Goal: Obtain resource: Download file/media

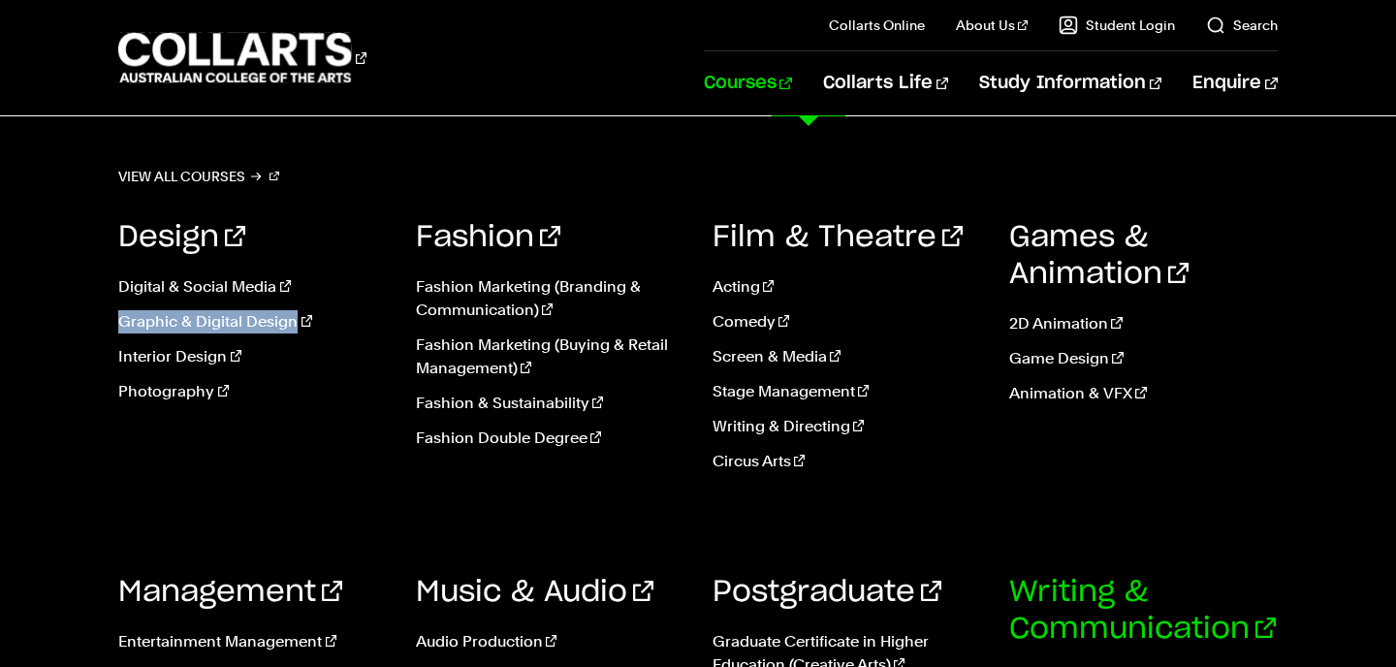
scroll to position [909, 0]
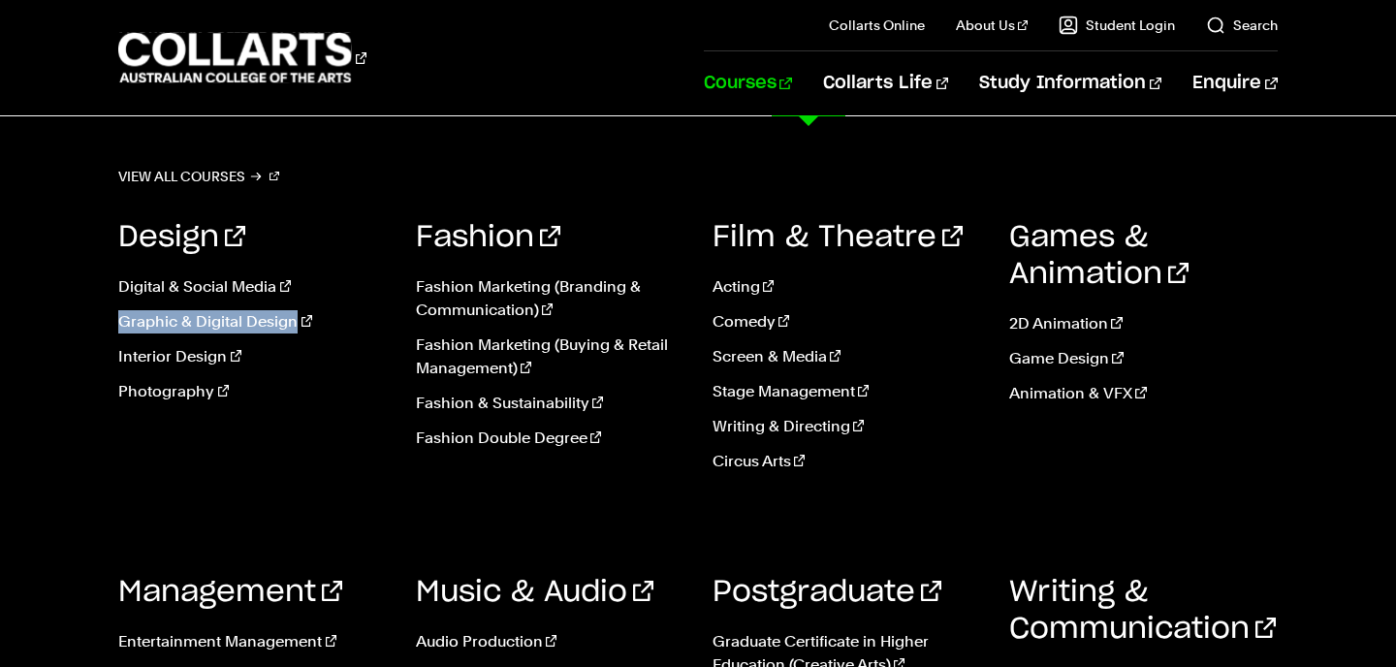
click at [792, 79] on link "Courses" at bounding box center [748, 83] width 88 height 64
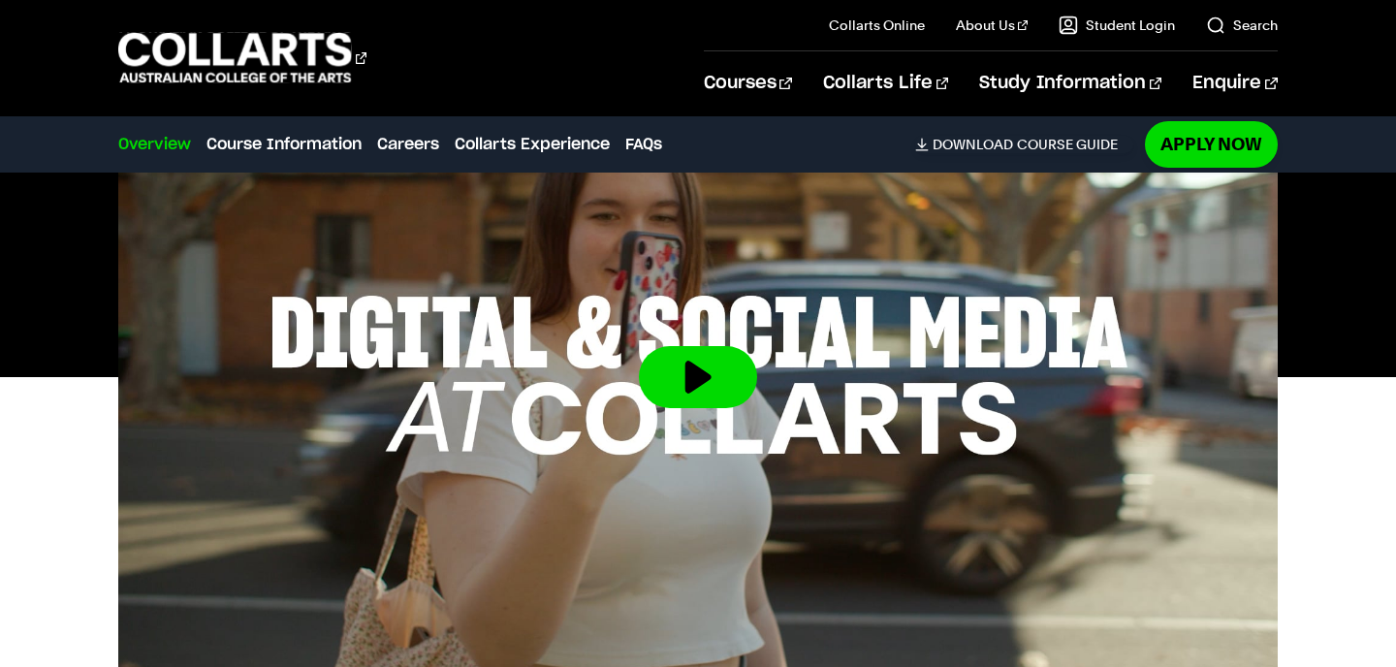
scroll to position [710, 0]
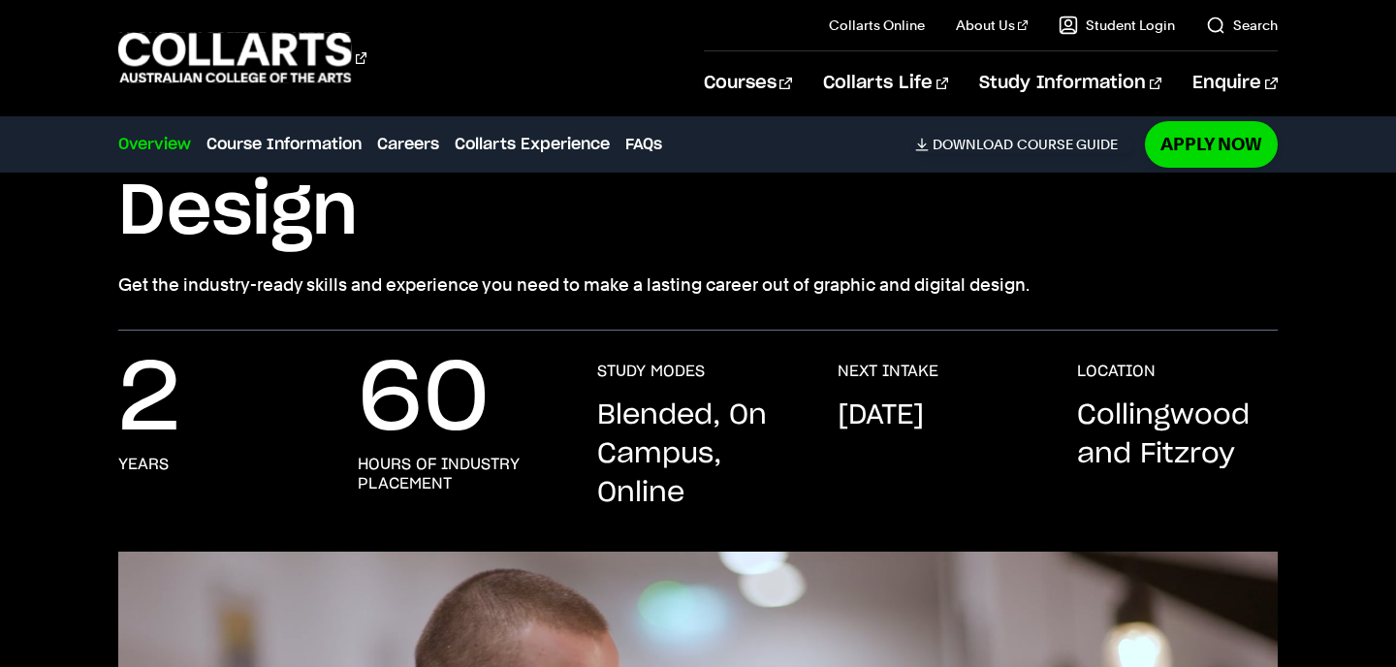
scroll to position [232, 0]
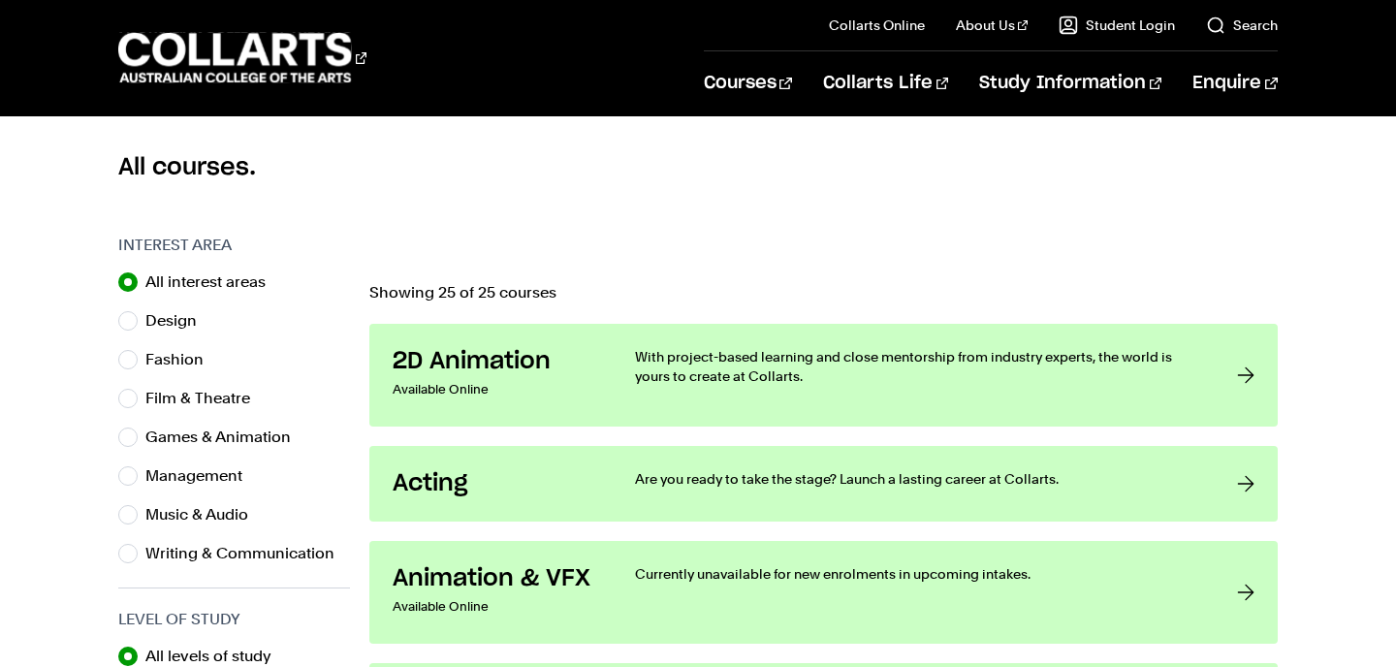
scroll to position [515, 0]
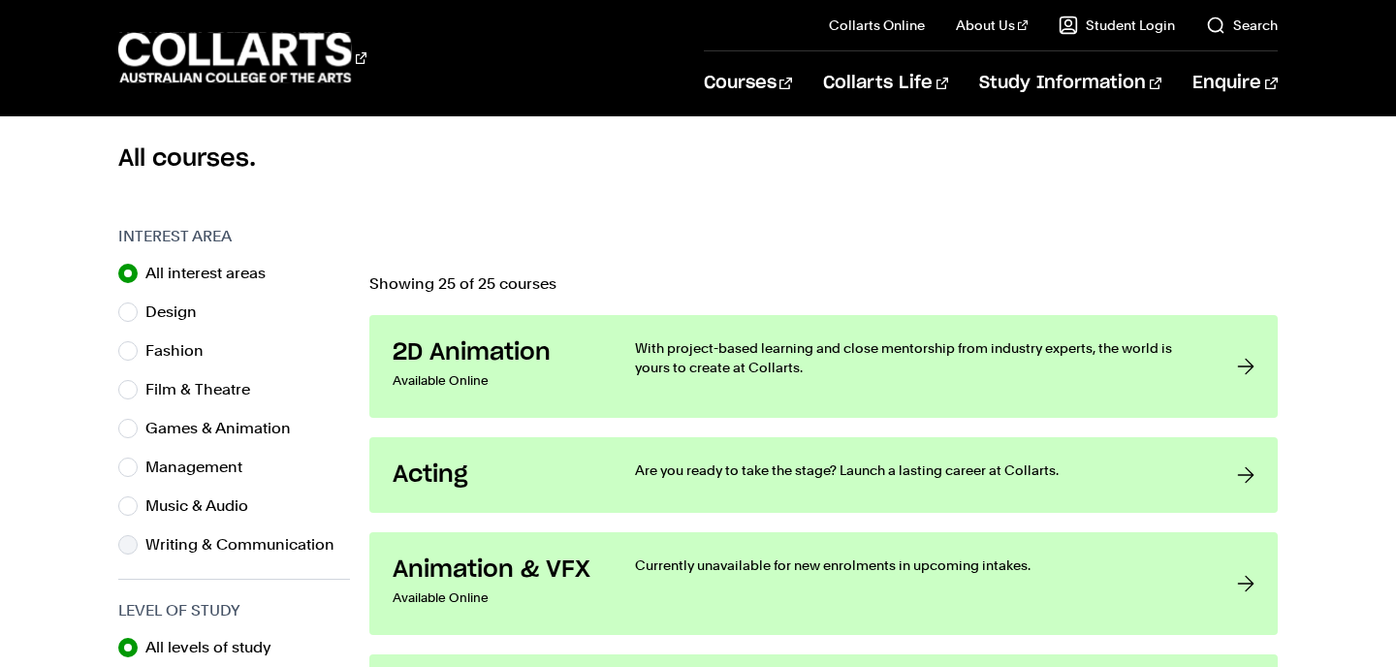
click at [222, 539] on label "Writing & Communication" at bounding box center [247, 544] width 205 height 27
click at [138, 539] on input "Writing & Communication" at bounding box center [127, 544] width 19 height 19
radio input "true"
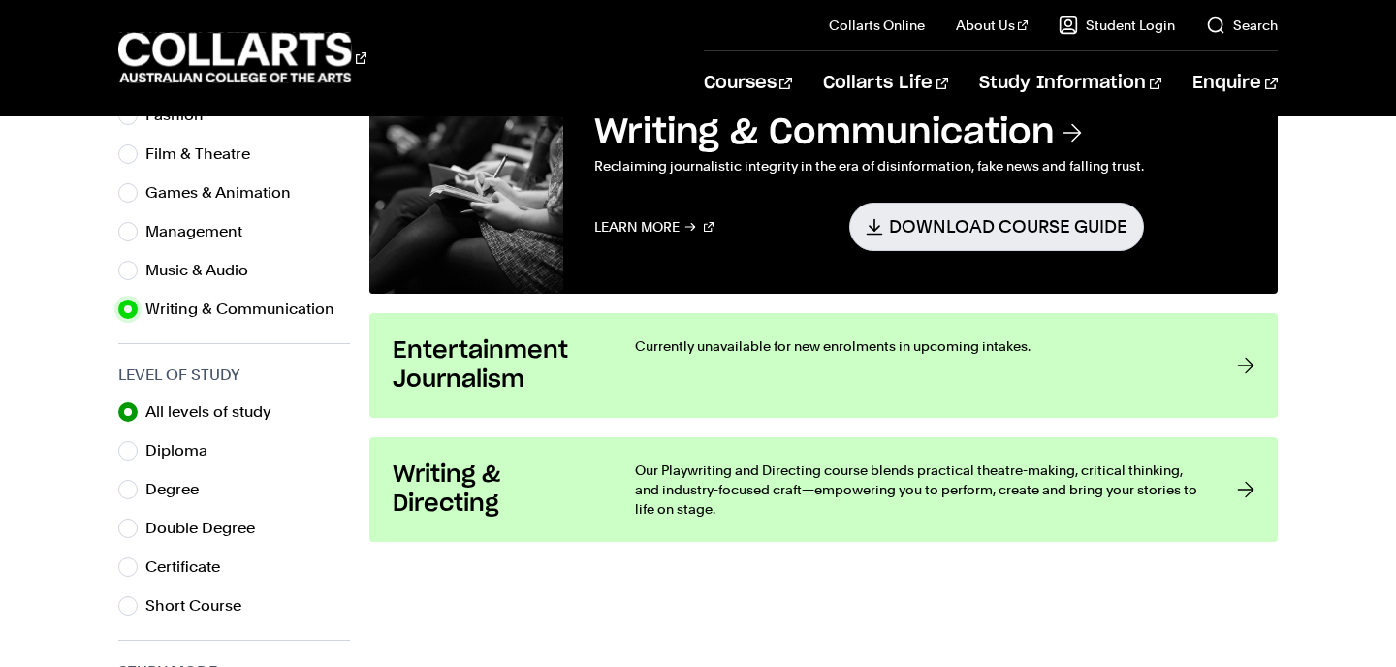
scroll to position [754, 0]
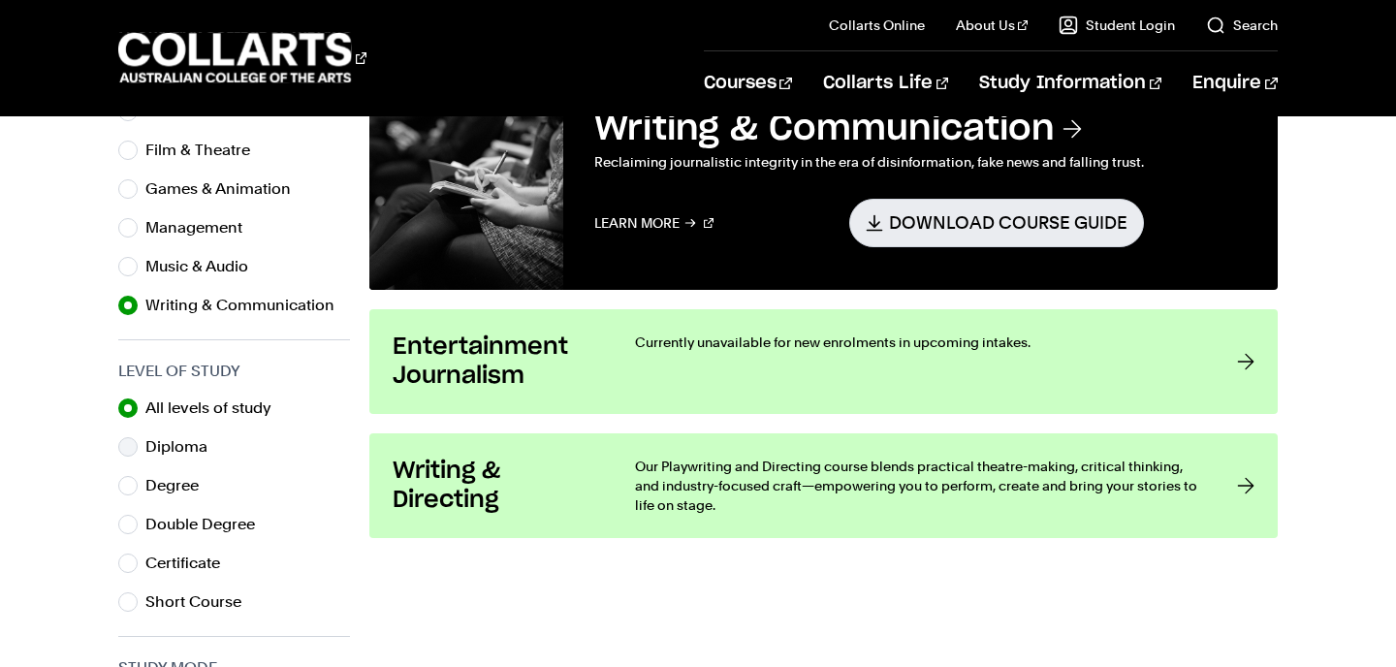
click at [183, 452] on label "Diploma" at bounding box center [184, 446] width 78 height 27
click at [138, 452] on input "Diploma" at bounding box center [127, 446] width 19 height 19
radio input "true"
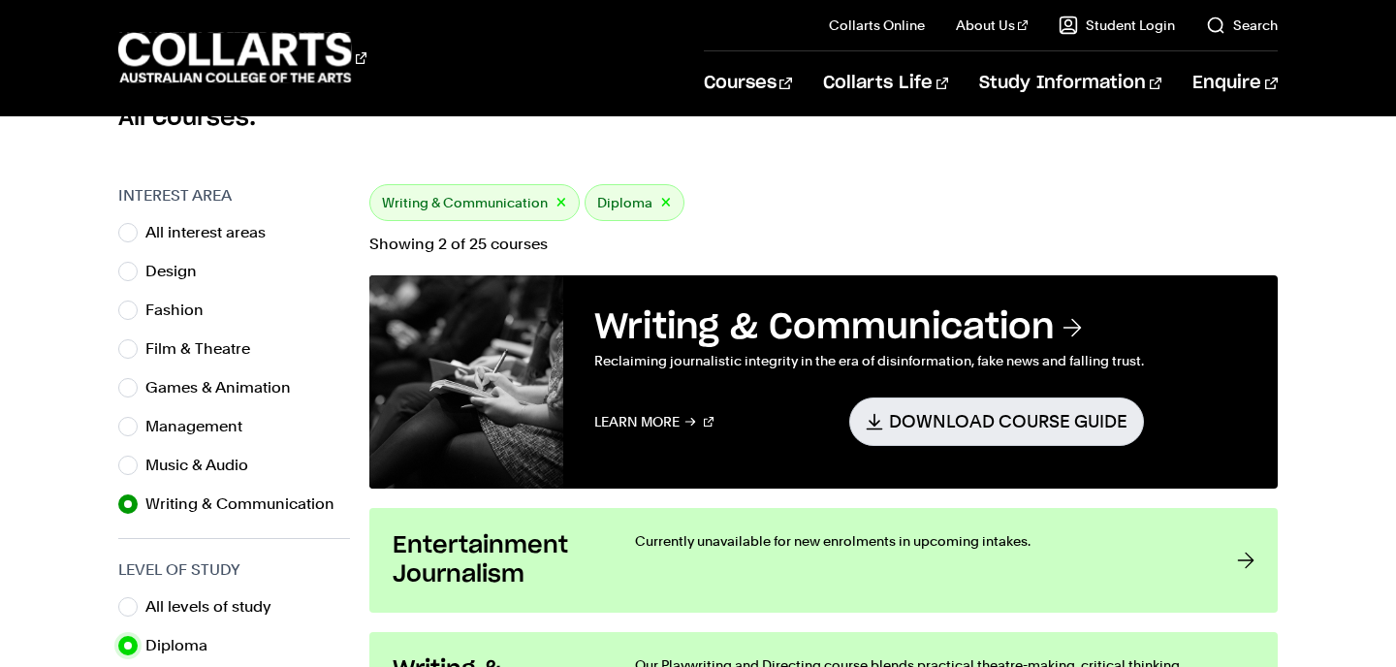
scroll to position [550, 0]
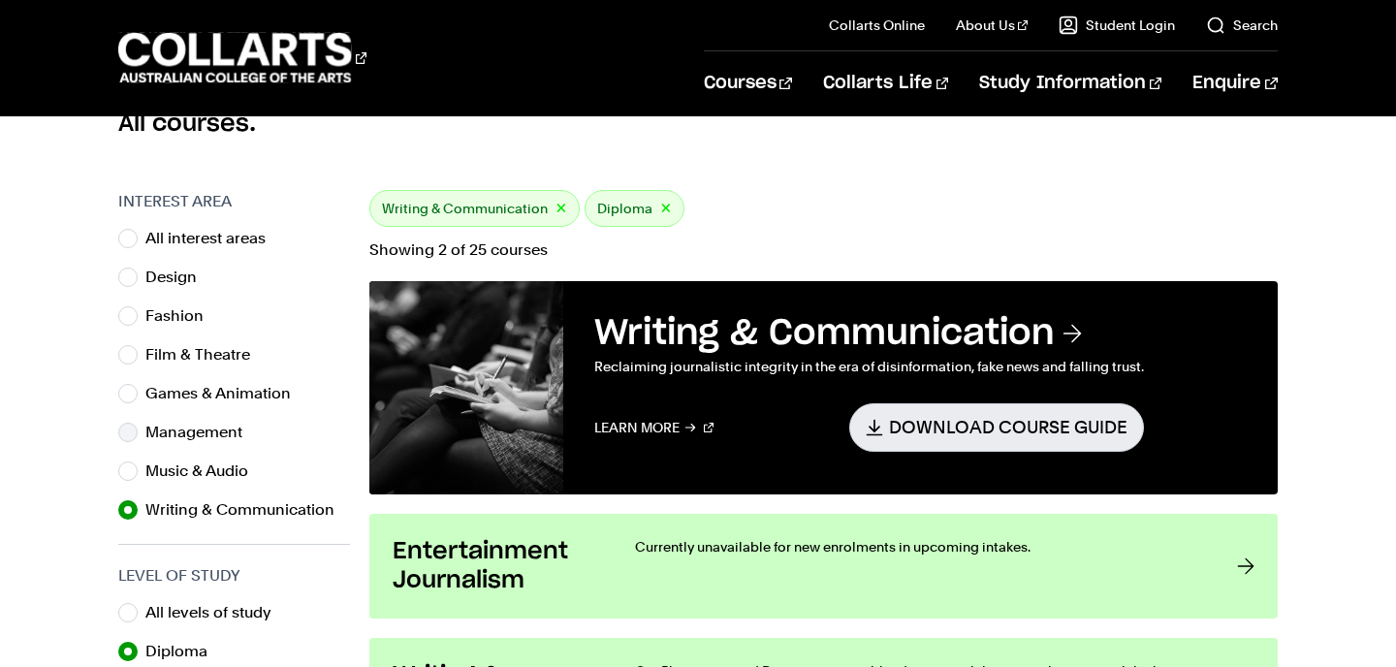
click at [167, 434] on label "Management" at bounding box center [201, 432] width 112 height 27
click at [138, 434] on input "Management" at bounding box center [127, 432] width 19 height 19
radio input "true"
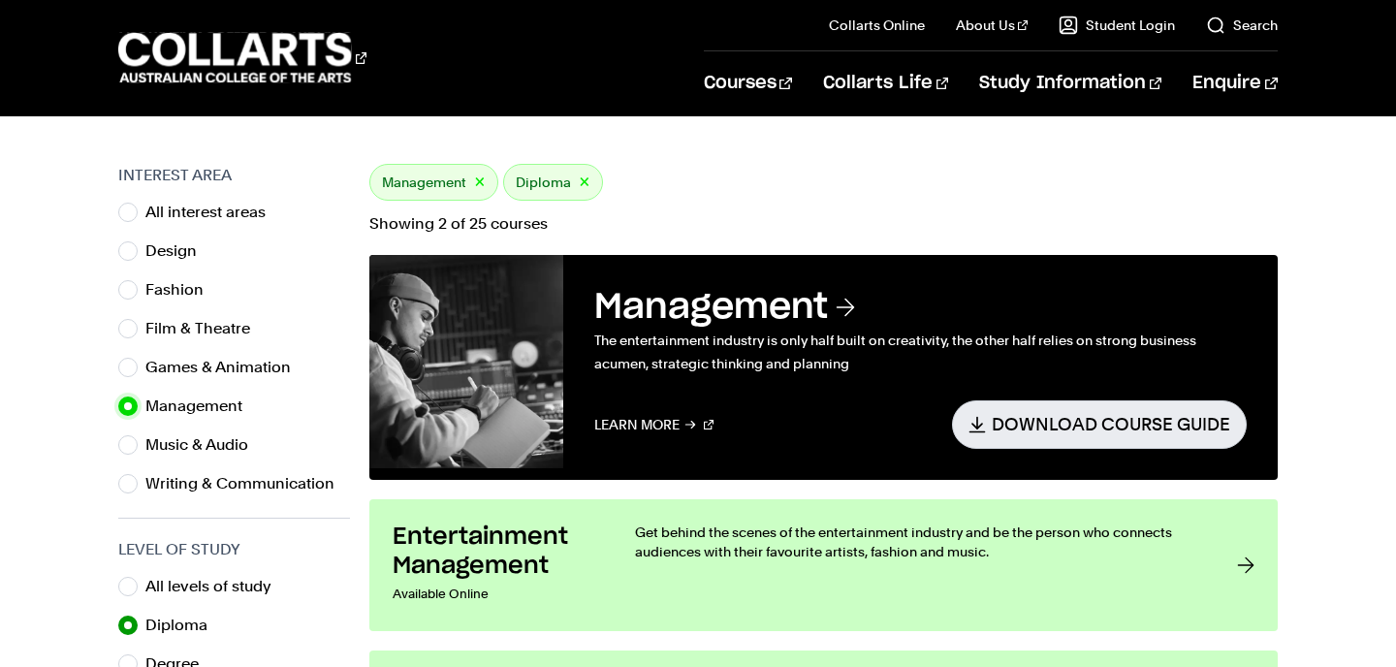
scroll to position [572, 0]
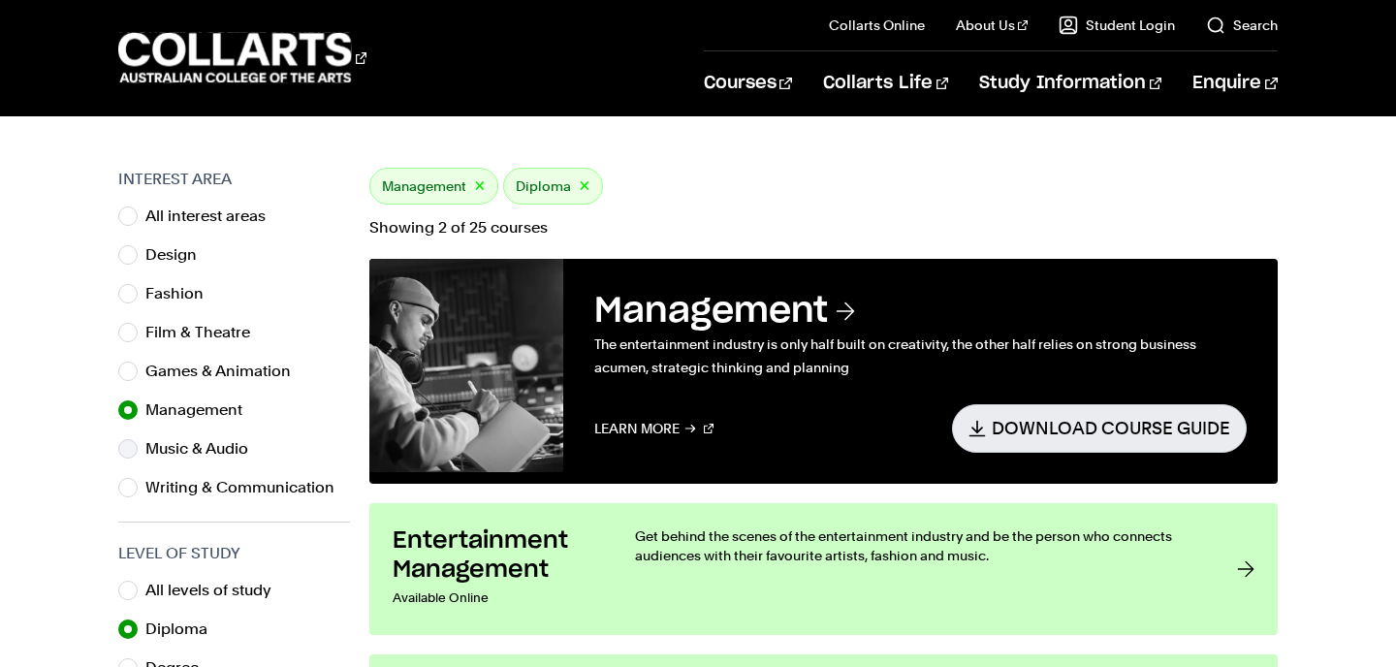
click at [237, 443] on label "Music & Audio" at bounding box center [204, 448] width 118 height 27
click at [138, 443] on input "Music & Audio" at bounding box center [127, 448] width 19 height 19
radio input "true"
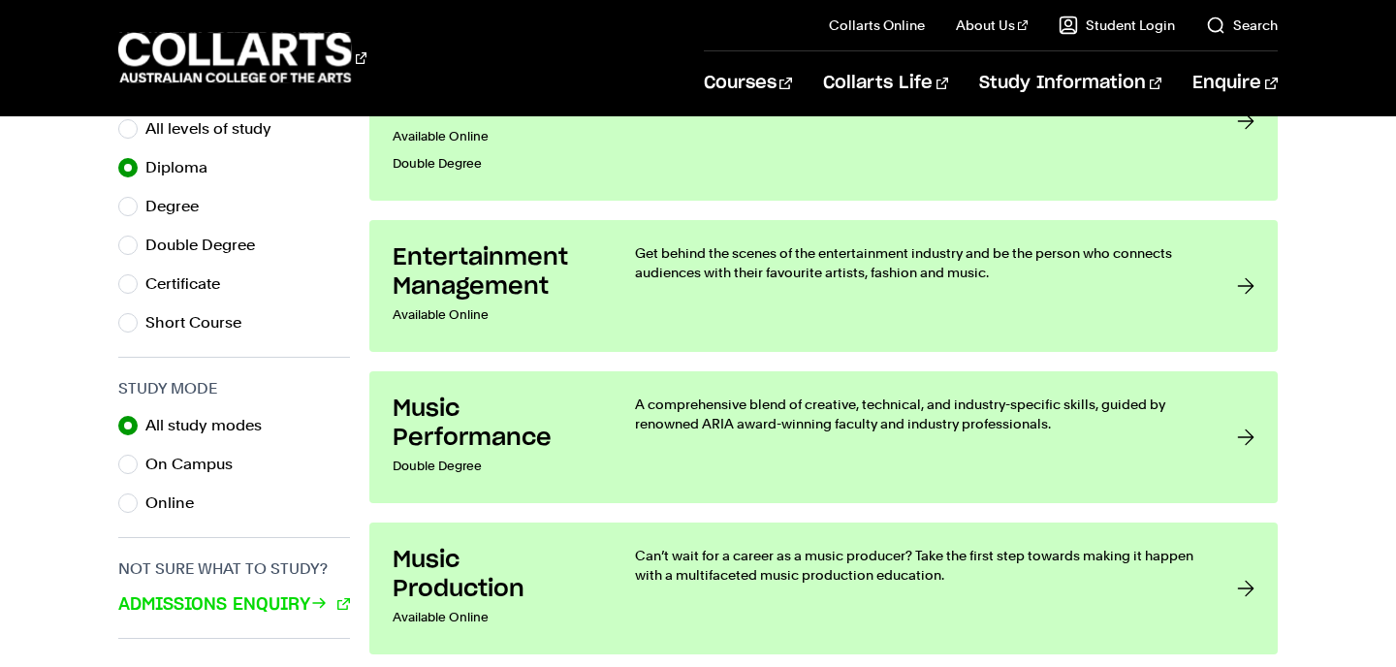
scroll to position [551, 0]
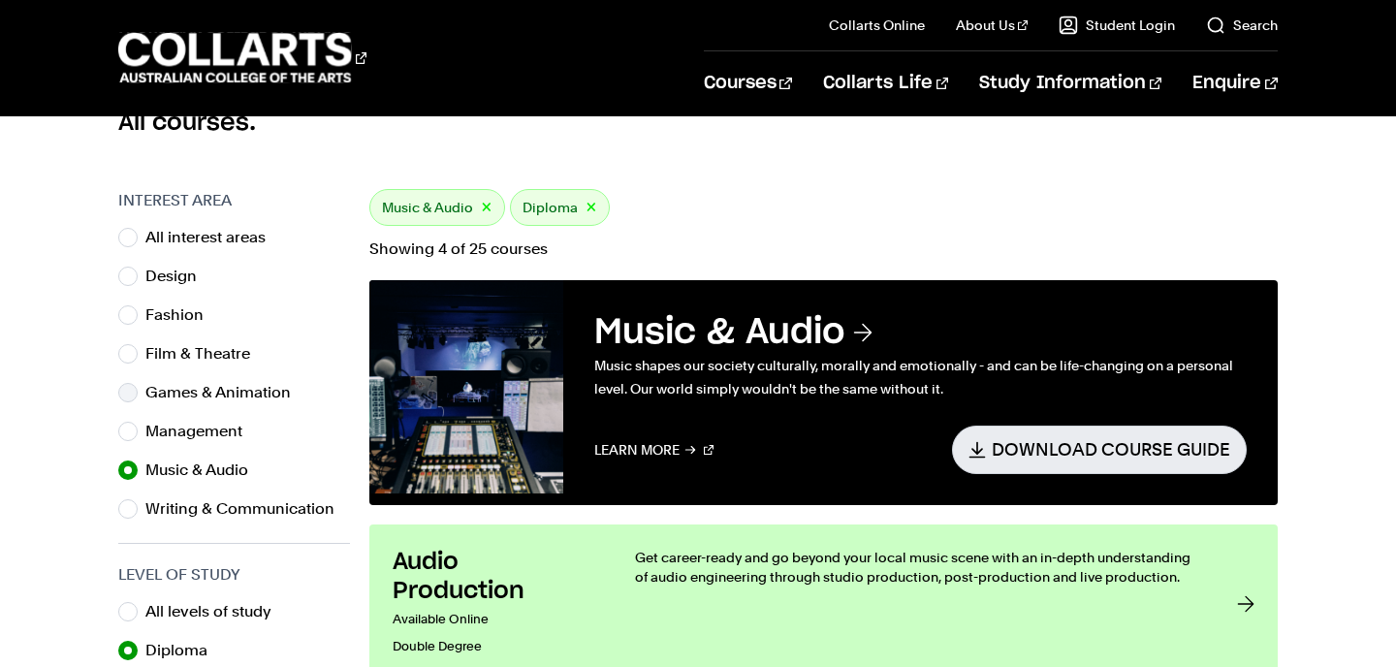
click at [219, 399] on label "Games & Animation" at bounding box center [225, 392] width 161 height 27
click at [138, 399] on input "Games & Animation" at bounding box center [127, 392] width 19 height 19
radio input "true"
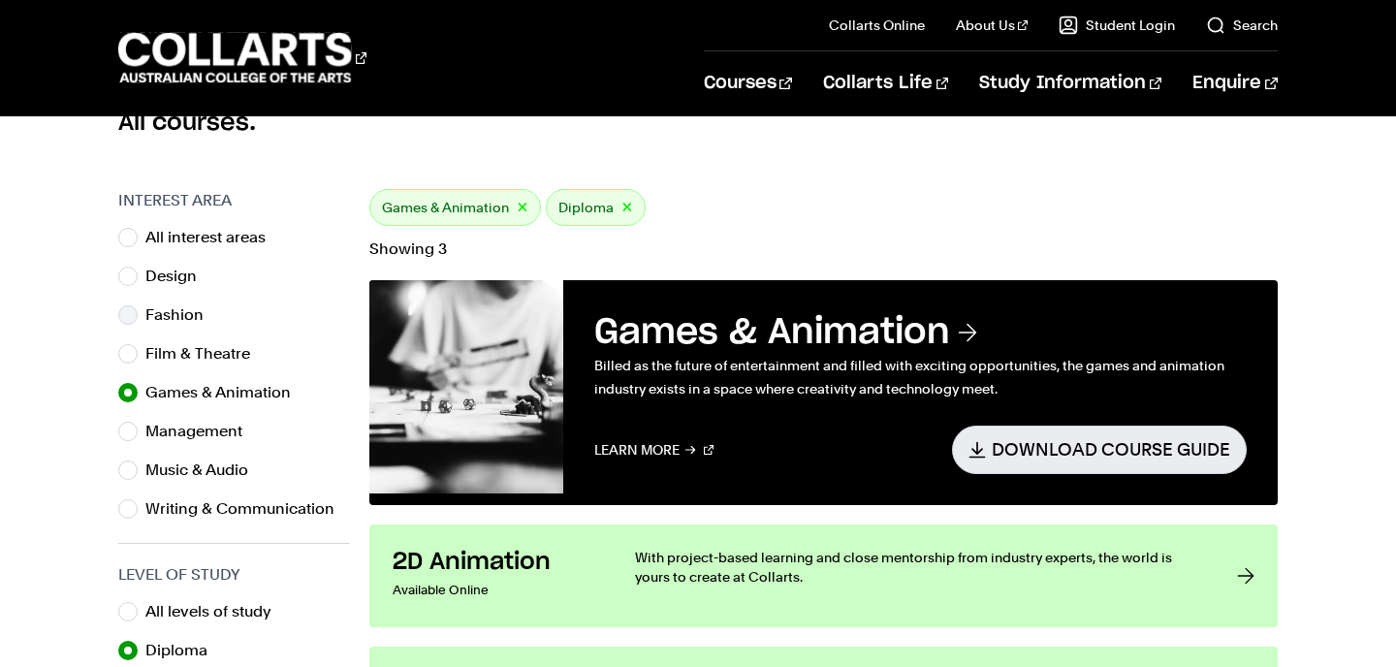
click at [182, 308] on label "Fashion" at bounding box center [182, 315] width 74 height 27
click at [138, 308] on input "Fashion" at bounding box center [127, 314] width 19 height 19
radio input "true"
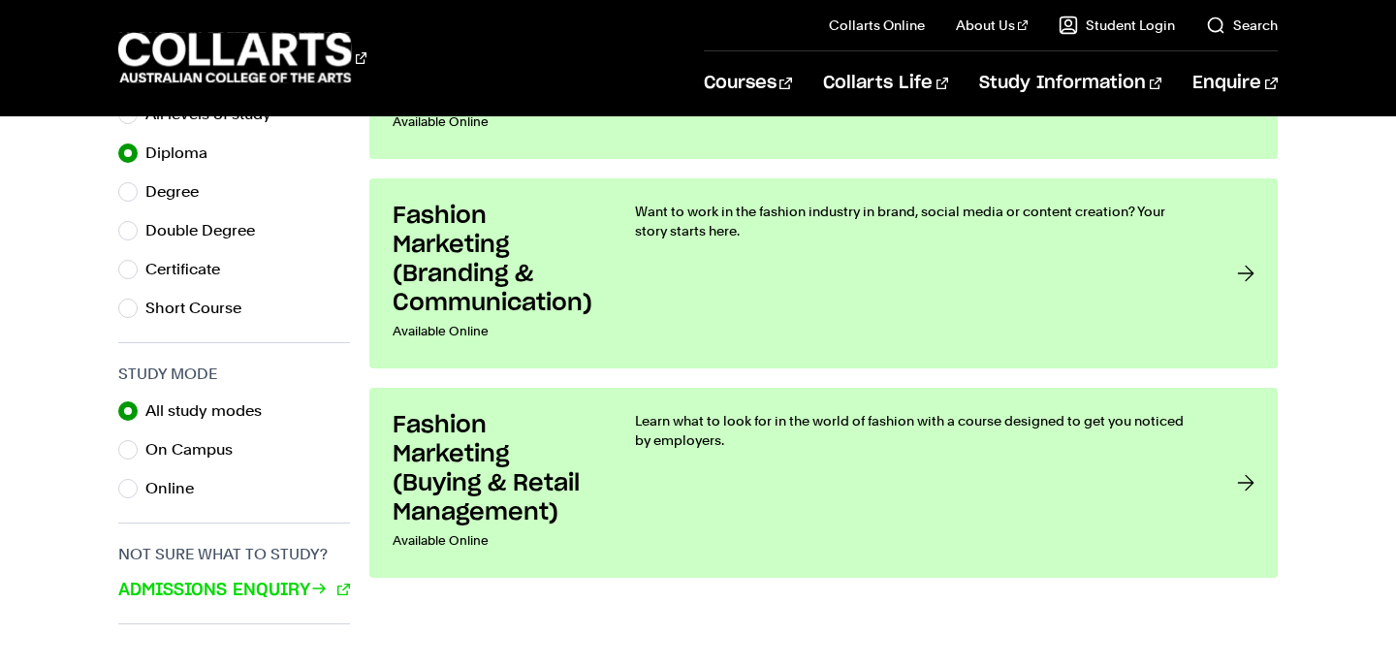
scroll to position [1049, 0]
click at [192, 185] on label "Degree" at bounding box center [179, 190] width 69 height 27
click at [138, 185] on input "Degree" at bounding box center [127, 190] width 19 height 19
radio input "true"
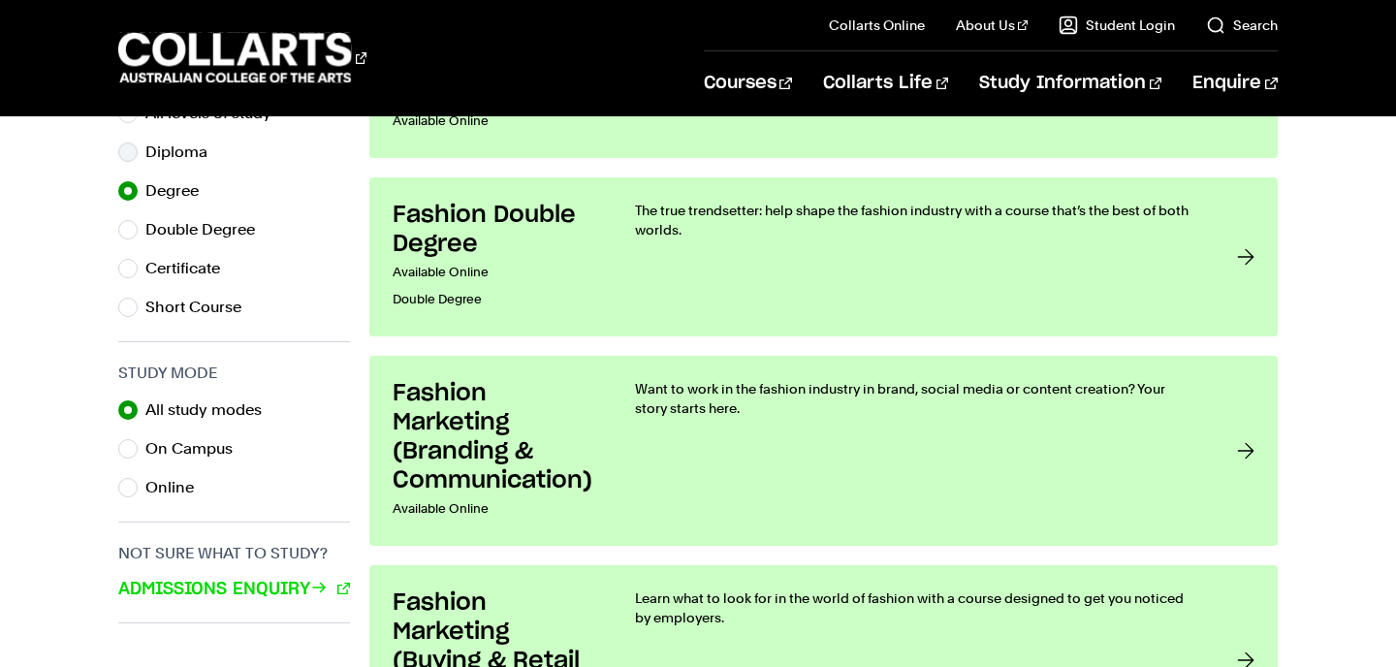
click at [182, 146] on label "Diploma" at bounding box center [184, 152] width 78 height 27
click at [138, 146] on input "Diploma" at bounding box center [127, 152] width 19 height 19
radio input "true"
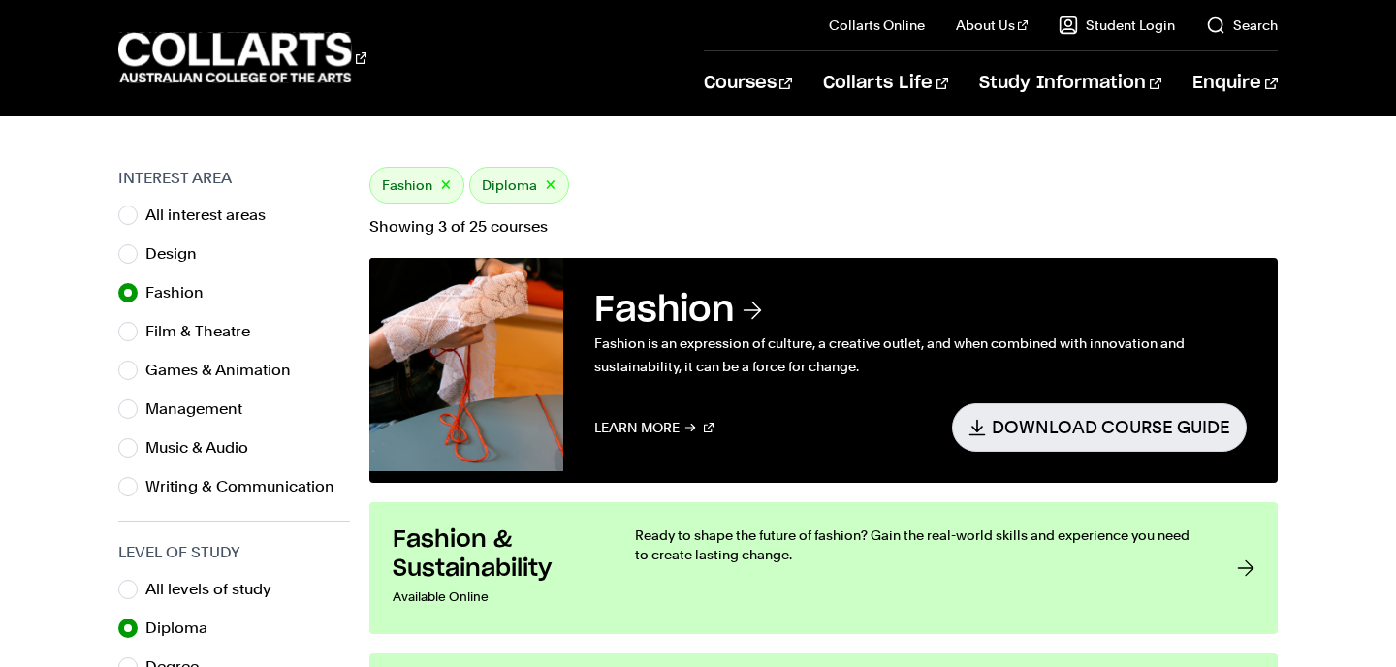
scroll to position [559, 0]
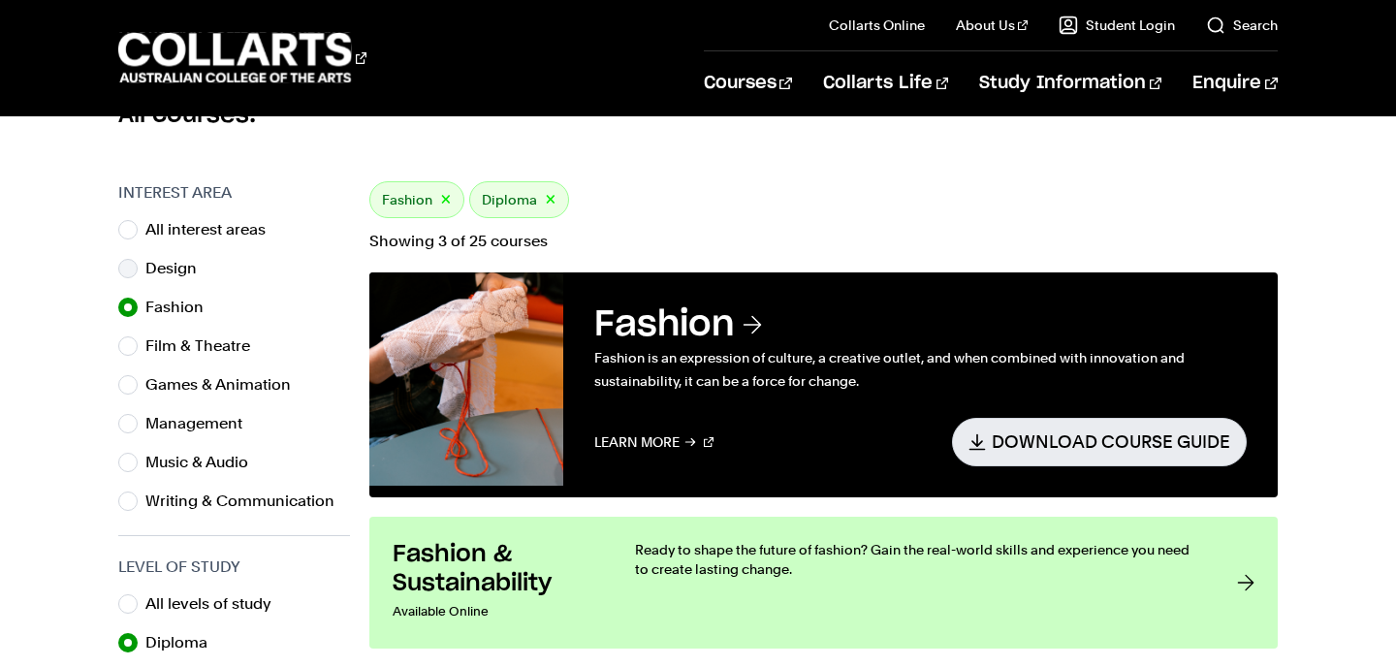
click at [185, 270] on label "Design" at bounding box center [178, 268] width 67 height 27
click at [138, 270] on input "Design" at bounding box center [127, 268] width 19 height 19
radio input "true"
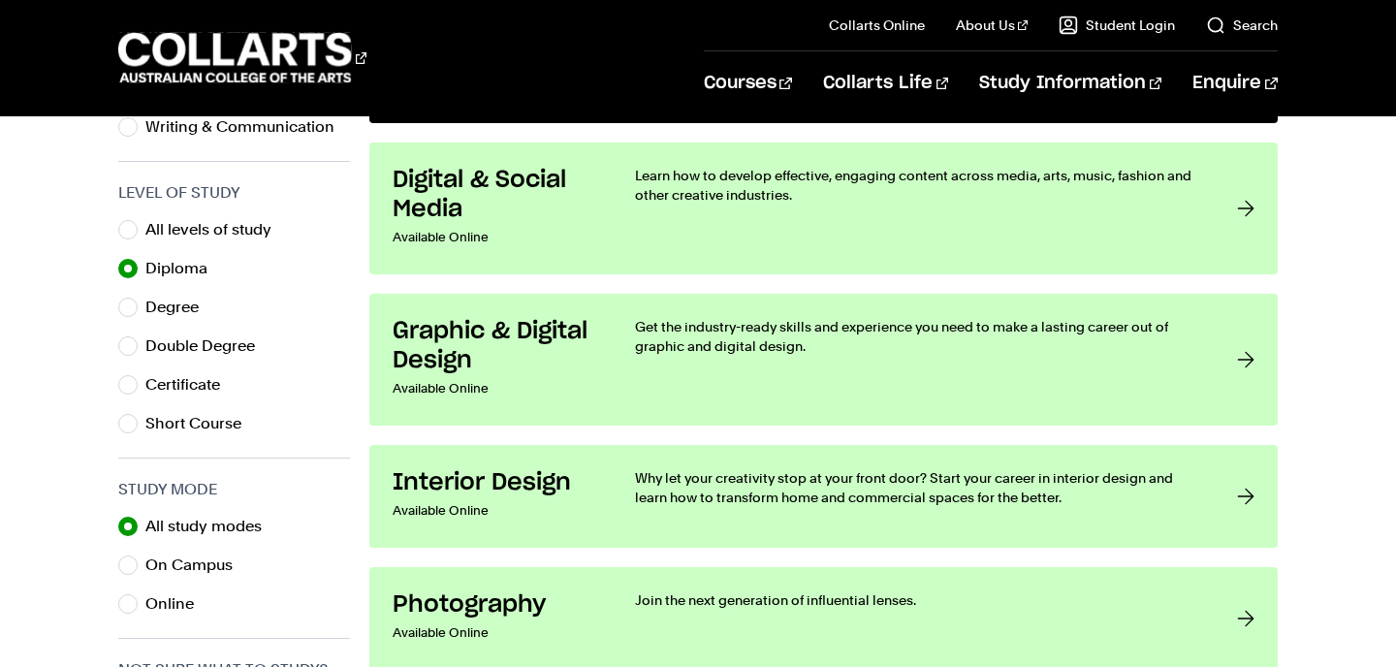
scroll to position [928, 0]
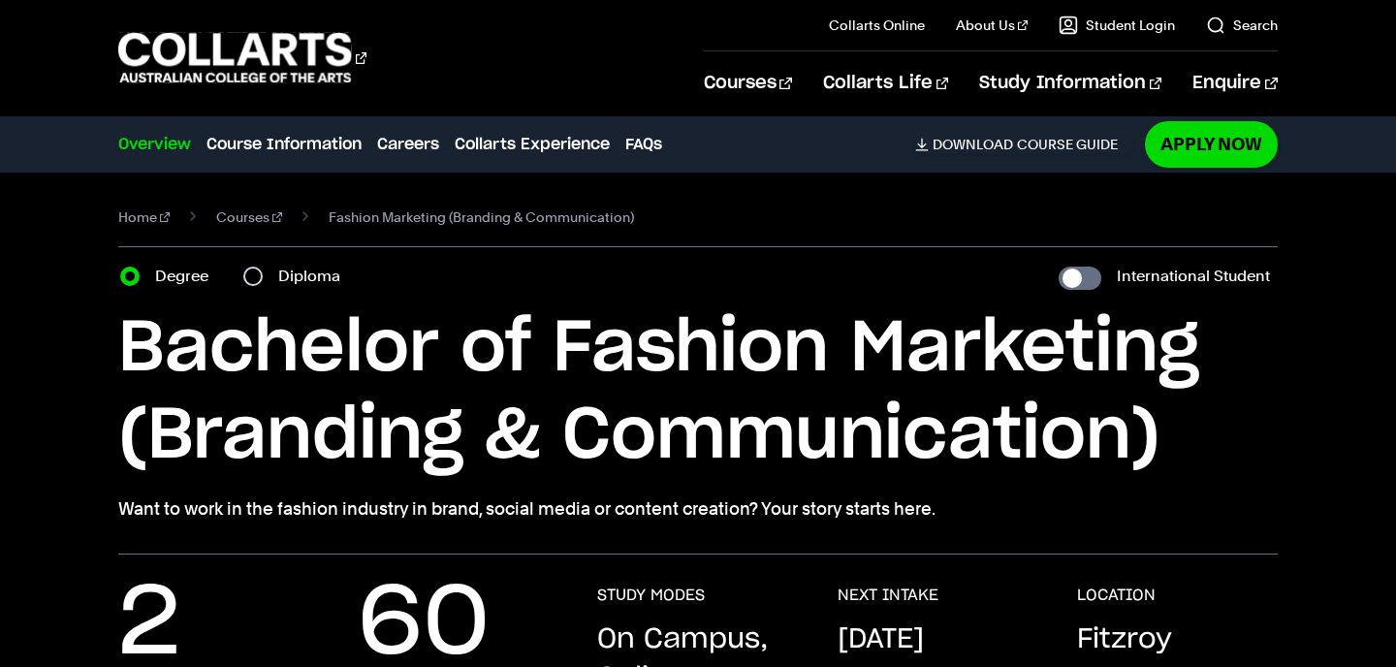
click at [311, 278] on label "Diploma" at bounding box center [315, 276] width 74 height 27
click at [263, 278] on input "Diploma" at bounding box center [252, 276] width 19 height 19
radio input "true"
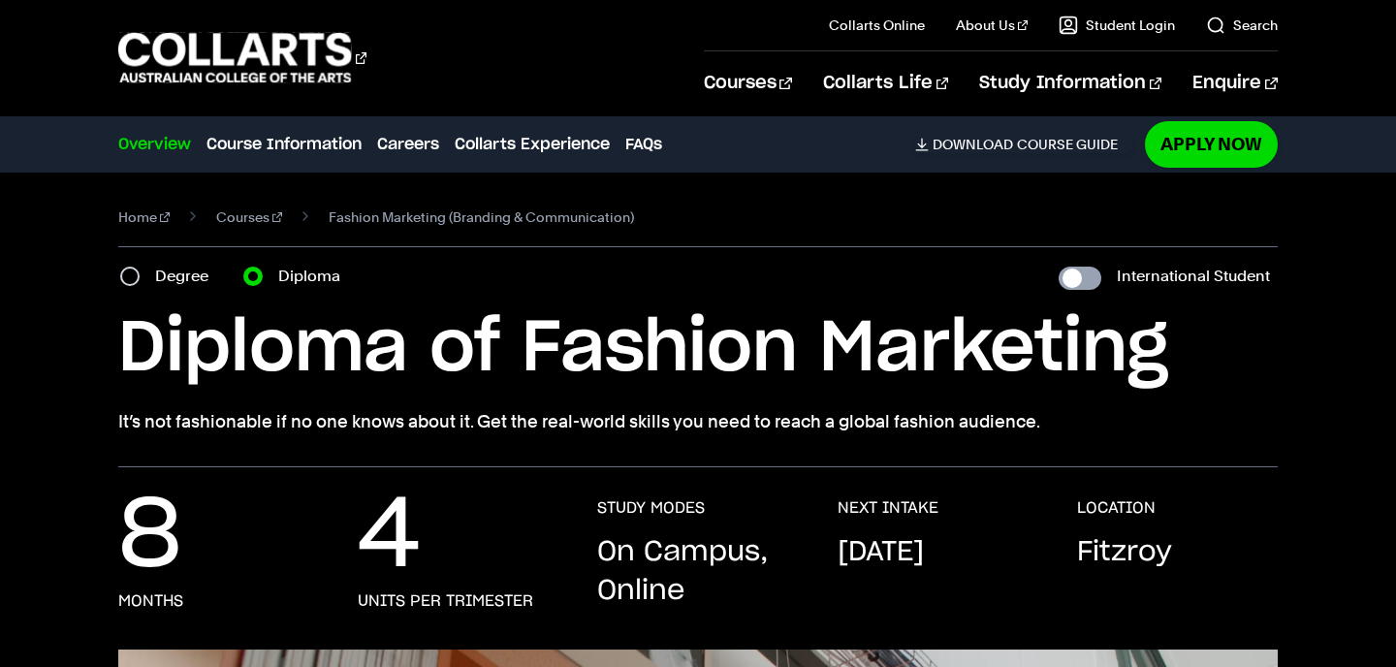
click at [1084, 272] on input "International Student" at bounding box center [1080, 278] width 43 height 23
checkbox input "true"
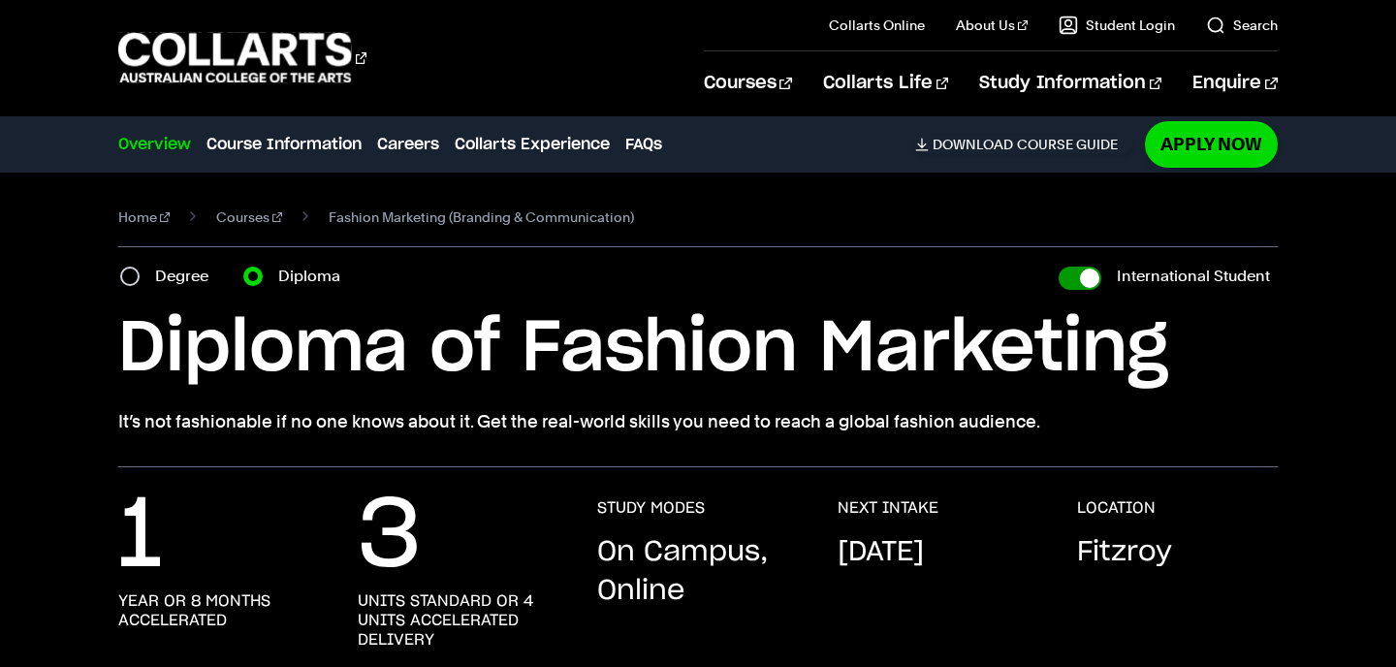
click at [1084, 272] on input "International Student" at bounding box center [1080, 278] width 43 height 23
checkbox input "false"
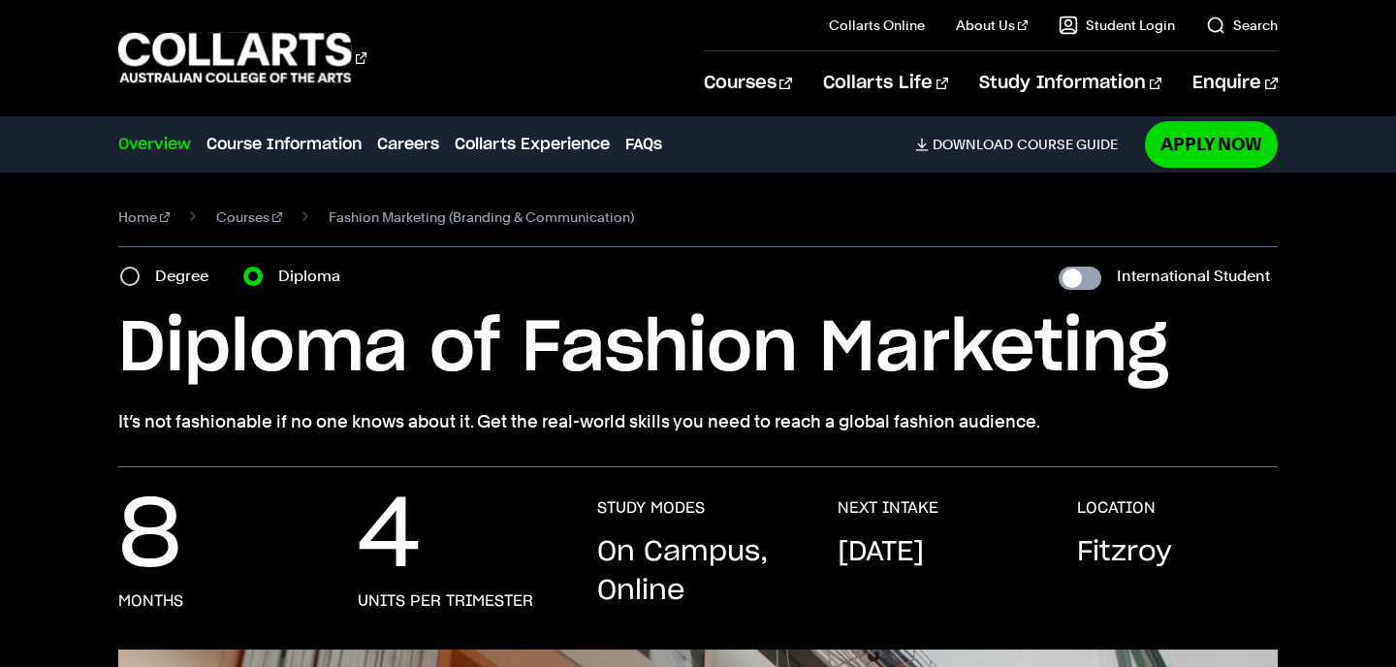
click at [1084, 272] on input "International Student" at bounding box center [1080, 278] width 43 height 23
checkbox input "true"
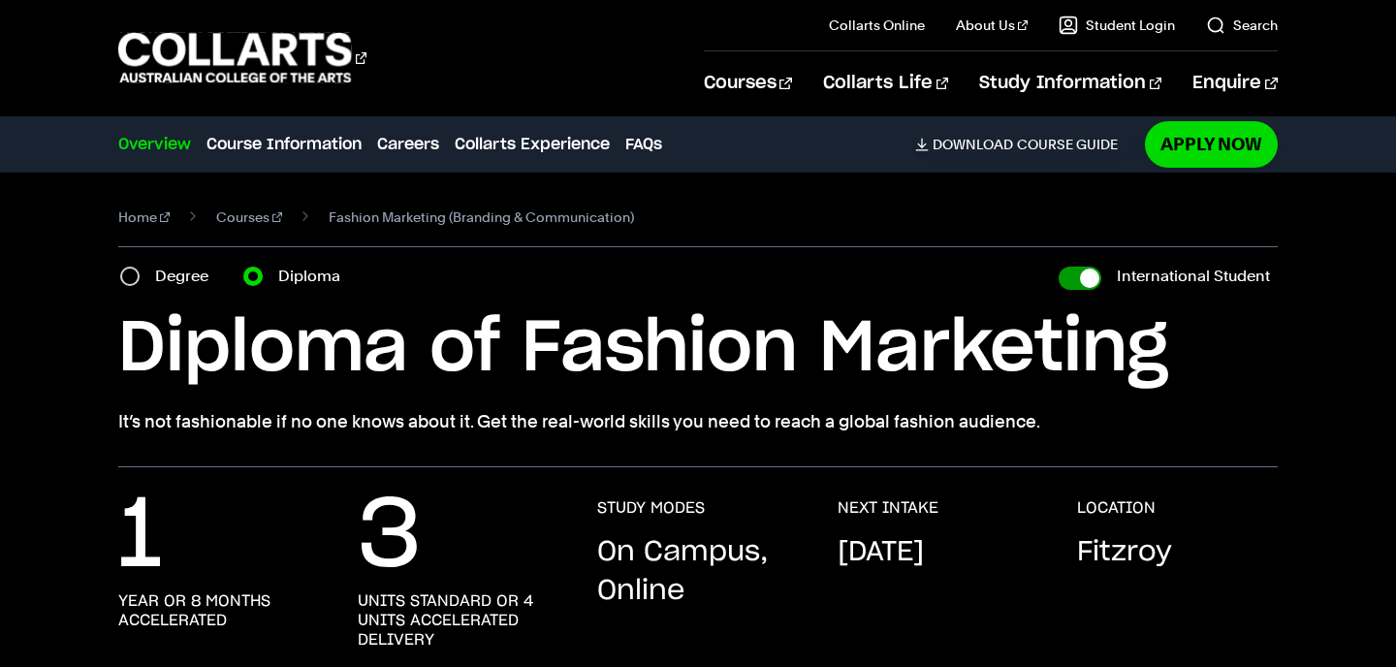
click at [1084, 272] on input "International Student" at bounding box center [1080, 278] width 43 height 23
checkbox input "false"
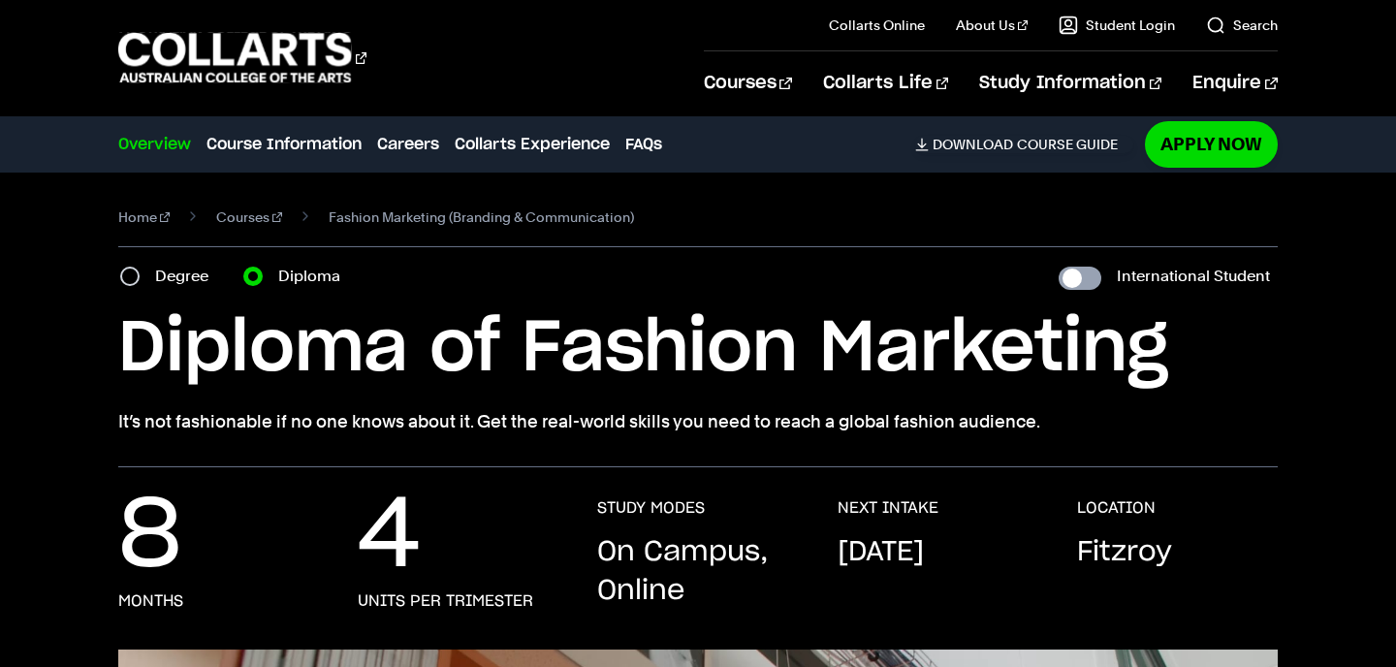
click at [1084, 272] on input "International Student" at bounding box center [1080, 278] width 43 height 23
checkbox input "true"
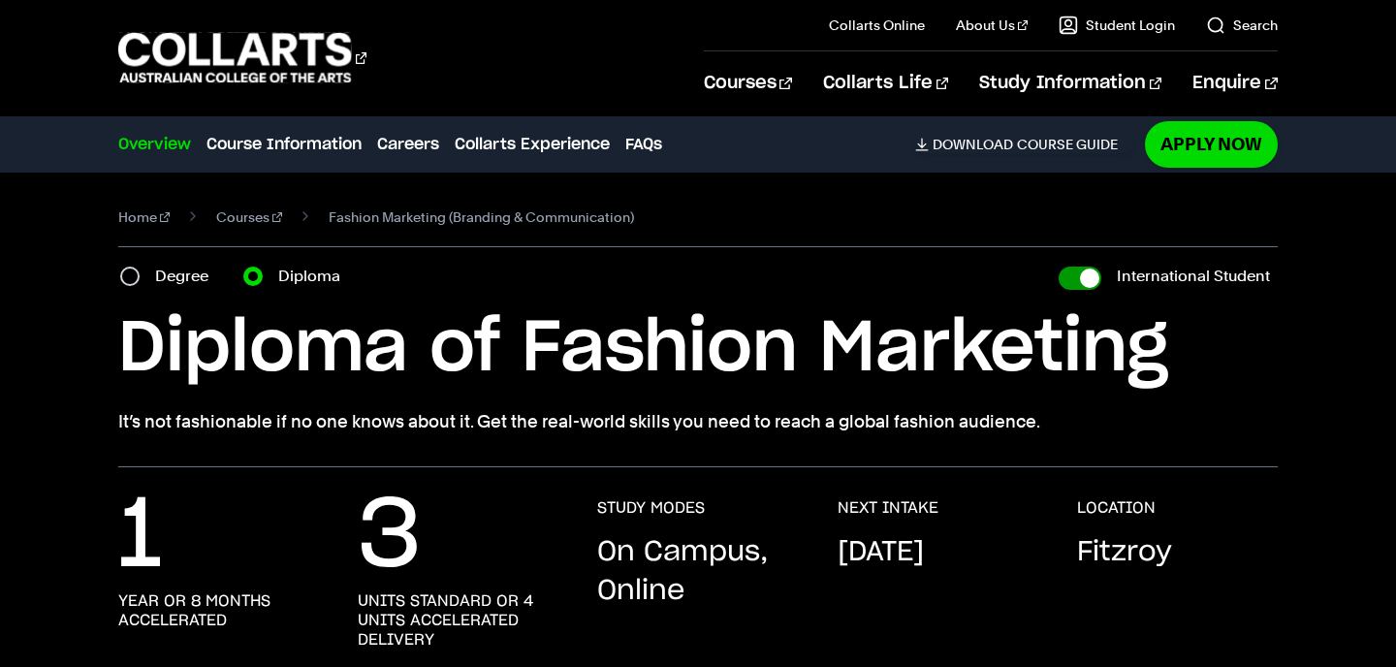
click at [1084, 272] on input "International Student" at bounding box center [1080, 278] width 43 height 23
checkbox input "false"
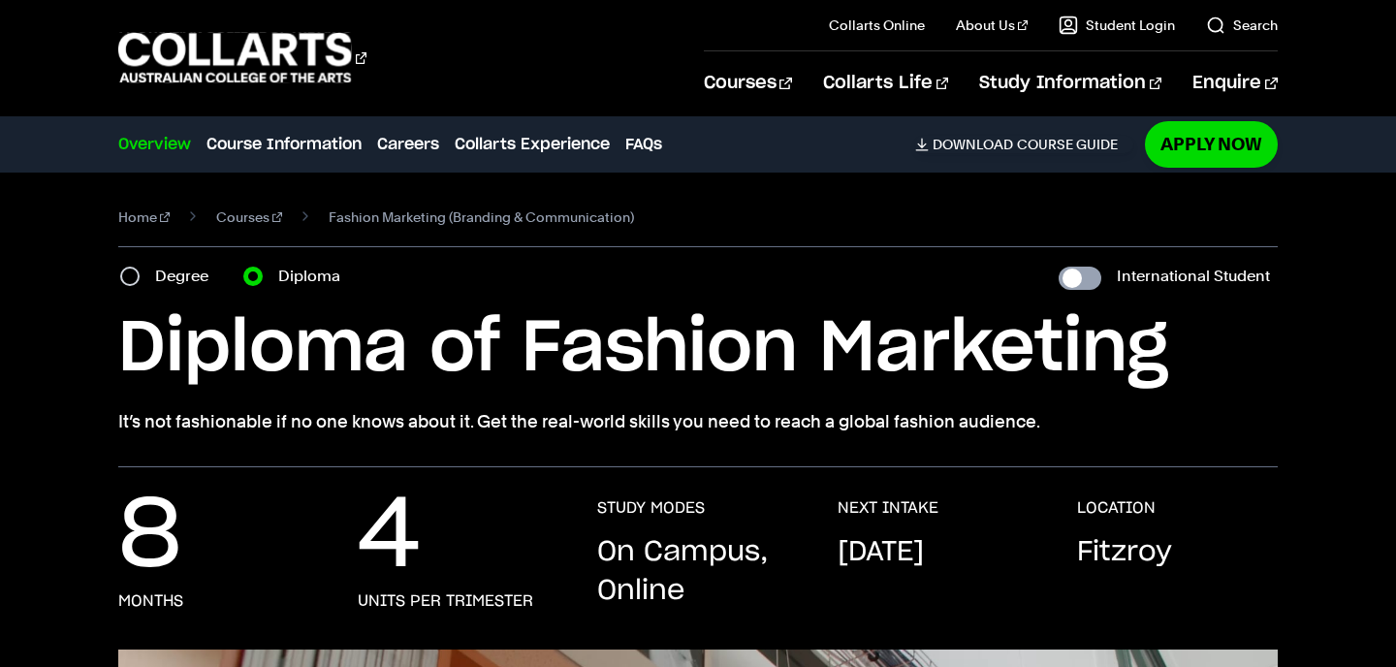
click at [1084, 272] on input "International Student" at bounding box center [1080, 278] width 43 height 23
checkbox input "true"
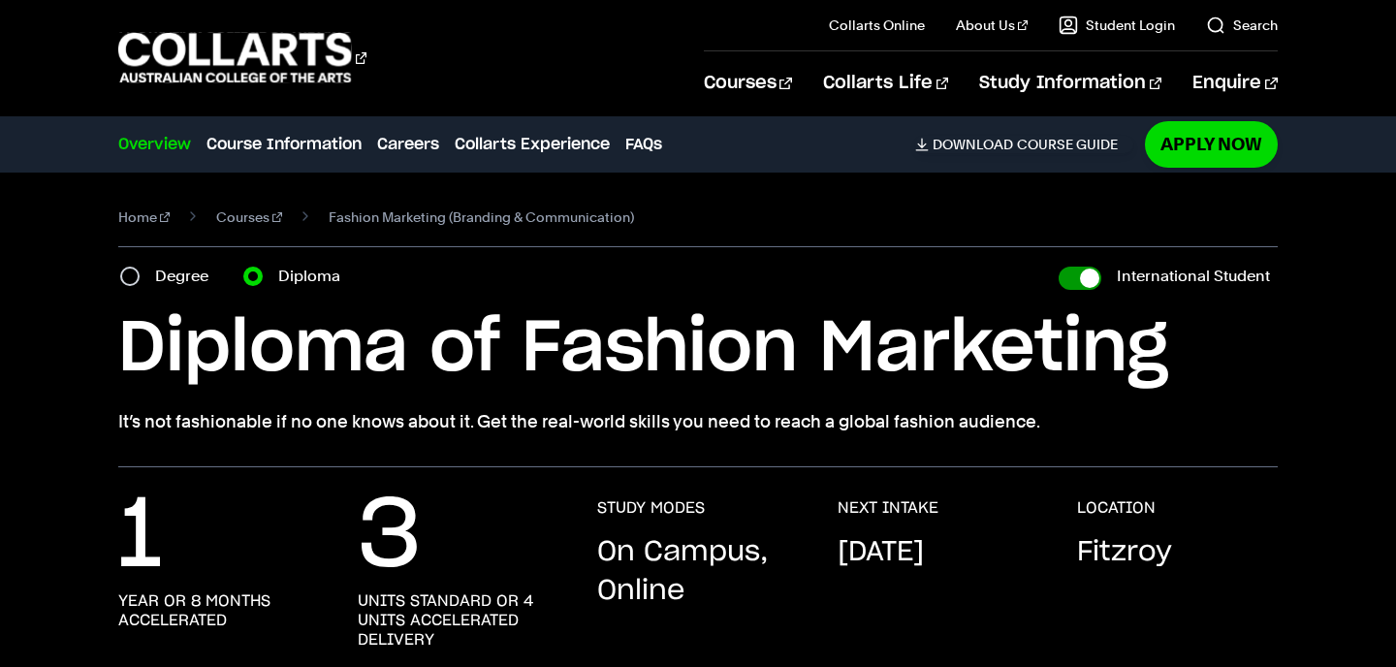
click at [1084, 272] on input "International Student" at bounding box center [1080, 278] width 43 height 23
checkbox input "false"
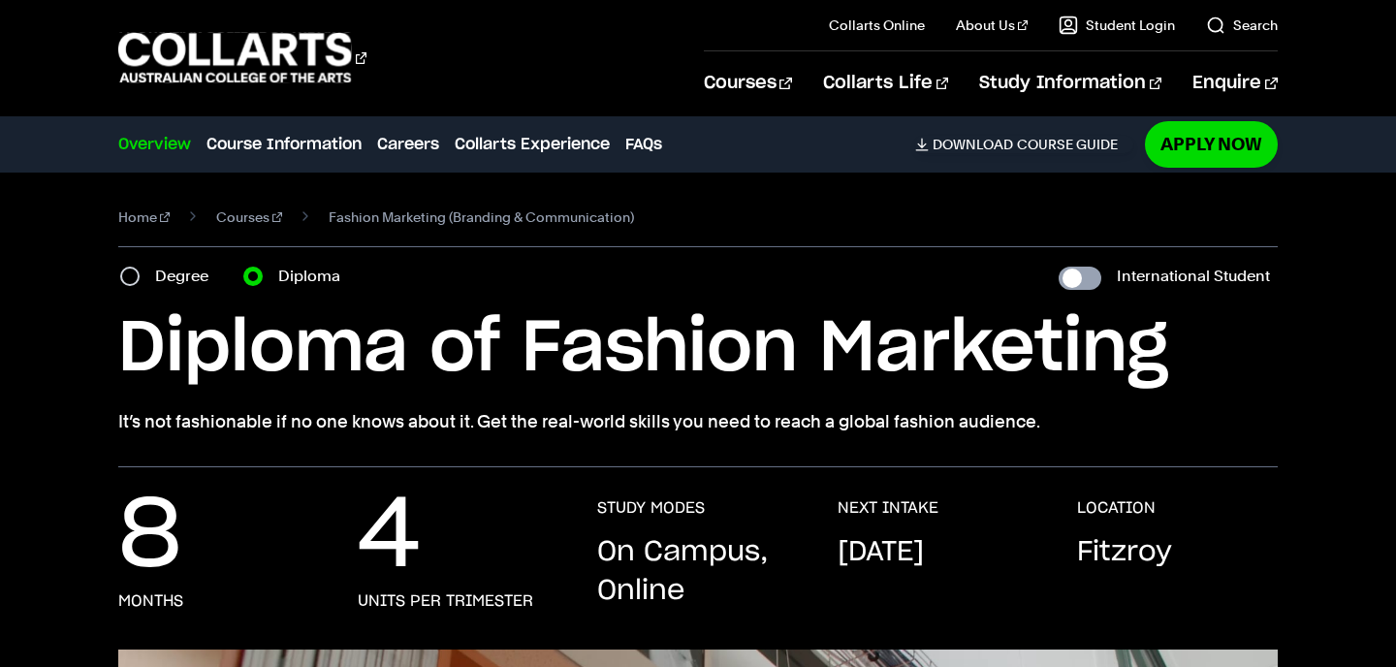
click at [1084, 272] on input "International Student" at bounding box center [1080, 278] width 43 height 23
checkbox input "true"
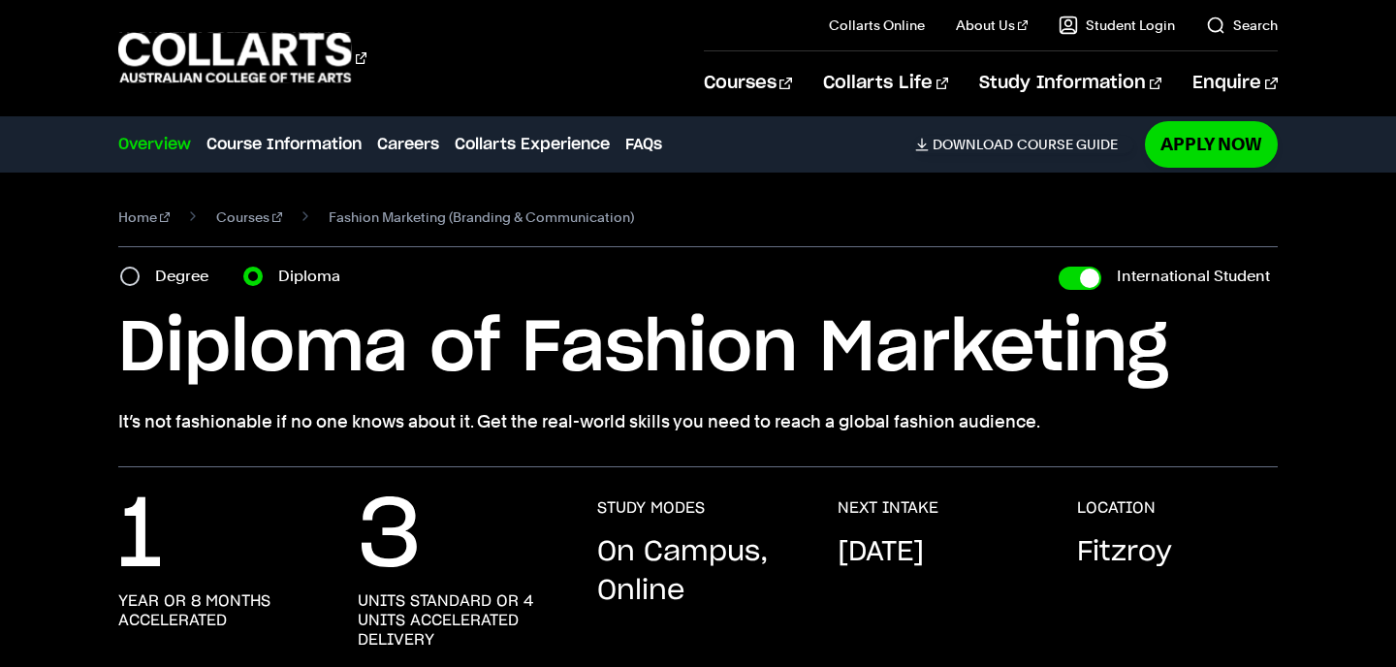
click at [162, 279] on label "Degree" at bounding box center [187, 276] width 65 height 27
click at [140, 279] on input "Degree" at bounding box center [129, 276] width 19 height 19
radio input "true"
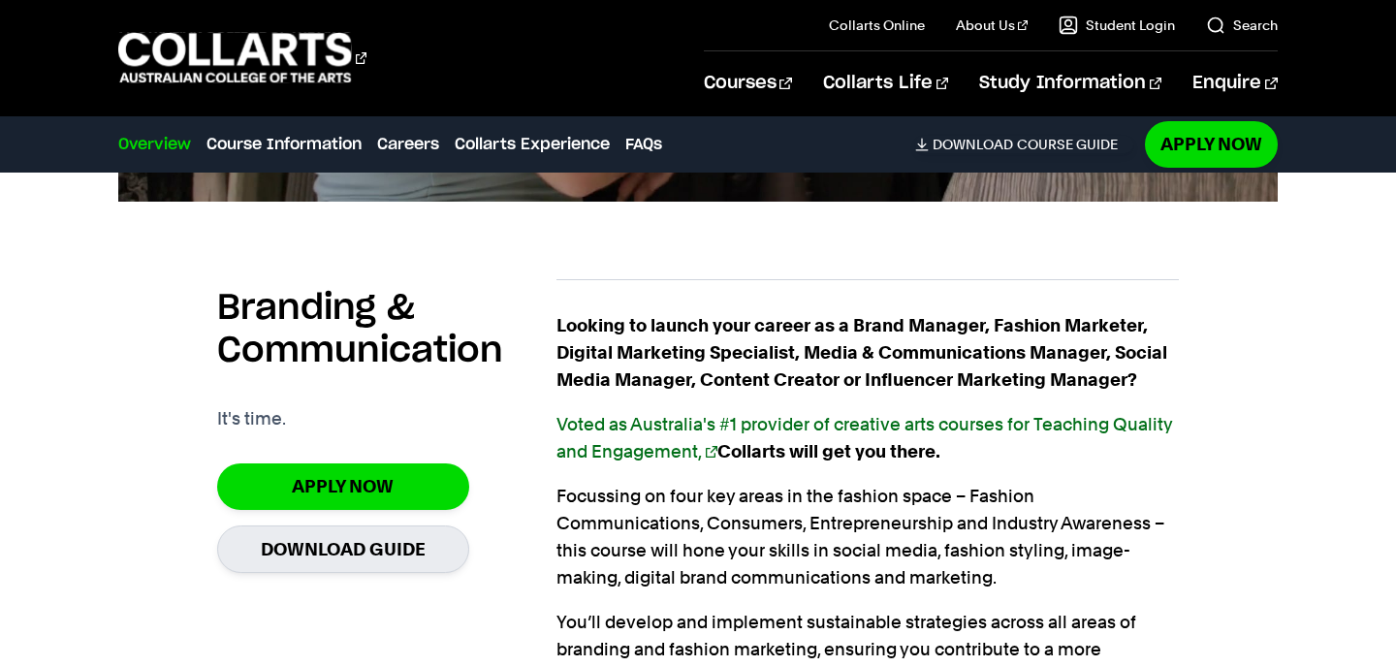
scroll to position [1208, 0]
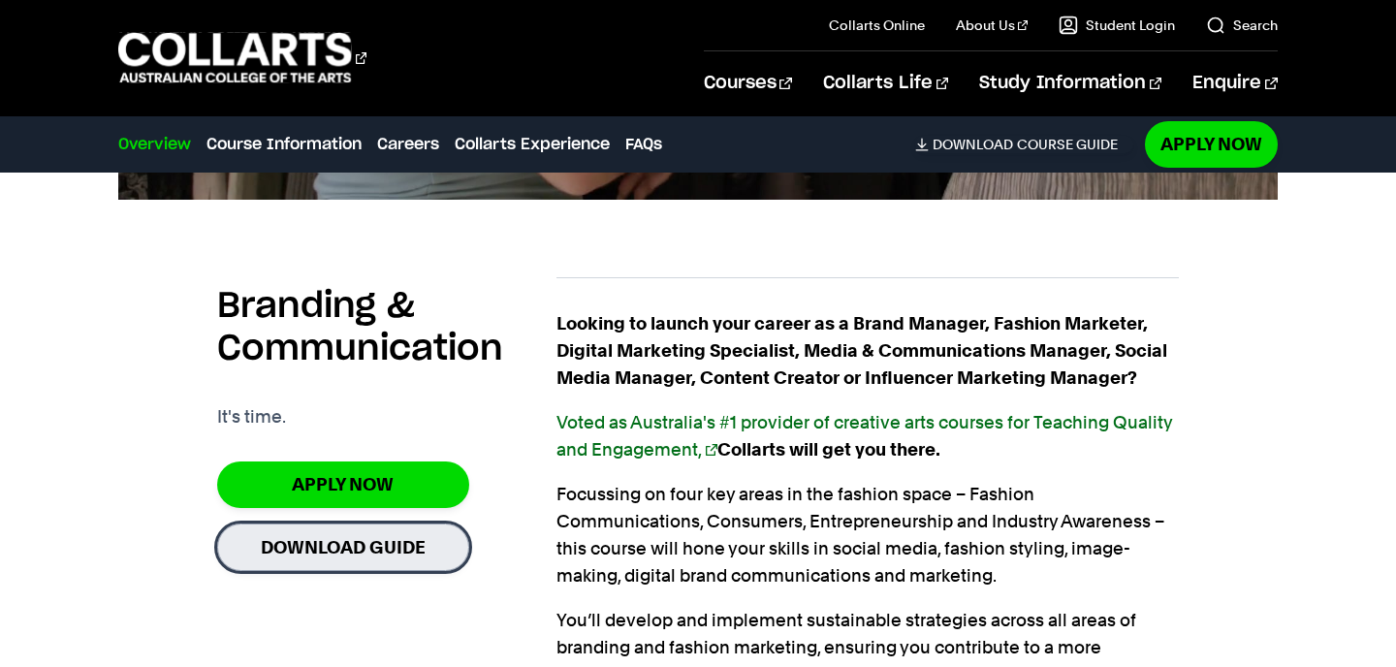
click at [412, 548] on link "Download Guide" at bounding box center [343, 548] width 252 height 48
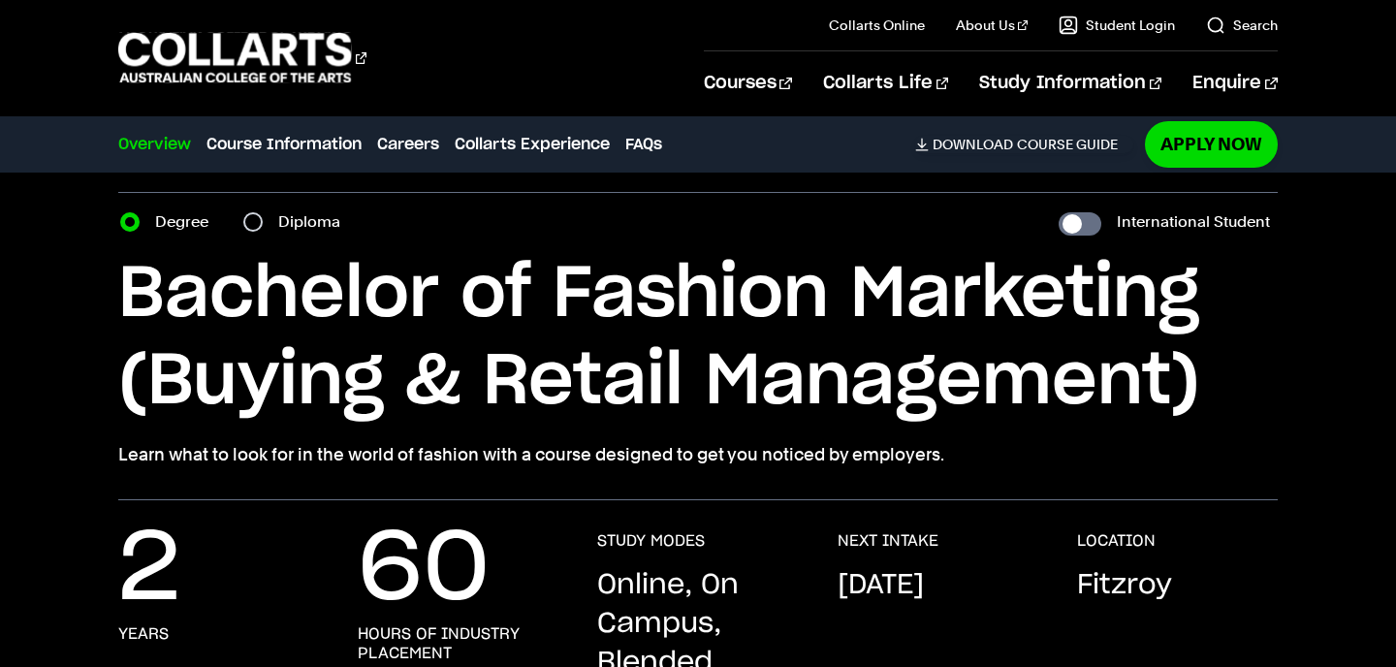
scroll to position [69, 0]
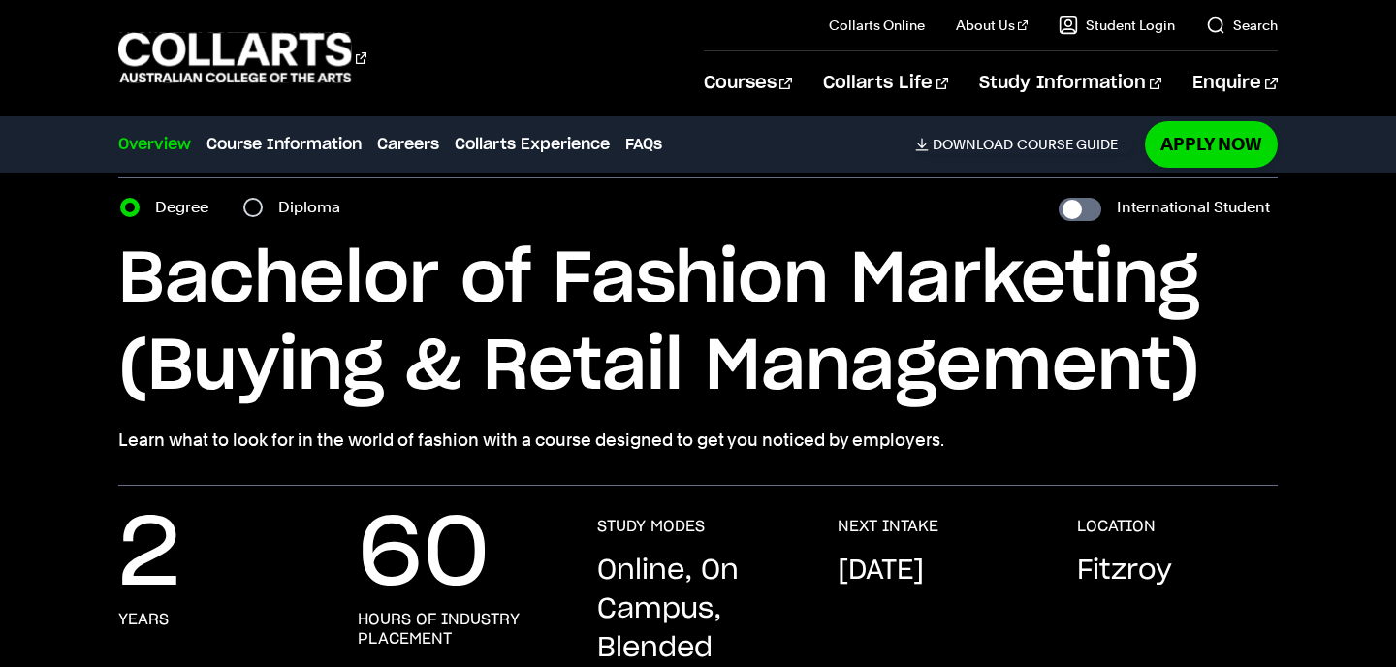
click at [276, 211] on div "Diploma" at bounding box center [297, 207] width 109 height 27
click at [282, 208] on label "Diploma" at bounding box center [315, 207] width 74 height 27
click at [263, 208] on input "Diploma" at bounding box center [252, 207] width 19 height 19
radio input "true"
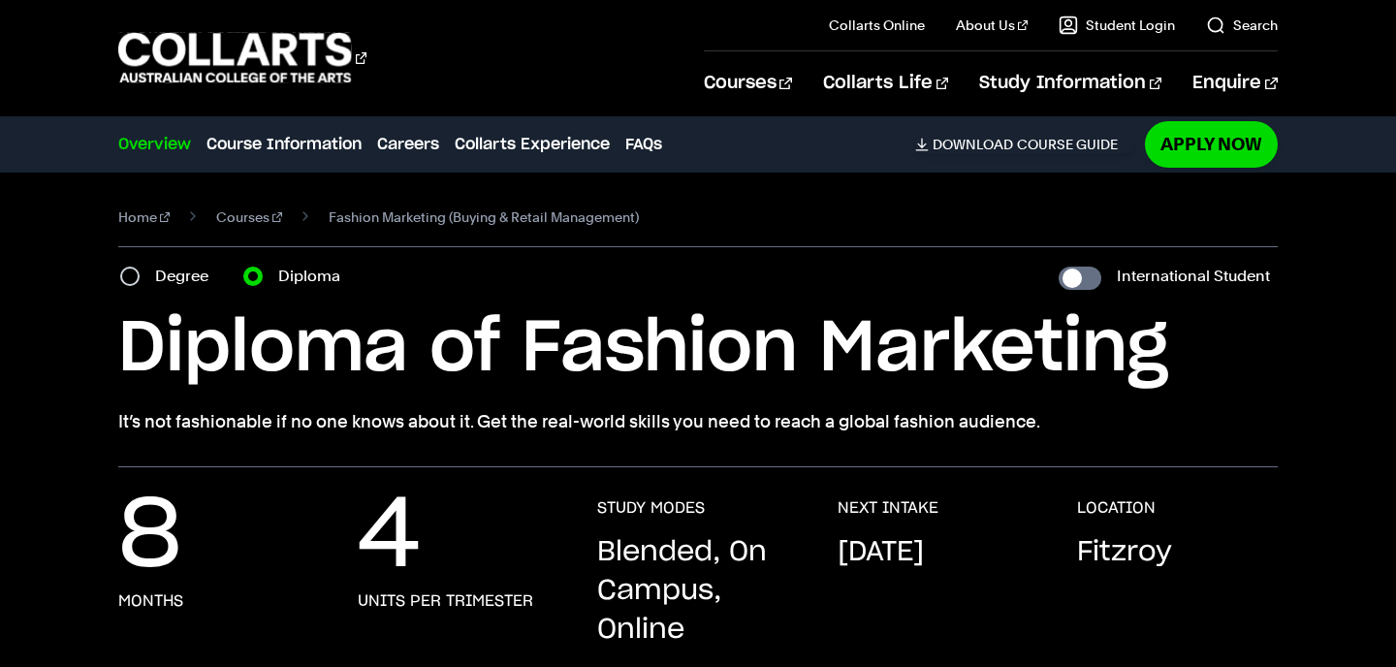
click at [183, 272] on label "Degree" at bounding box center [187, 276] width 65 height 27
click at [140, 272] on input "Degree" at bounding box center [129, 276] width 19 height 19
radio input "true"
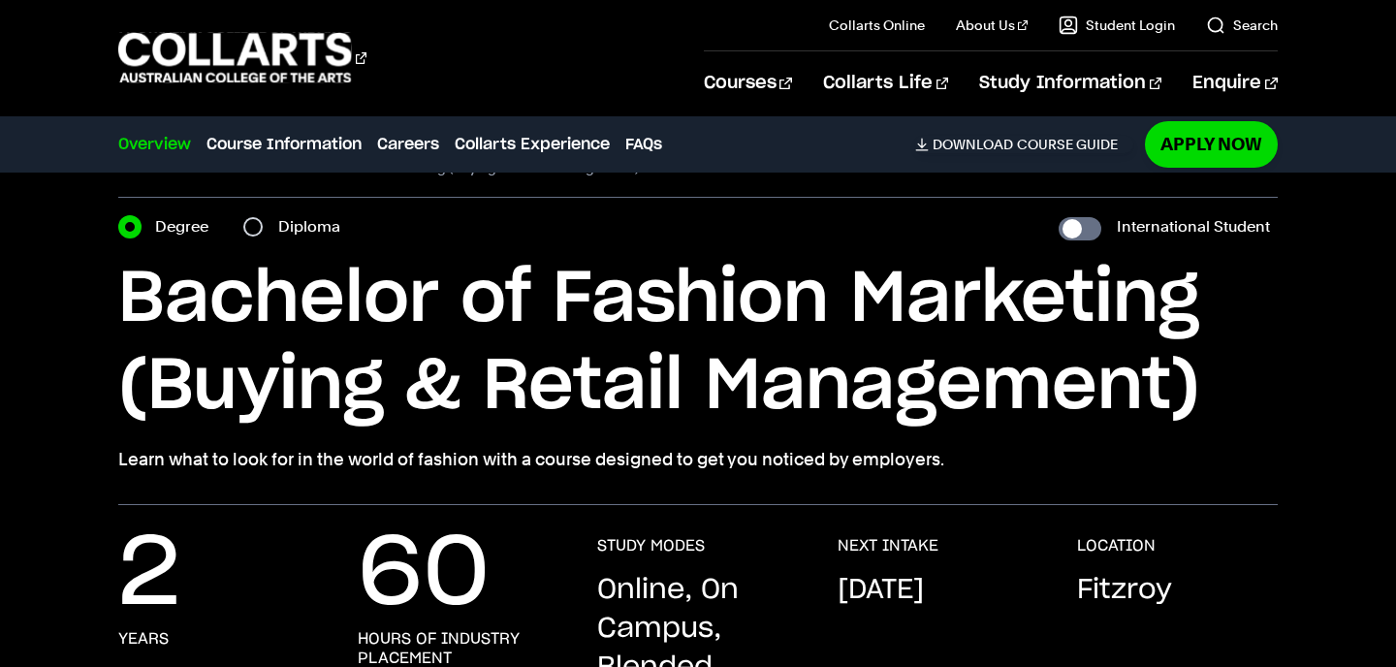
scroll to position [48, 0]
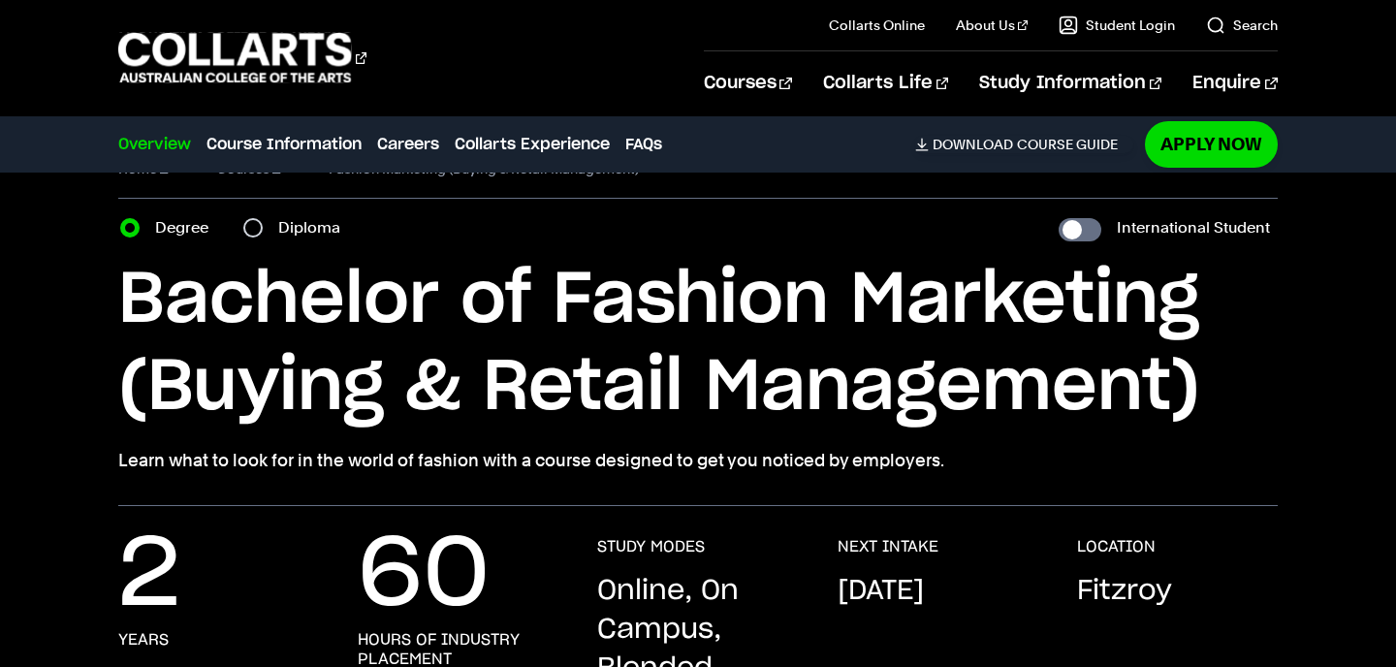
click at [317, 228] on label "Diploma" at bounding box center [315, 227] width 74 height 27
click at [263, 228] on input "Diploma" at bounding box center [252, 227] width 19 height 19
radio input "true"
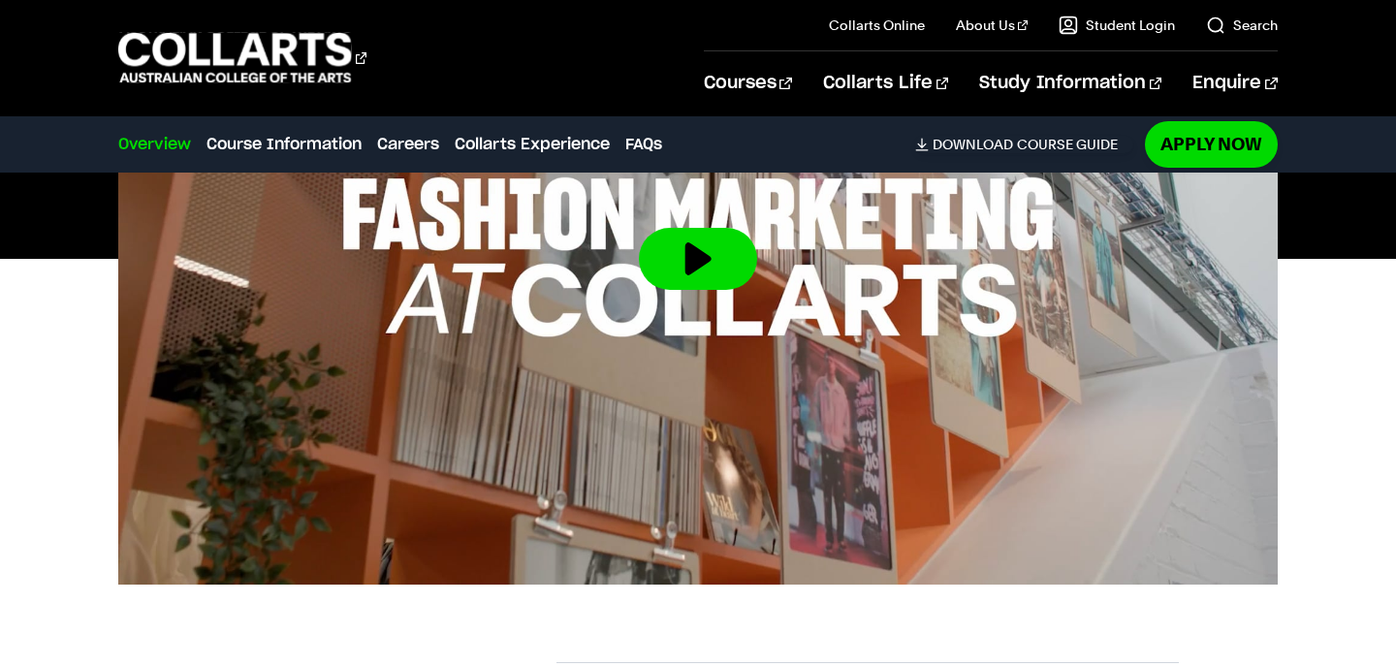
scroll to position [687, 0]
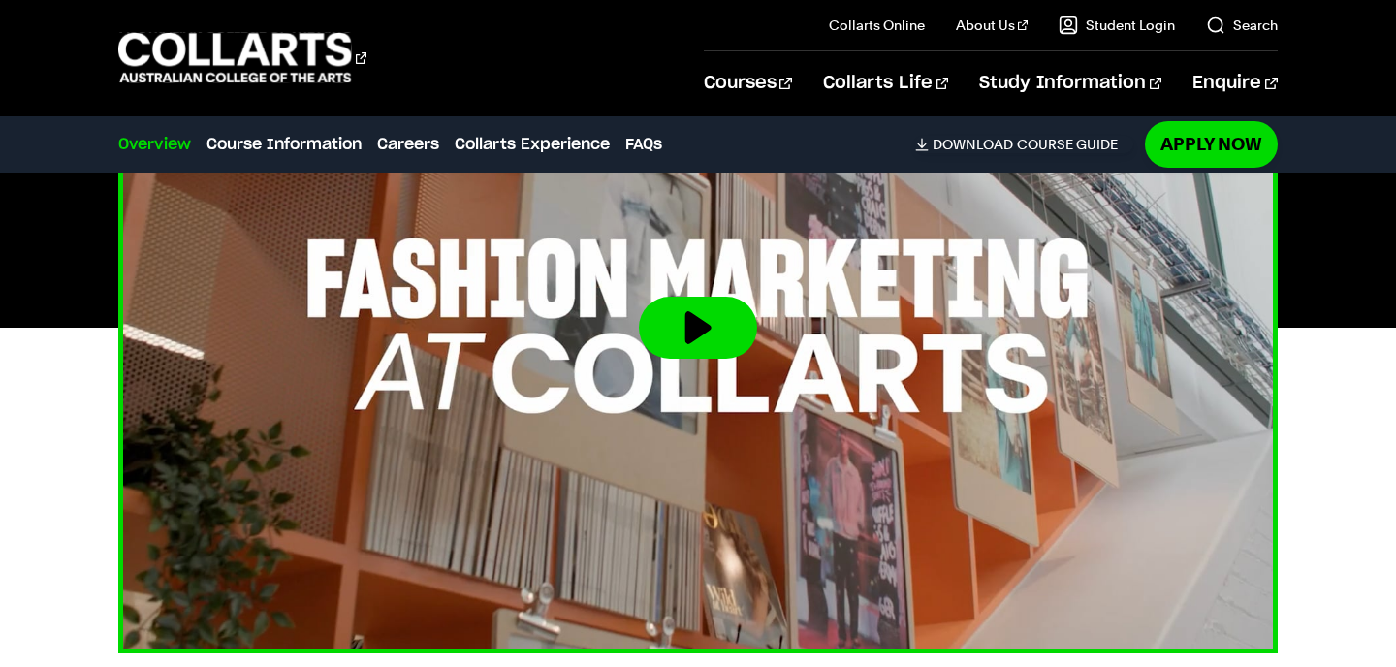
click at [772, 313] on img at bounding box center [698, 328] width 1275 height 718
click at [701, 323] on button at bounding box center [698, 328] width 118 height 62
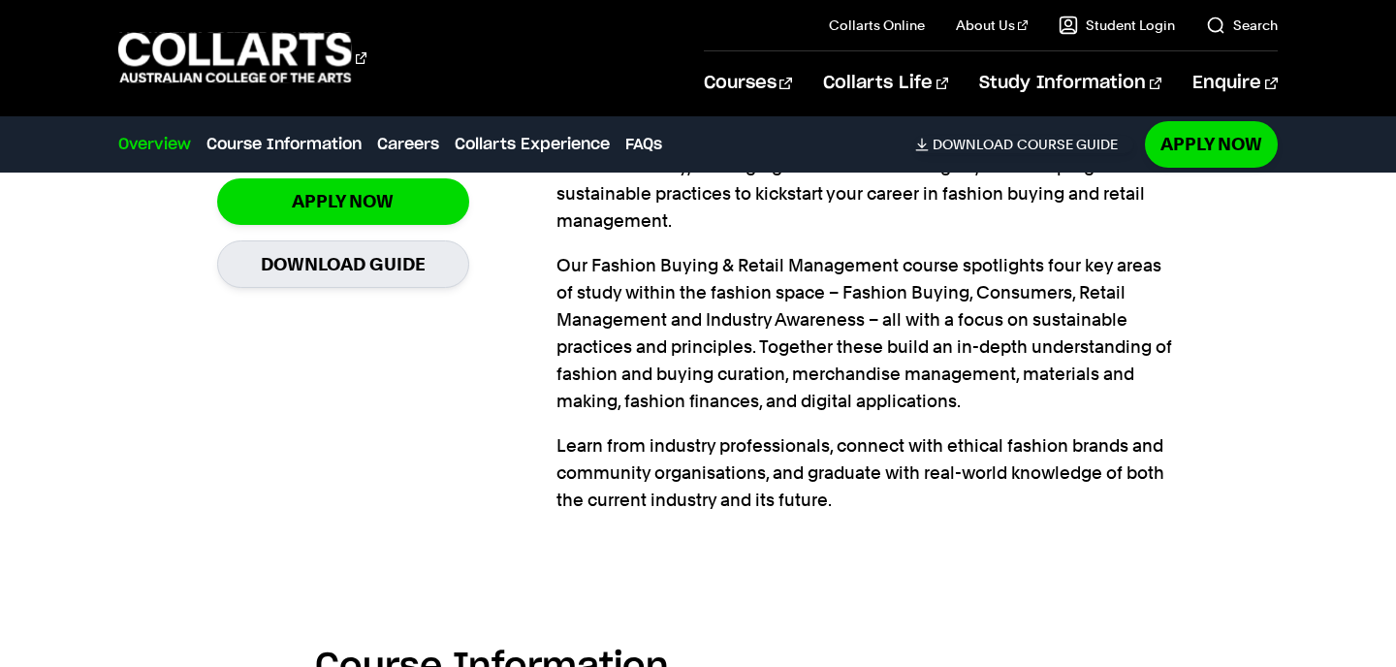
scroll to position [1835, 0]
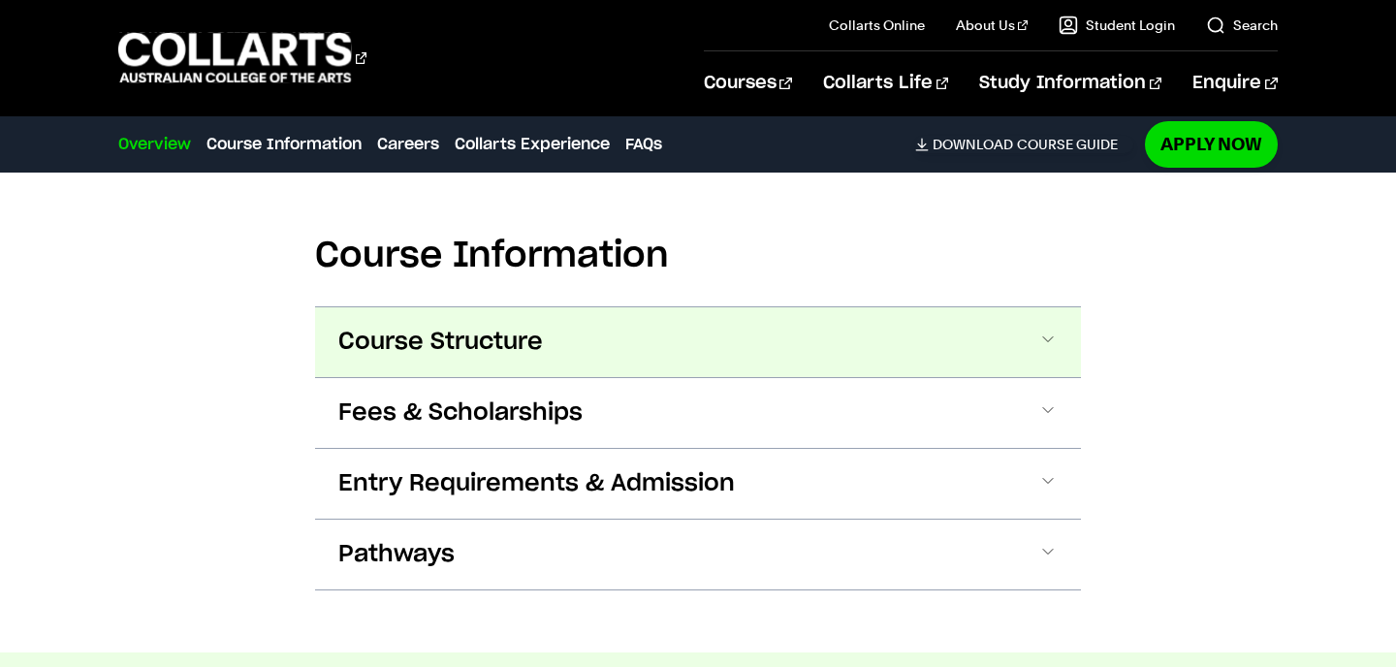
click at [0, 0] on button "Course Structure" at bounding box center [0, 0] width 0 height 0
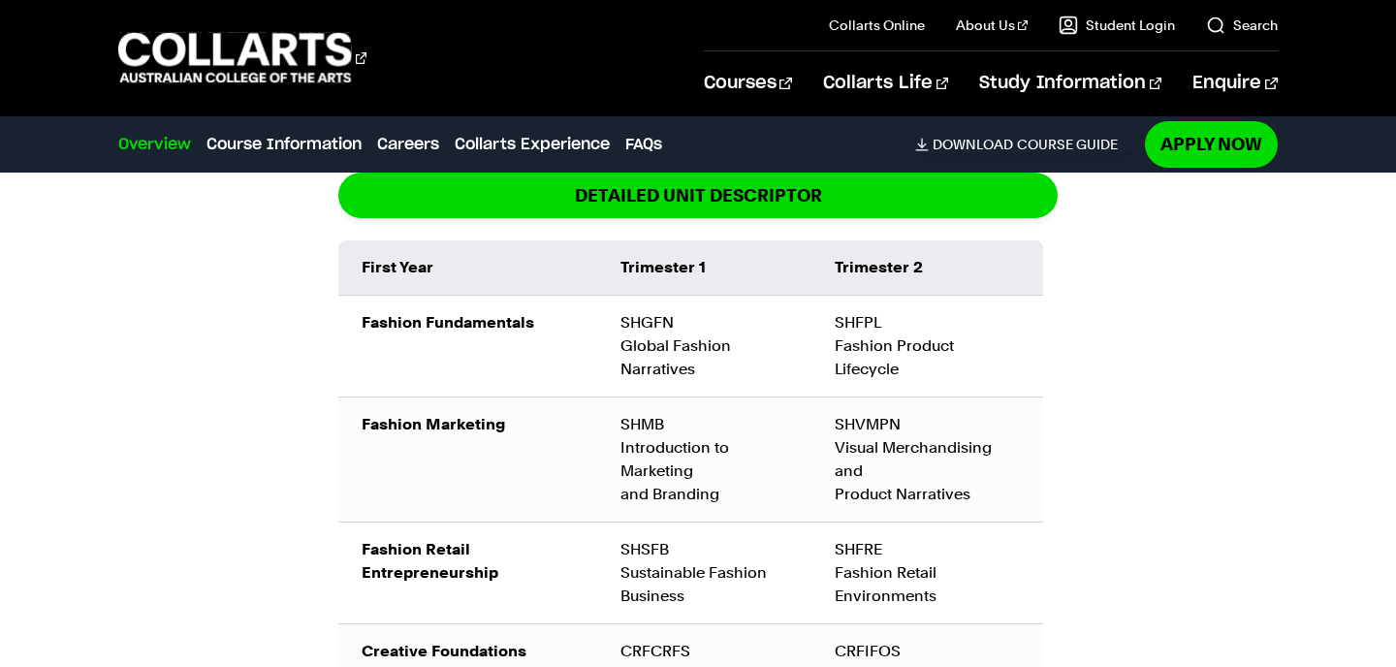
scroll to position [2221, 0]
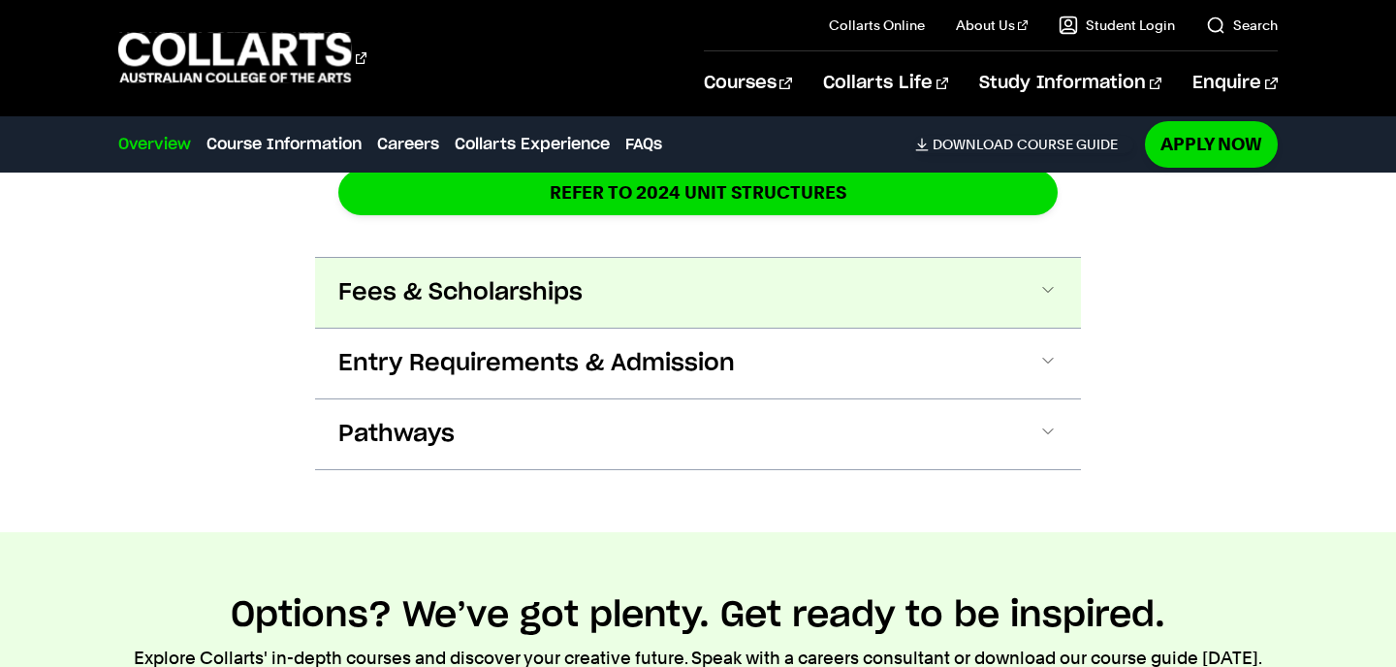
click at [0, 0] on span at bounding box center [0, 0] width 0 height 0
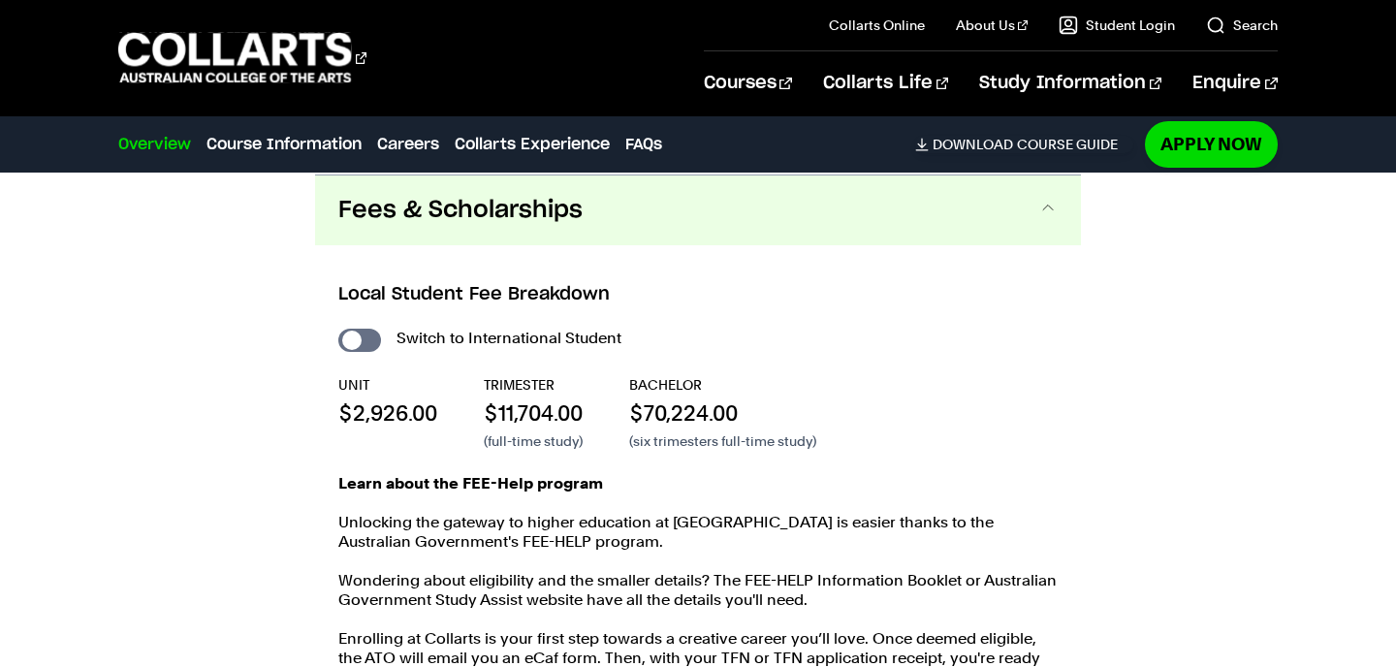
scroll to position [2859, 0]
click at [365, 333] on input "International Student" at bounding box center [359, 339] width 43 height 23
checkbox input "true"
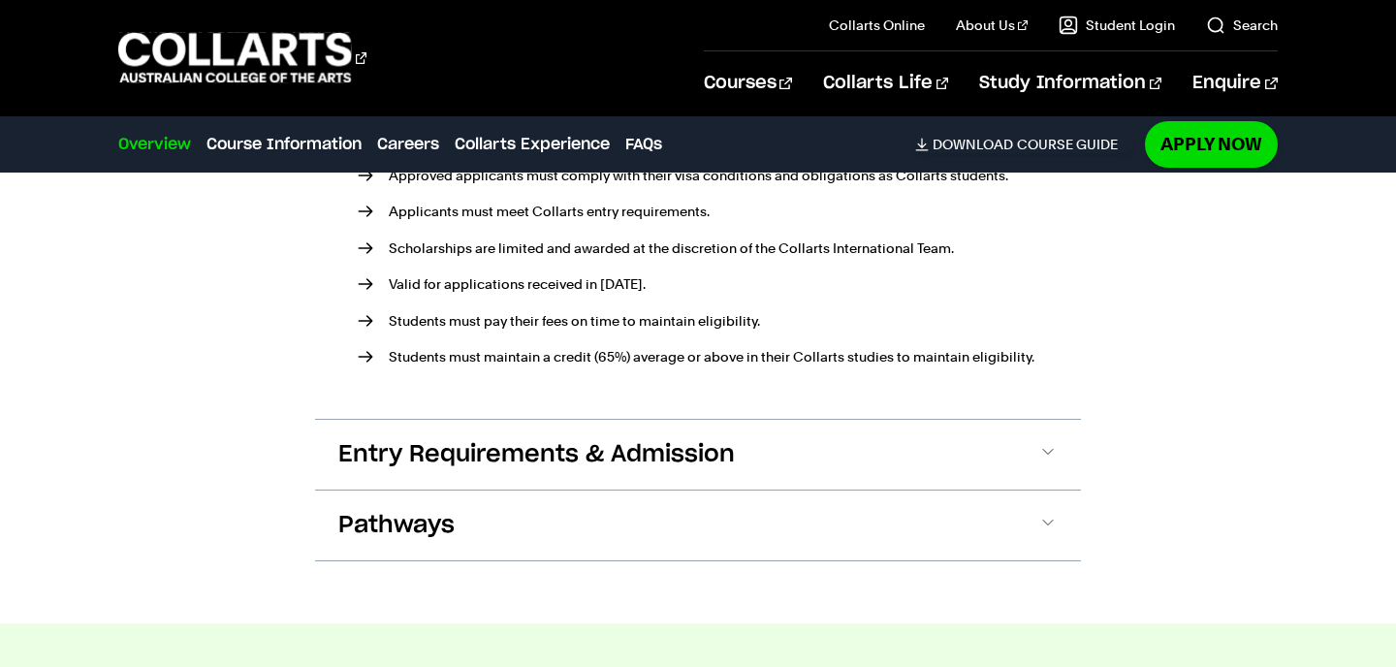
scroll to position [3589, 0]
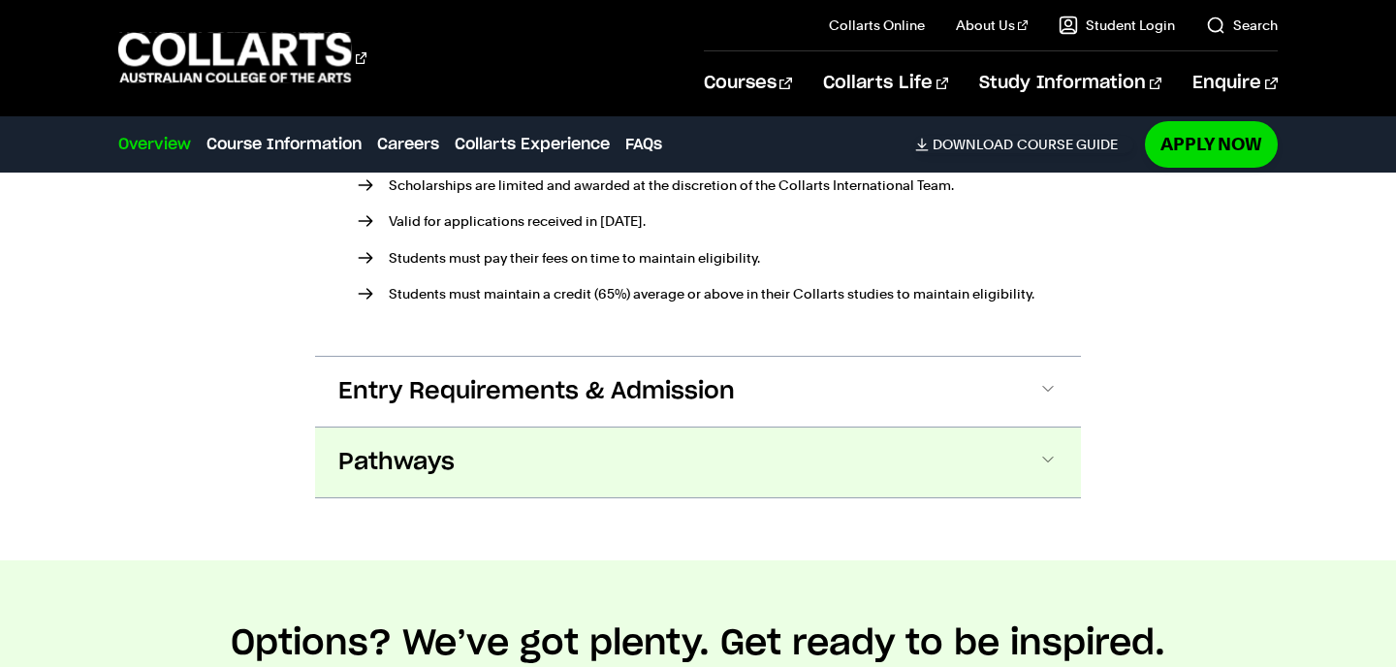
click at [0, 0] on button "Pathways" at bounding box center [0, 0] width 0 height 0
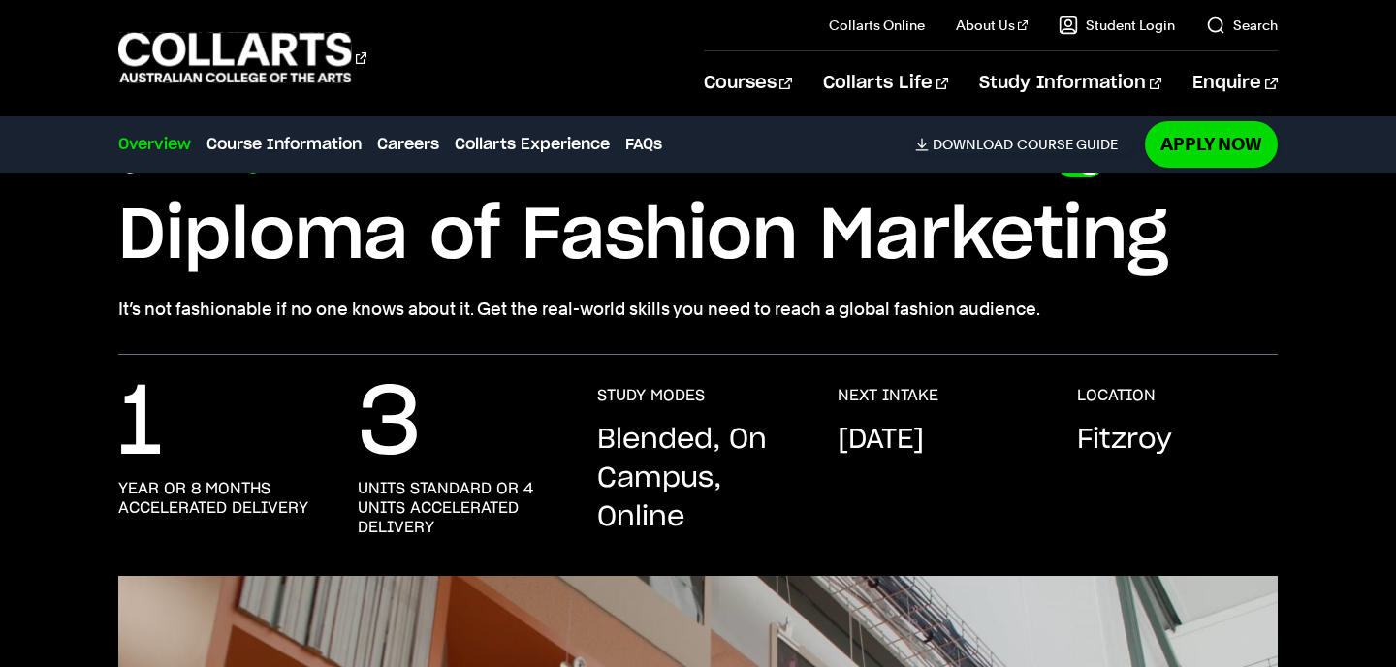
scroll to position [0, 0]
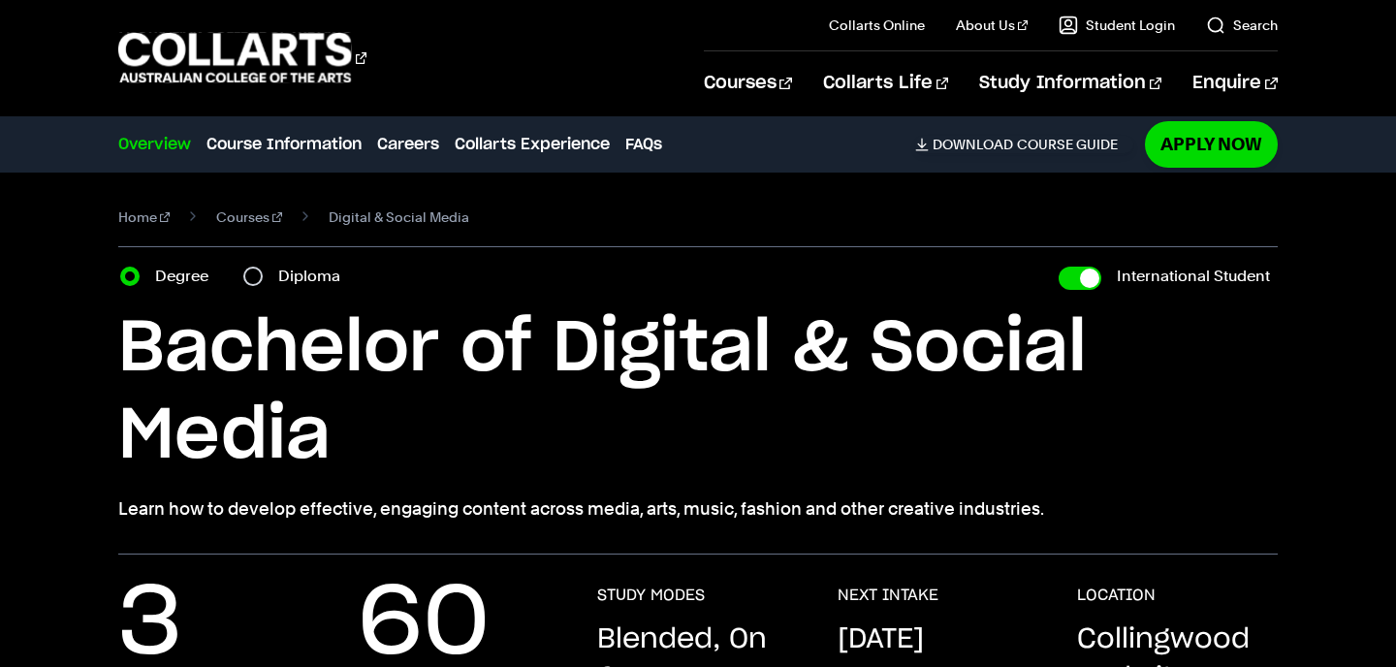
click at [313, 277] on label "Diploma" at bounding box center [315, 276] width 74 height 27
click at [263, 277] on input "Diploma" at bounding box center [252, 276] width 19 height 19
radio input "true"
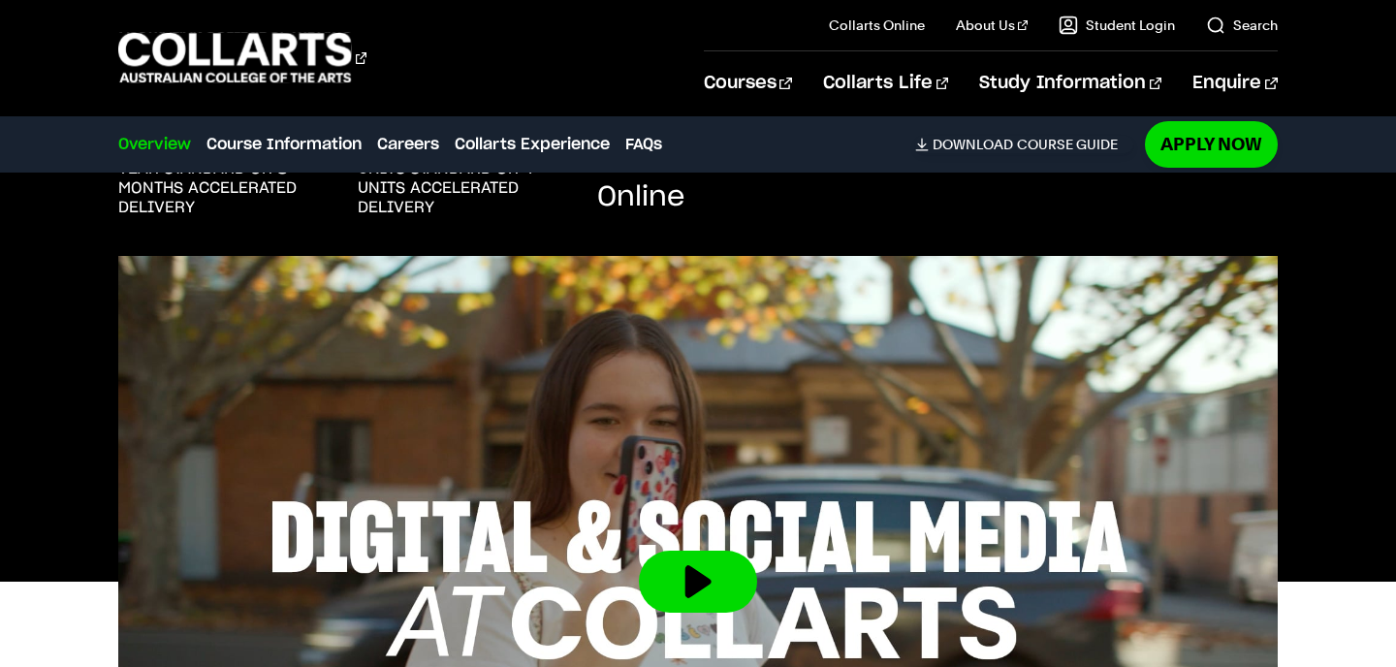
scroll to position [621, 0]
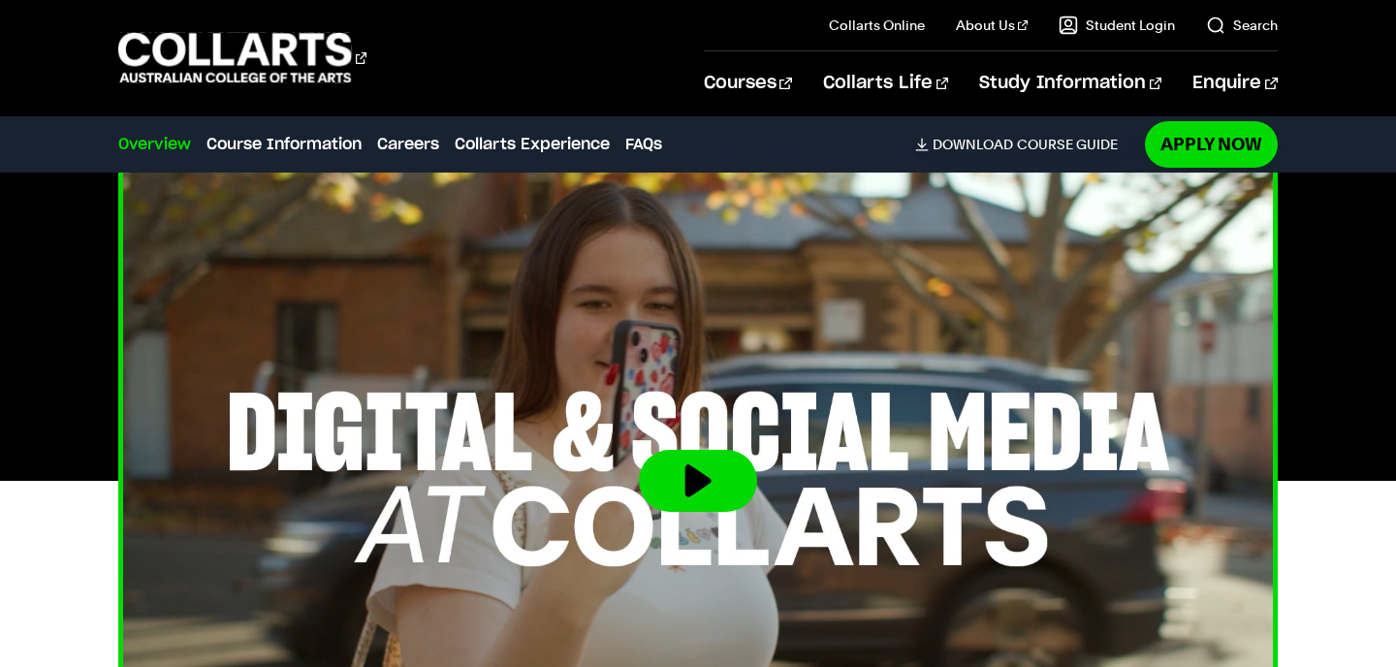
click at [693, 476] on button at bounding box center [698, 481] width 118 height 62
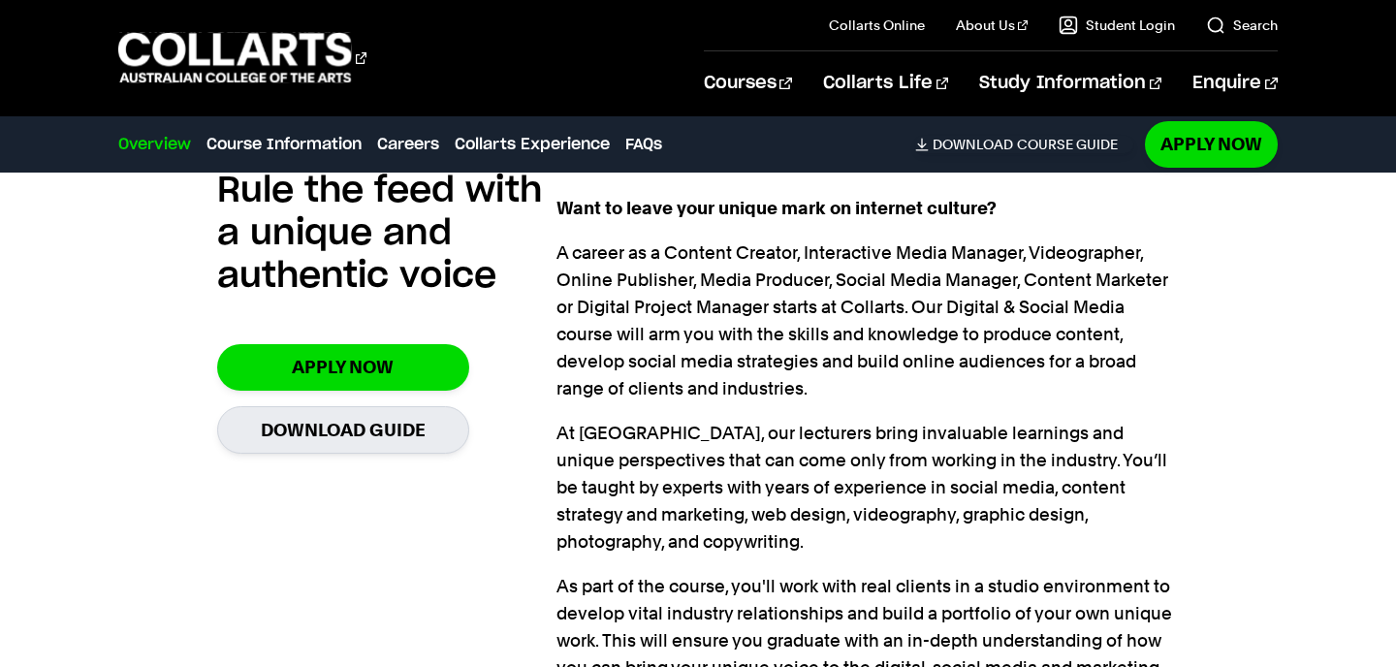
scroll to position [1341, 0]
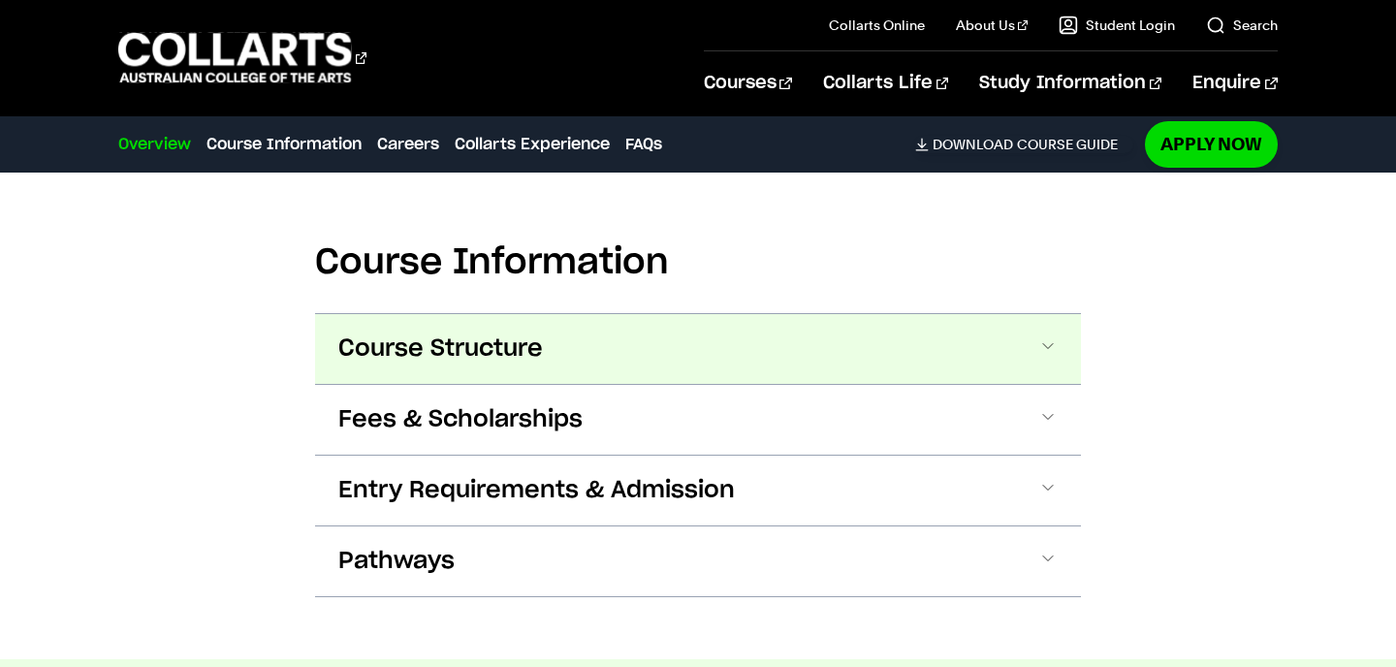
click at [0, 0] on button "Course Structure" at bounding box center [0, 0] width 0 height 0
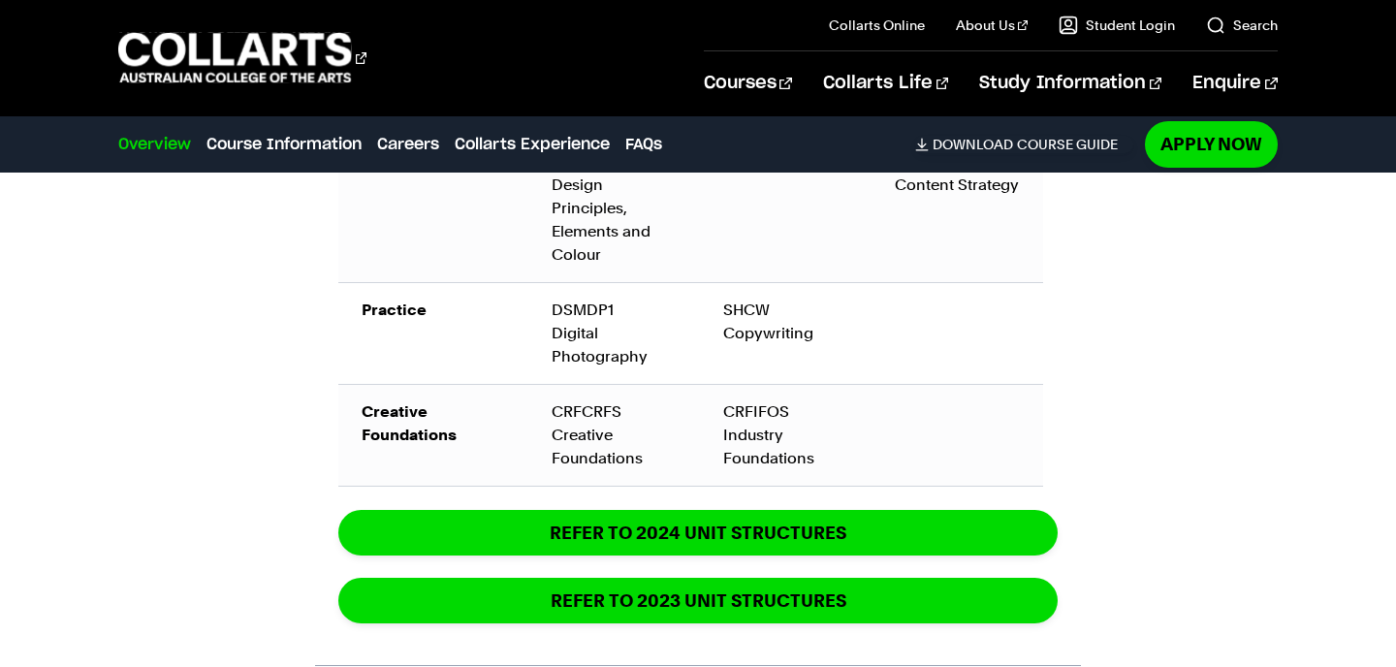
scroll to position [2867, 0]
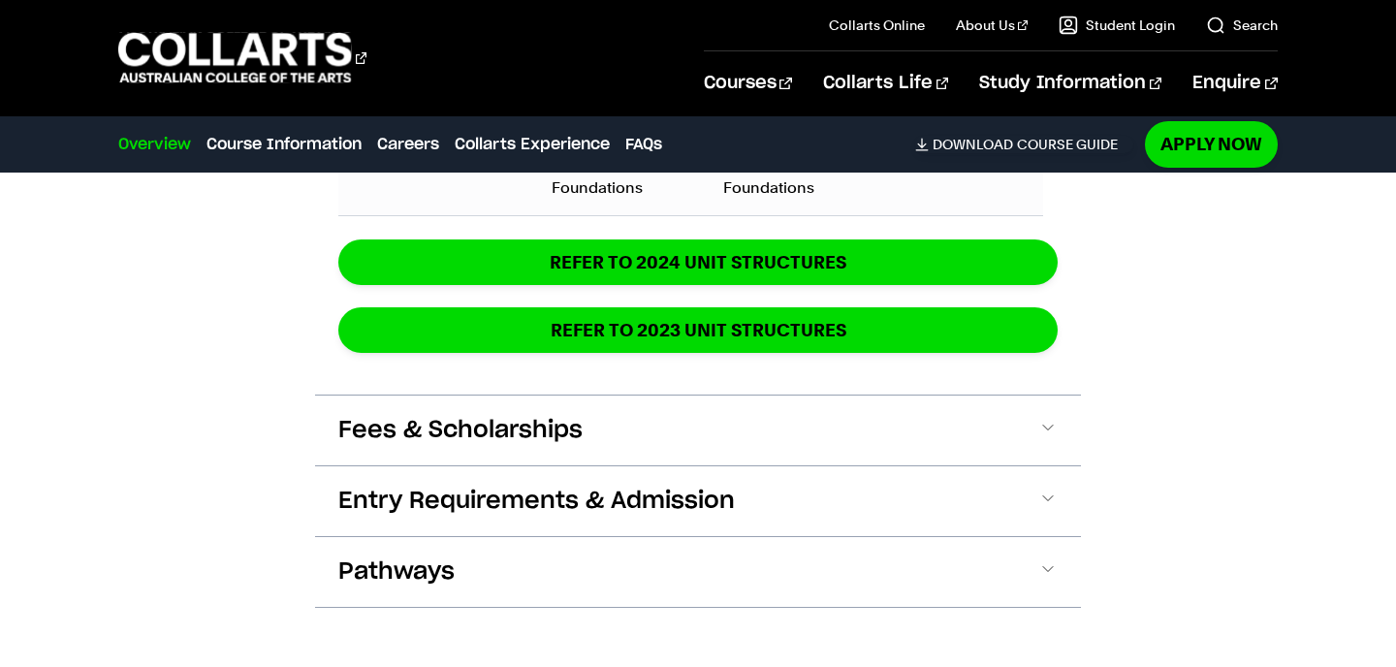
click at [0, 0] on button "Fees & Scholarships" at bounding box center [0, 0] width 0 height 0
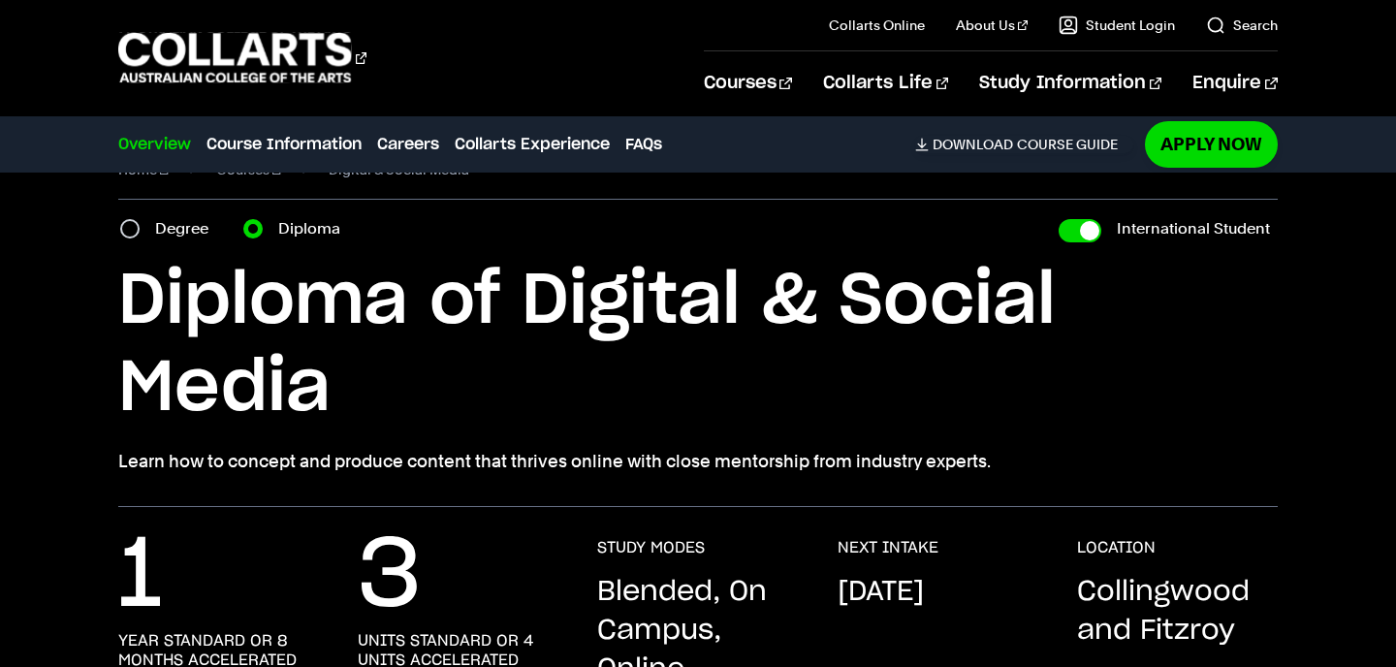
scroll to position [25, 0]
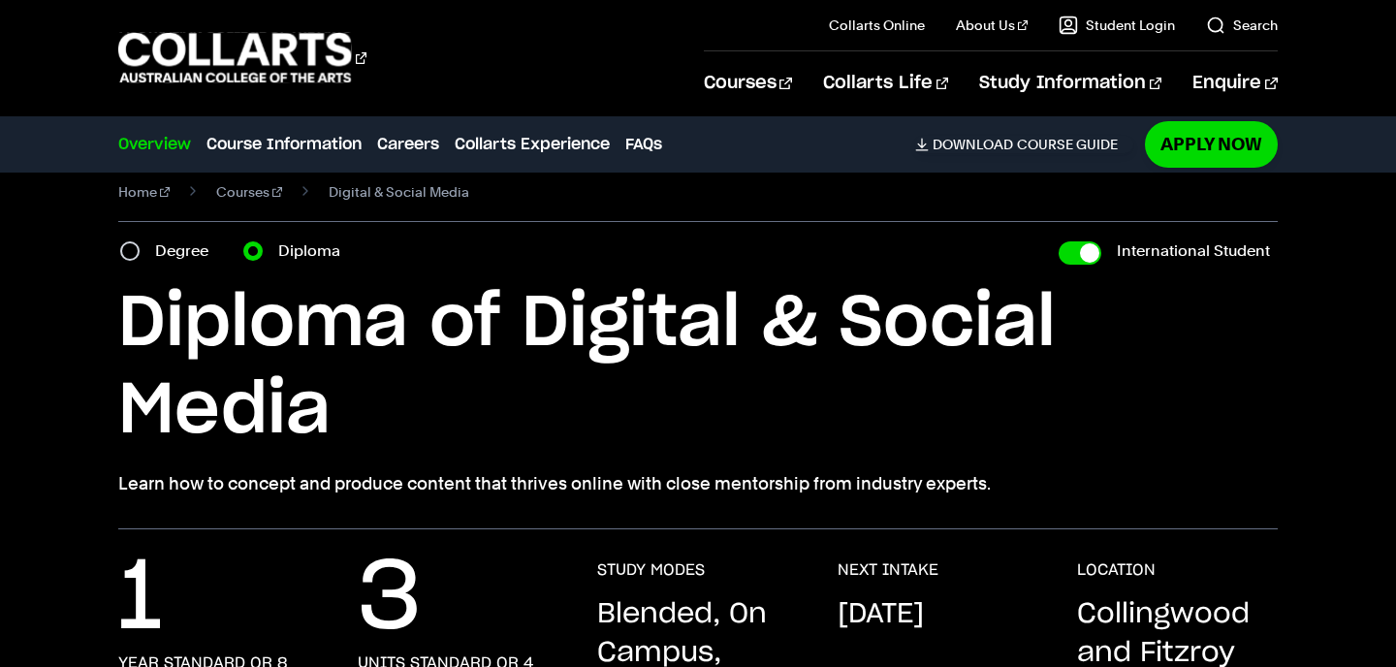
click at [173, 254] on label "Degree" at bounding box center [187, 251] width 65 height 27
click at [140, 254] on input "Degree" at bounding box center [129, 250] width 19 height 19
radio input "true"
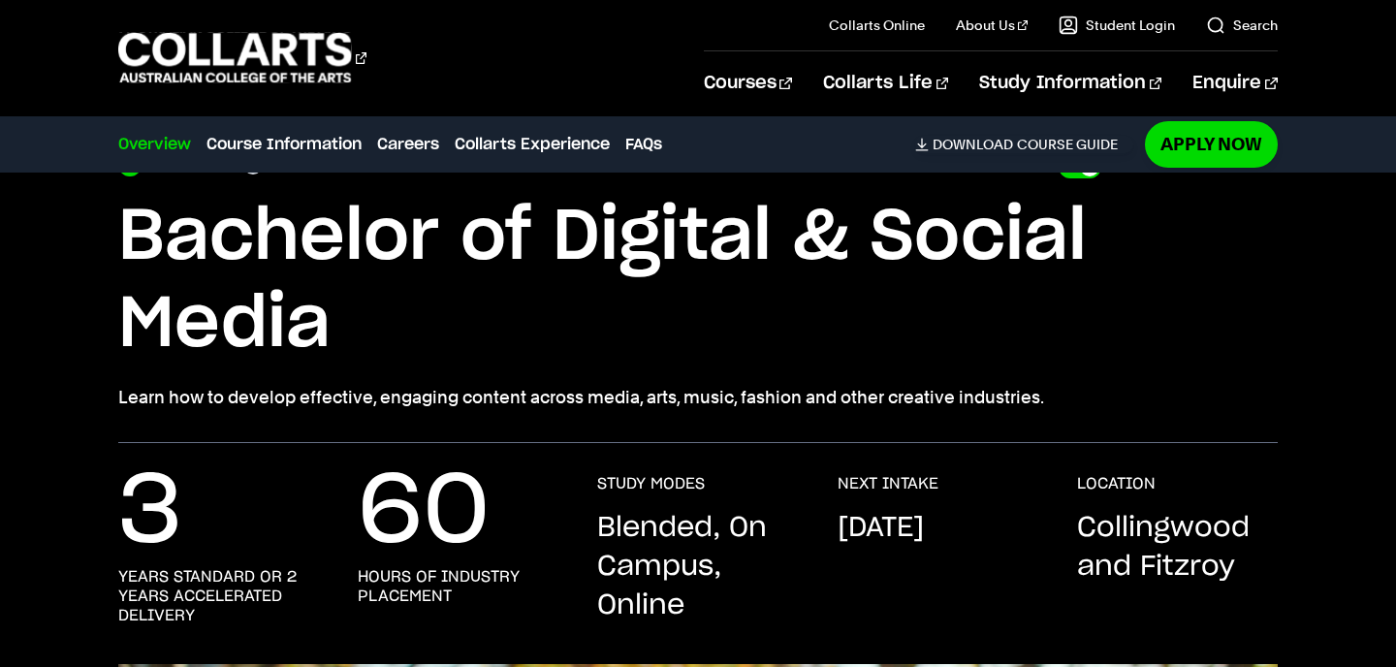
scroll to position [111, 0]
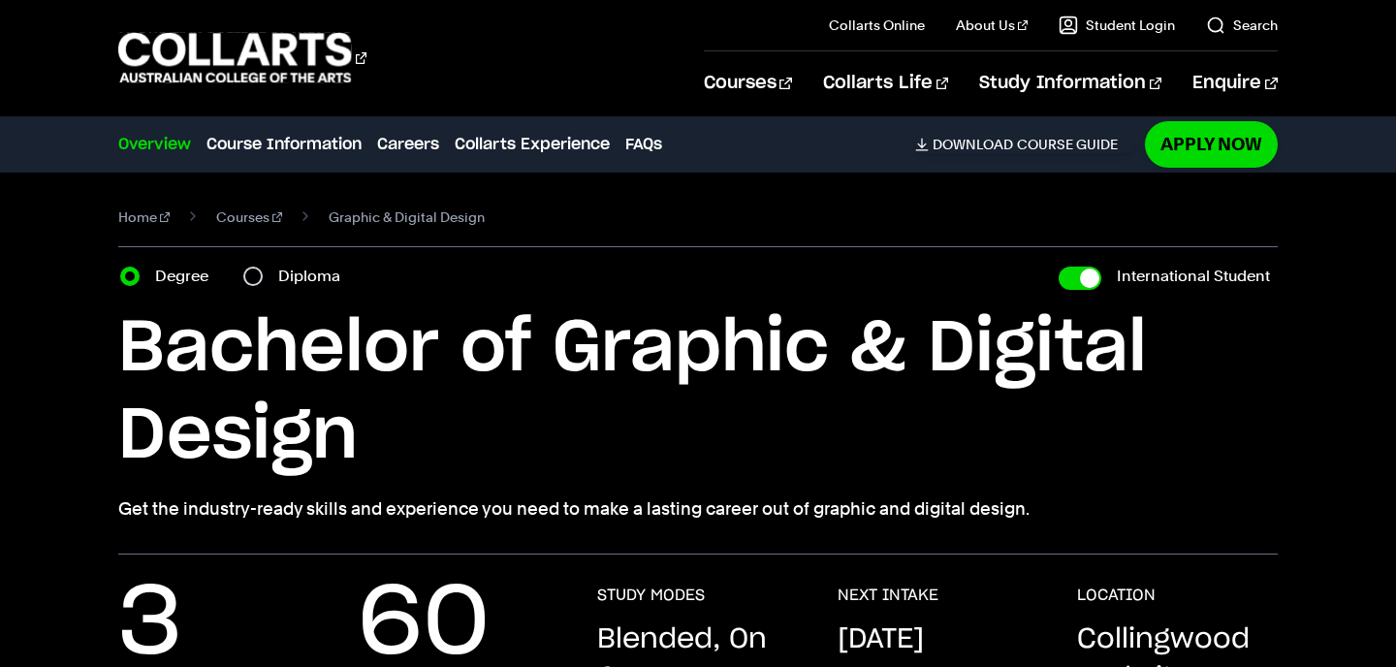
click at [309, 281] on label "Diploma" at bounding box center [315, 276] width 74 height 27
click at [263, 281] on input "Diploma" at bounding box center [252, 276] width 19 height 19
radio input "true"
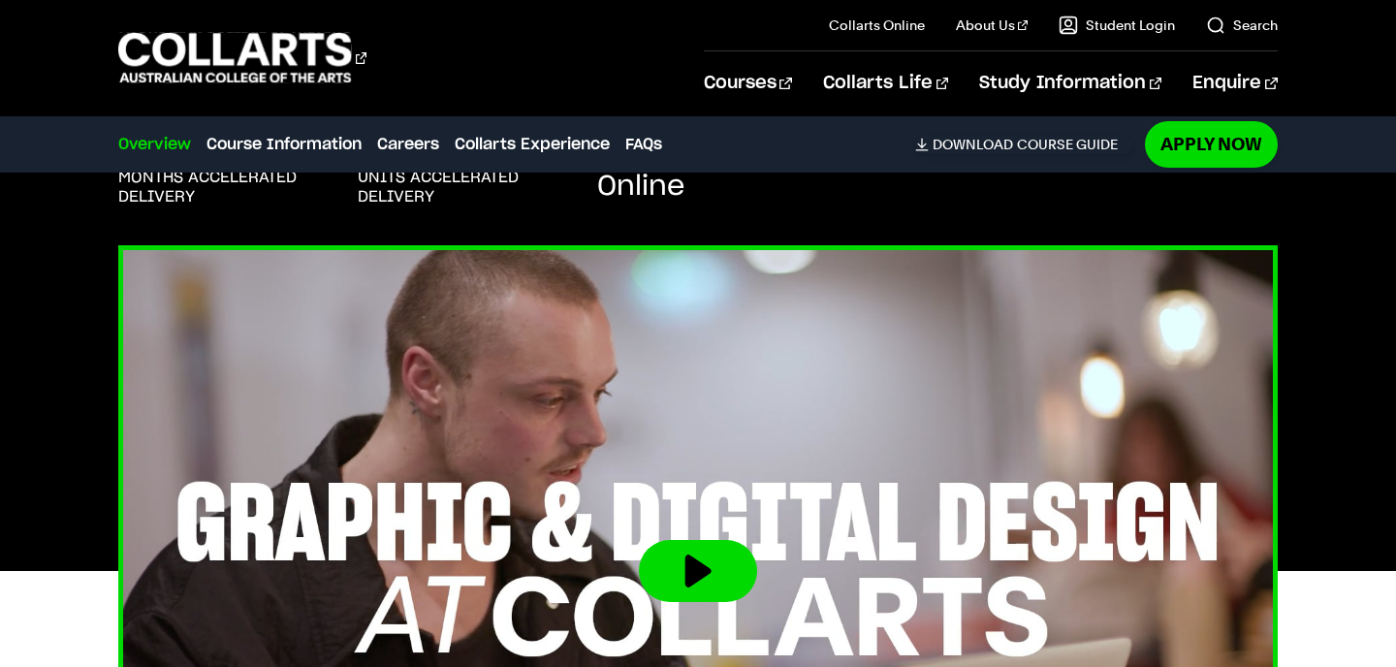
scroll to position [542, 0]
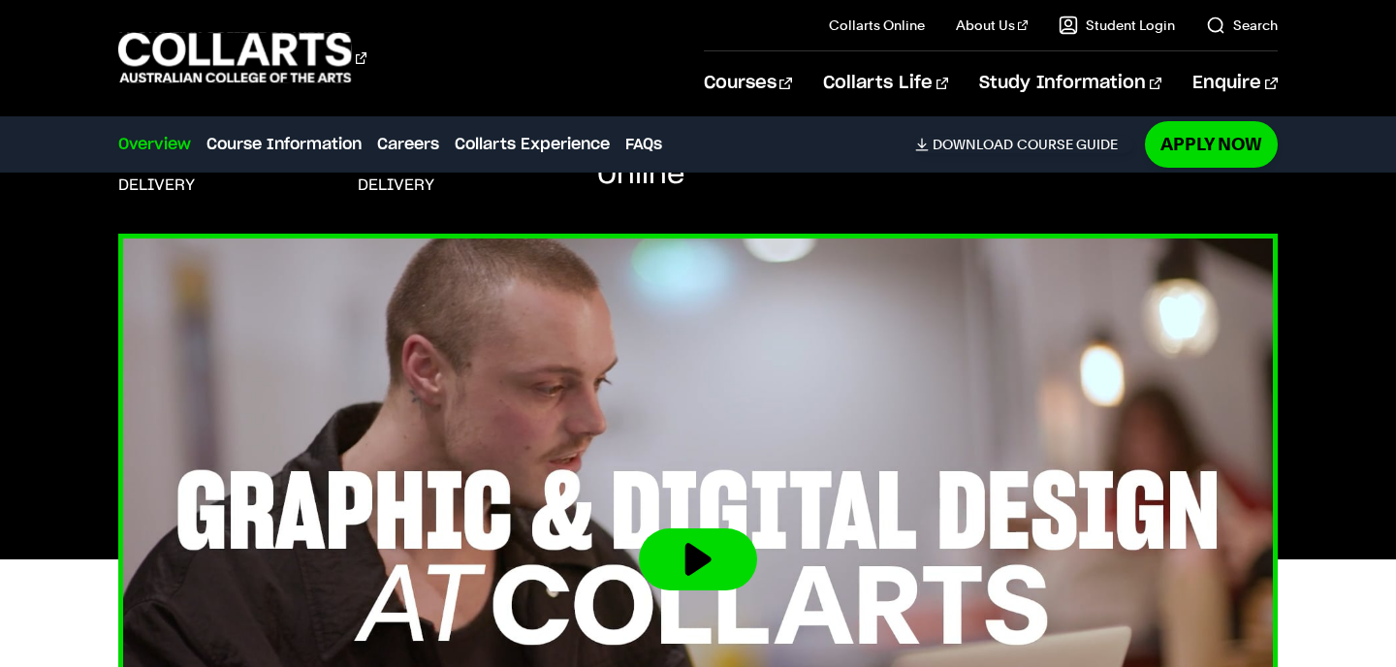
click at [664, 540] on button at bounding box center [698, 560] width 118 height 62
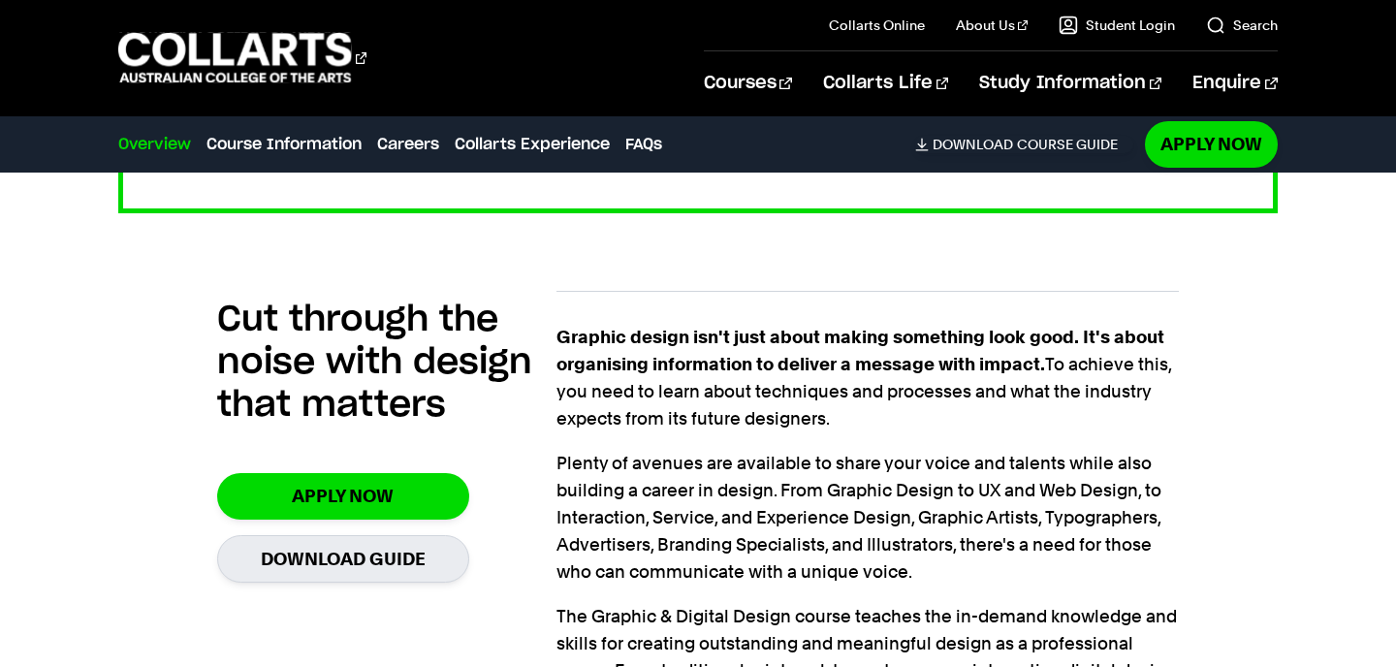
scroll to position [1284, 0]
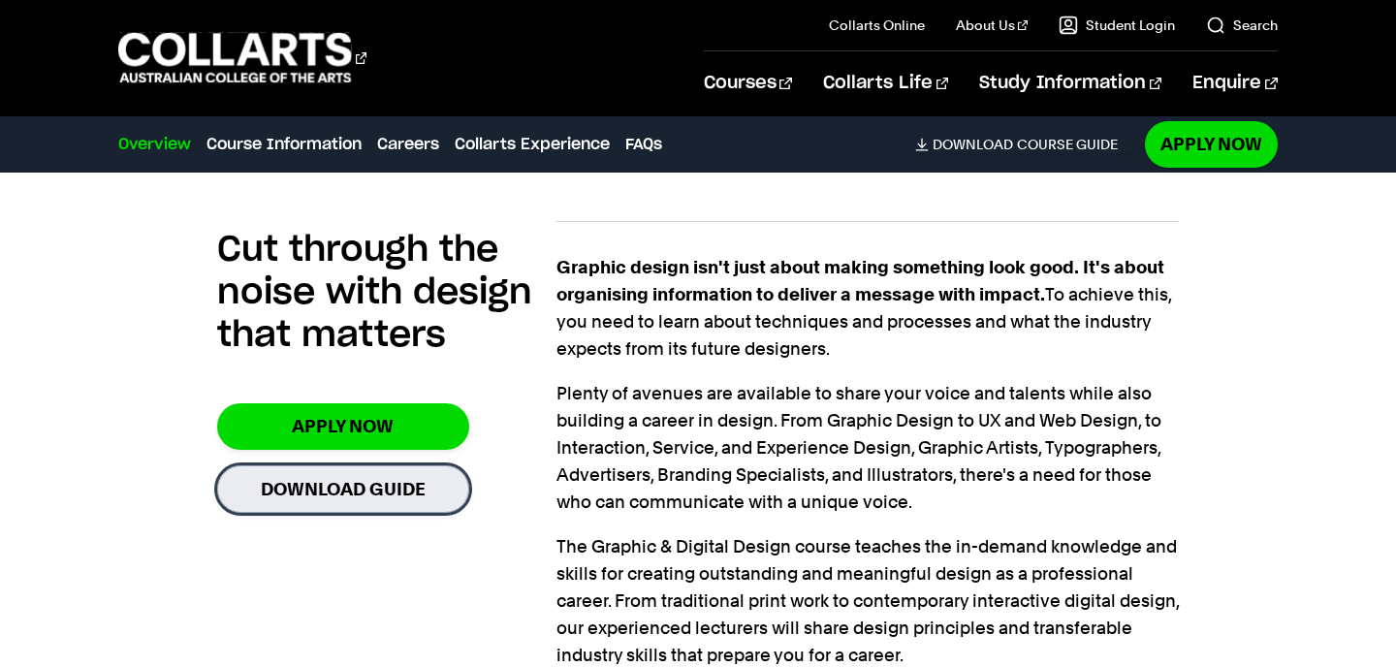
click at [395, 489] on link "Download Guide" at bounding box center [343, 489] width 252 height 48
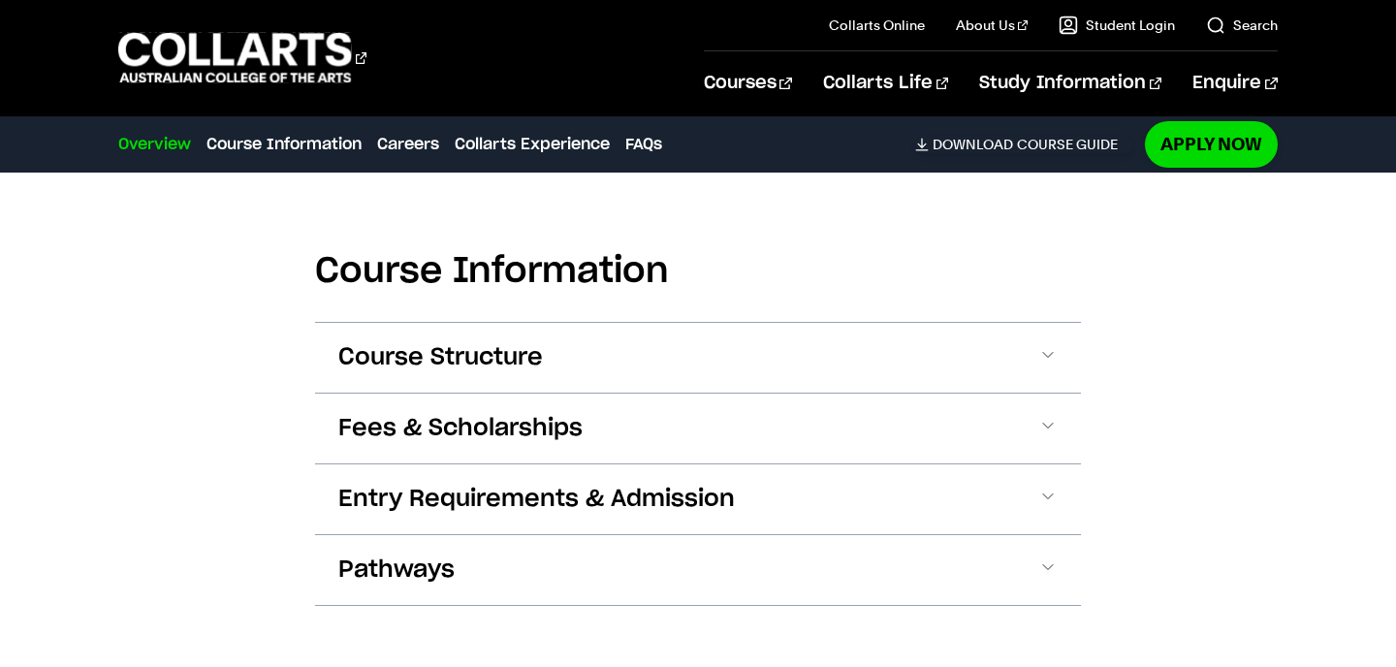
scroll to position [2146, 0]
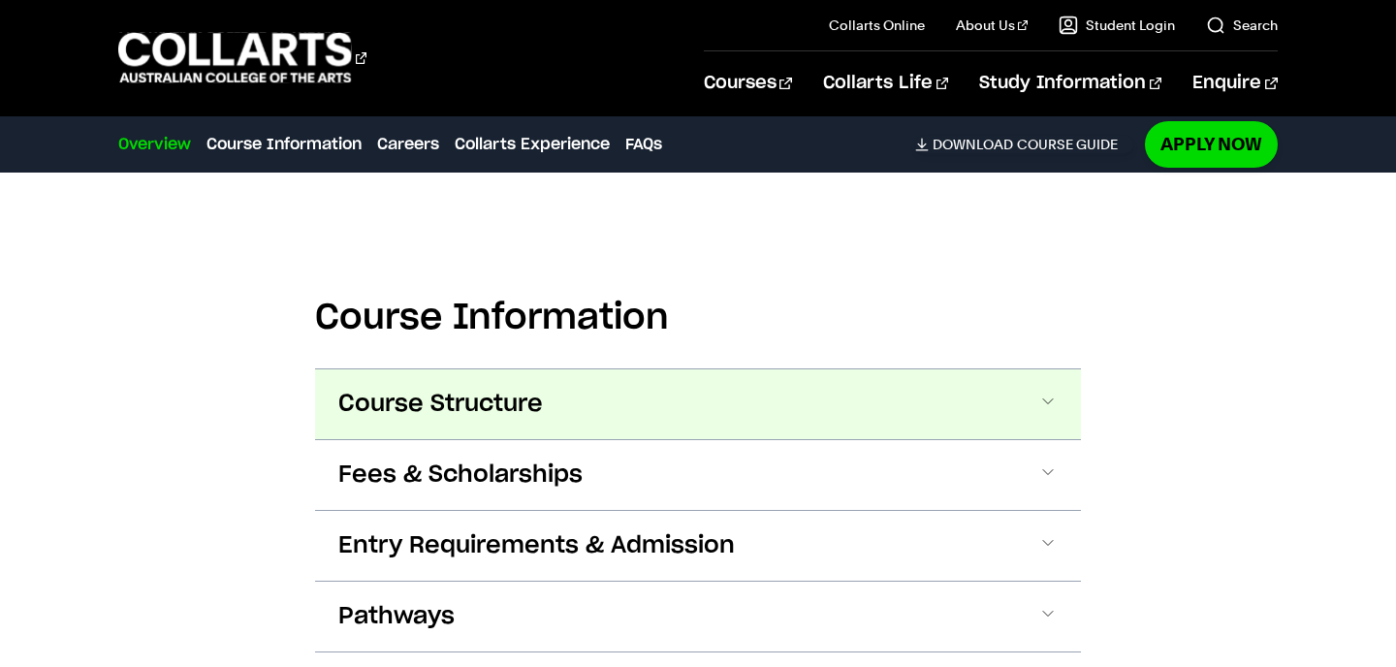
click at [0, 0] on button "Course Structure" at bounding box center [0, 0] width 0 height 0
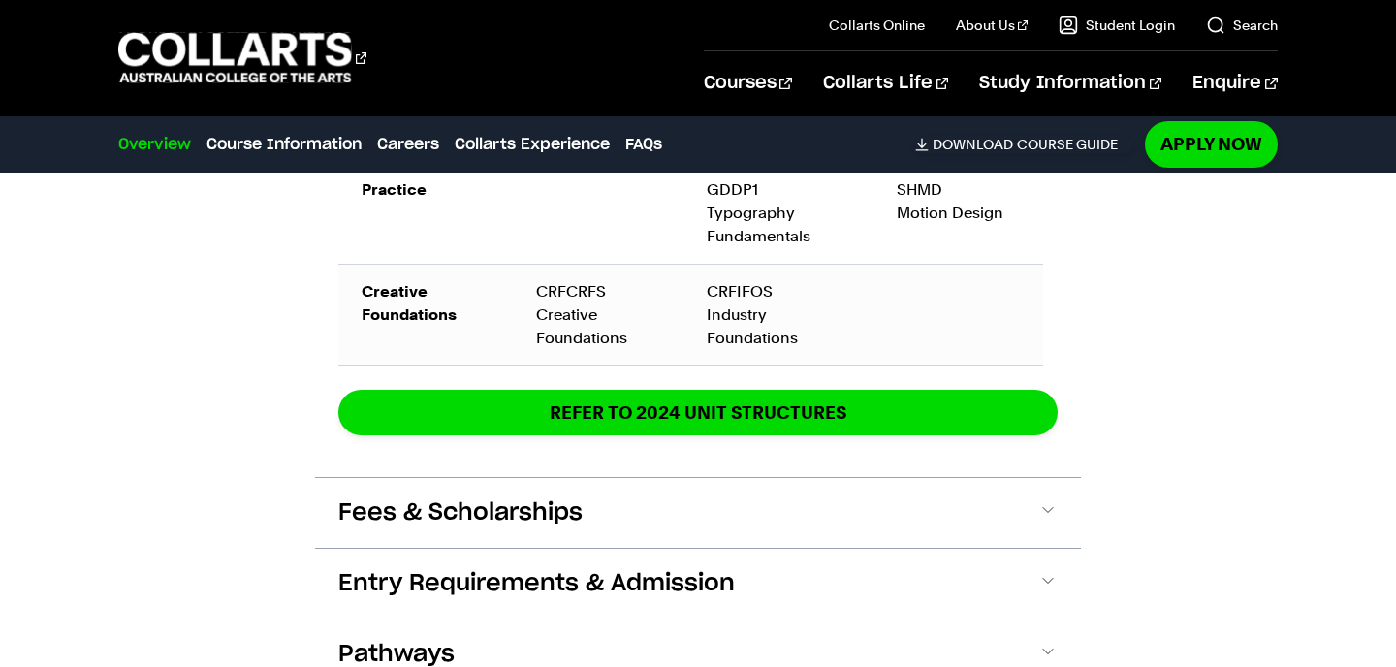
scroll to position [2972, 0]
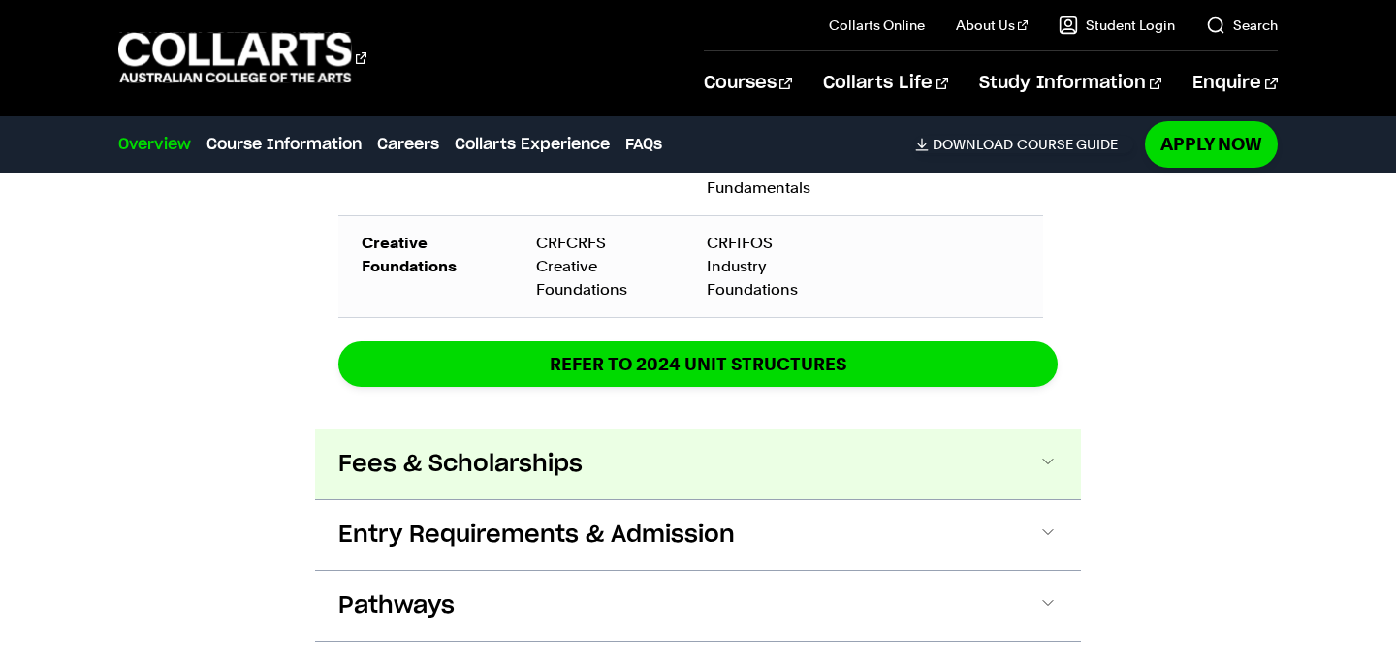
click at [0, 0] on button "Fees & Scholarships" at bounding box center [0, 0] width 0 height 0
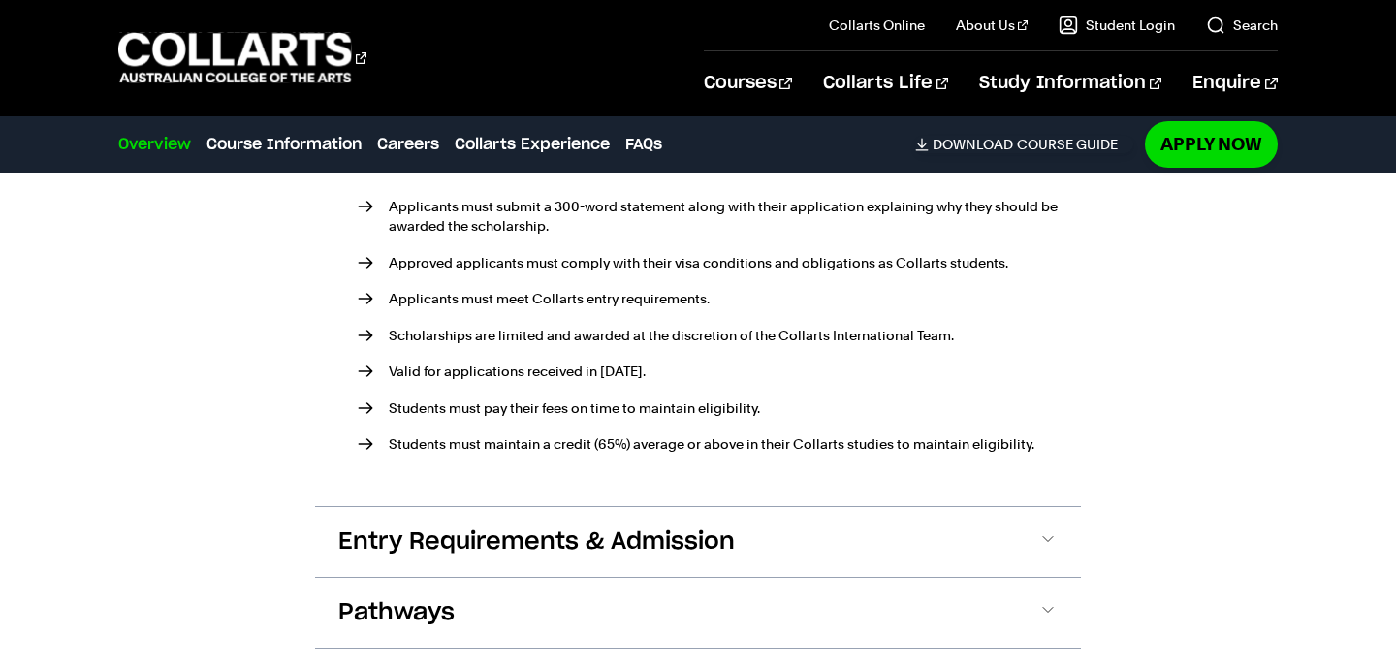
scroll to position [3930, 0]
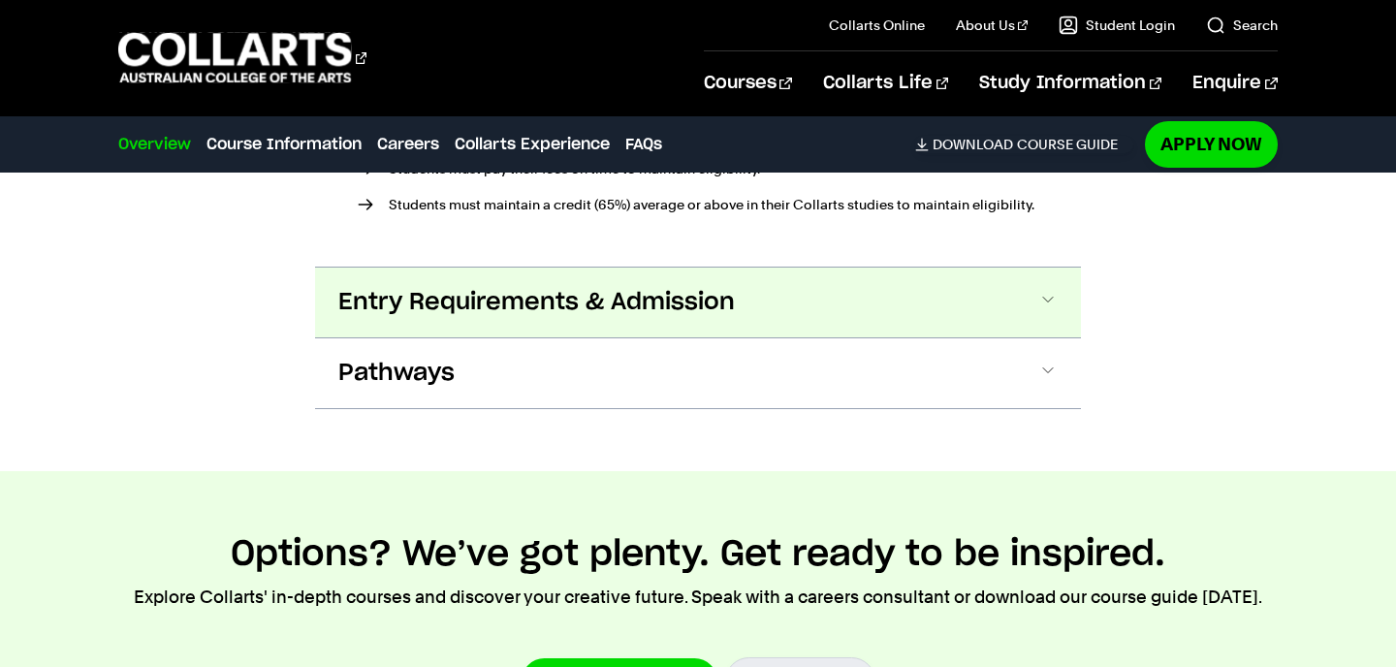
click at [0, 0] on button "Entry Requirements & Admission" at bounding box center [0, 0] width 0 height 0
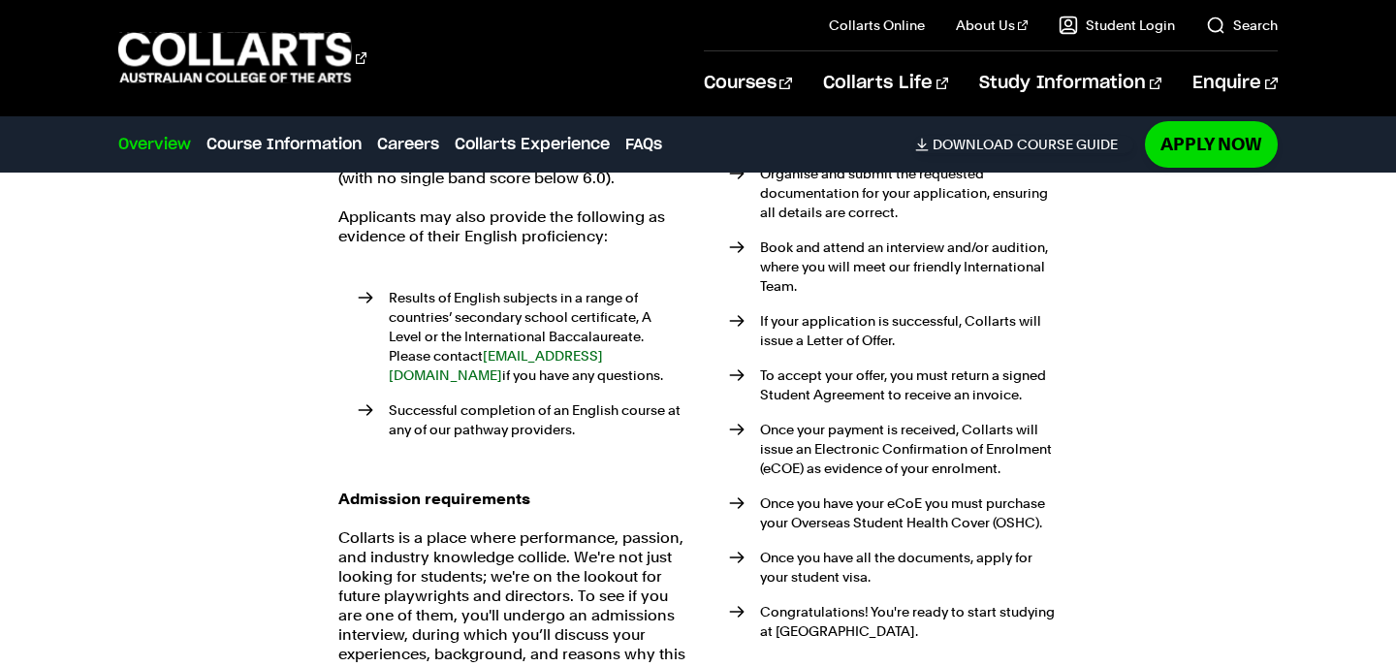
scroll to position [4906, 0]
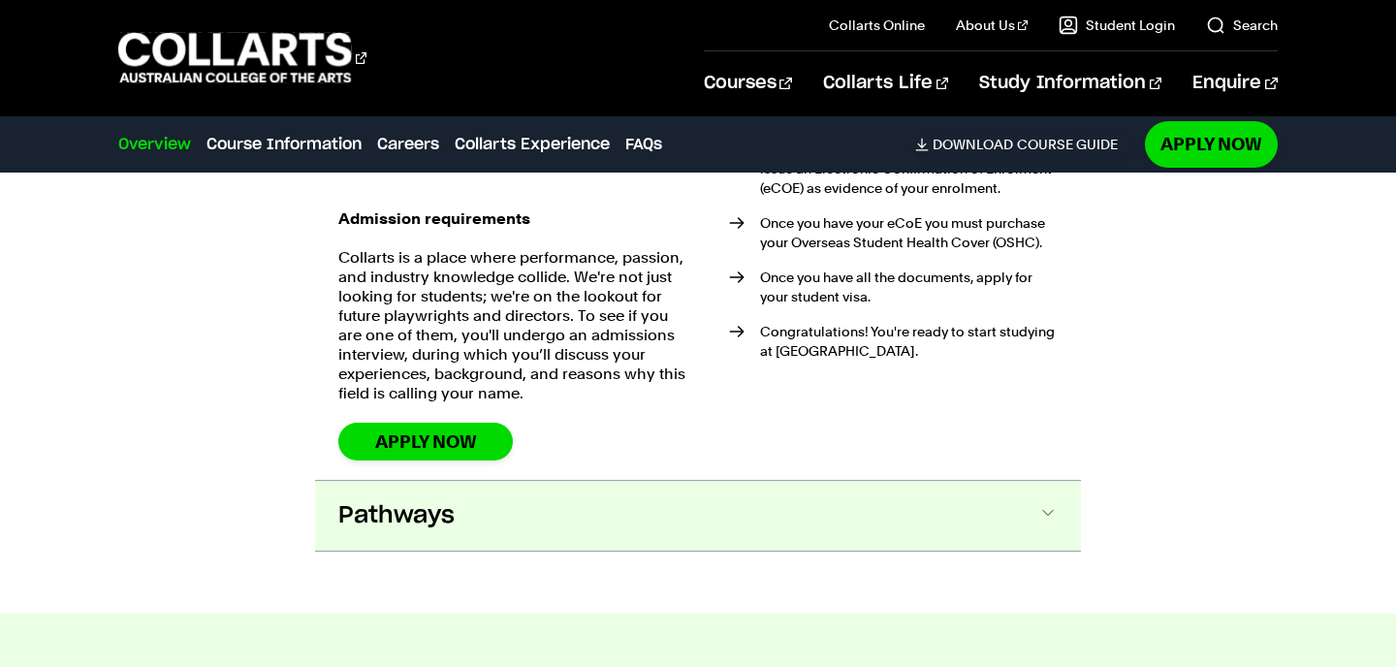
click at [0, 0] on button "Pathways" at bounding box center [0, 0] width 0 height 0
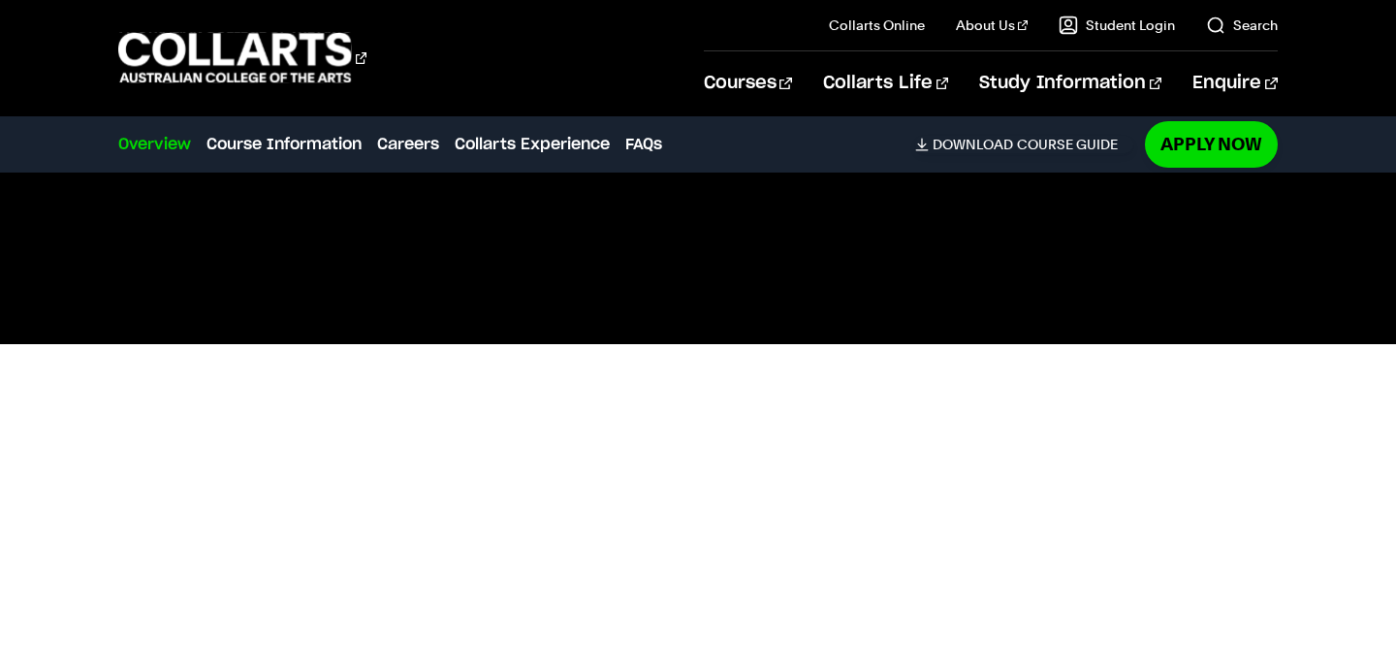
scroll to position [388, 0]
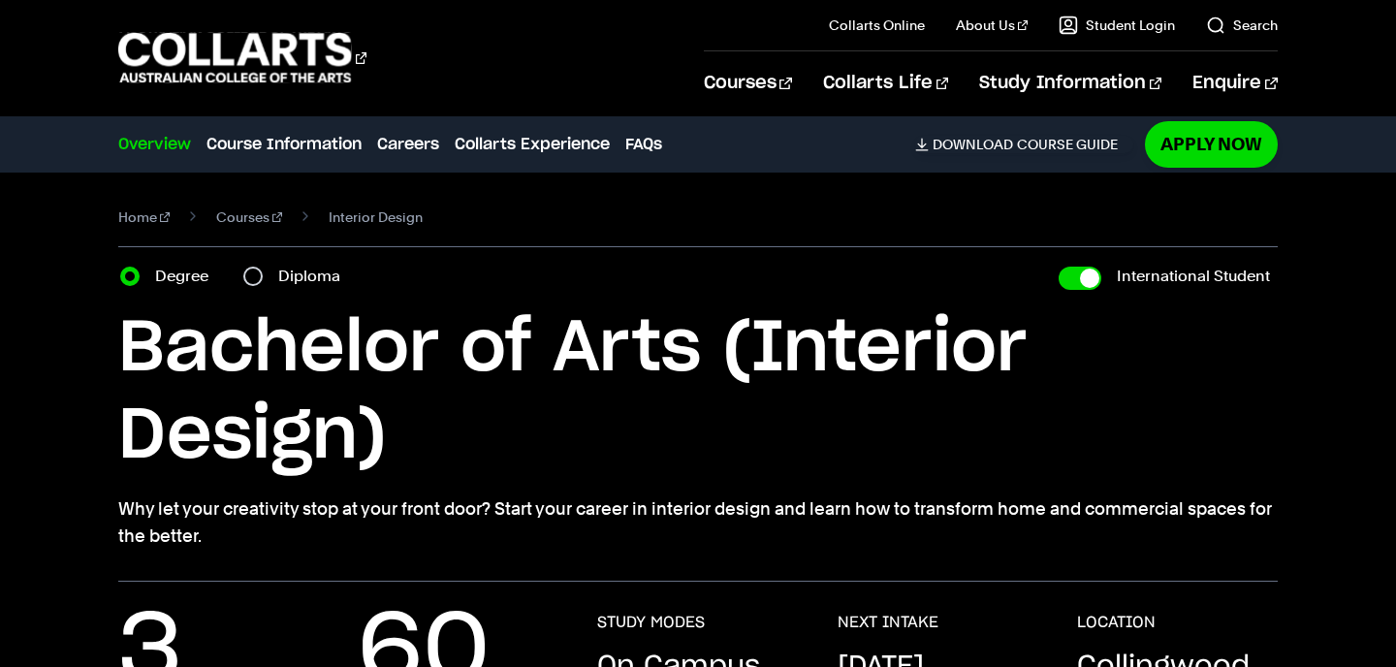
click at [306, 269] on label "Diploma" at bounding box center [315, 276] width 74 height 27
click at [263, 269] on input "Diploma" at bounding box center [252, 276] width 19 height 19
radio input "true"
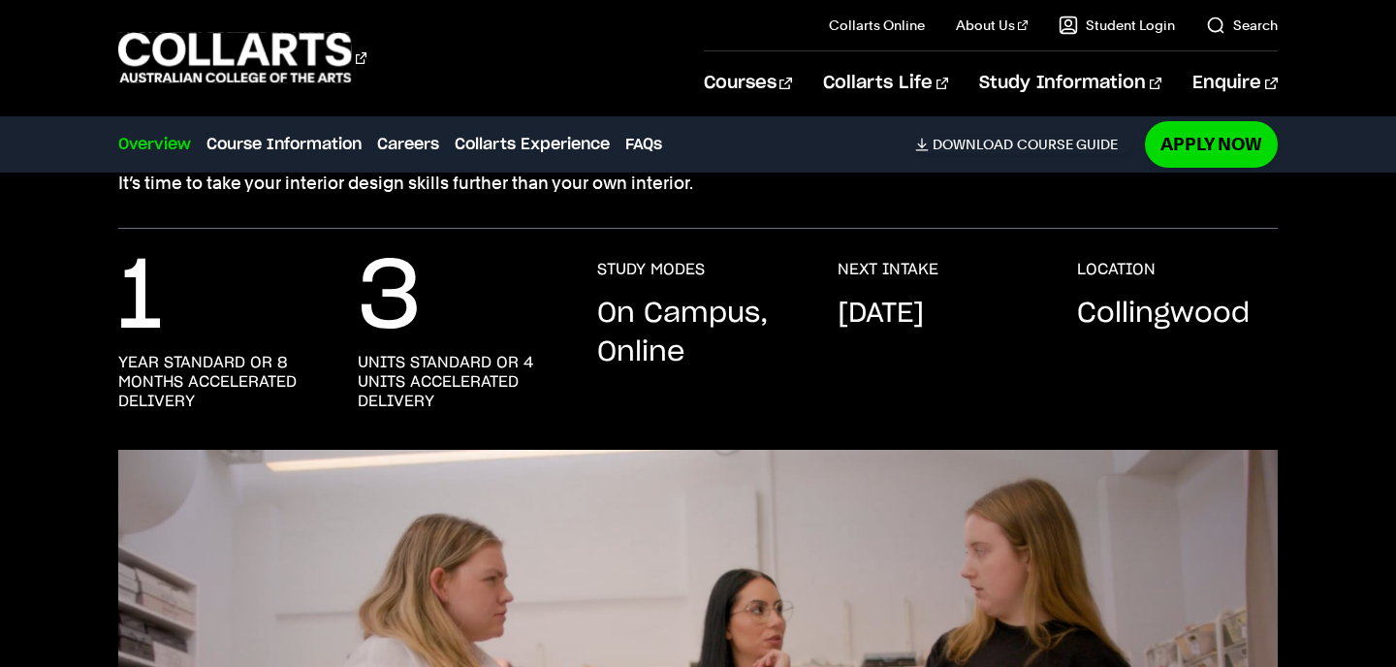
scroll to position [721, 0]
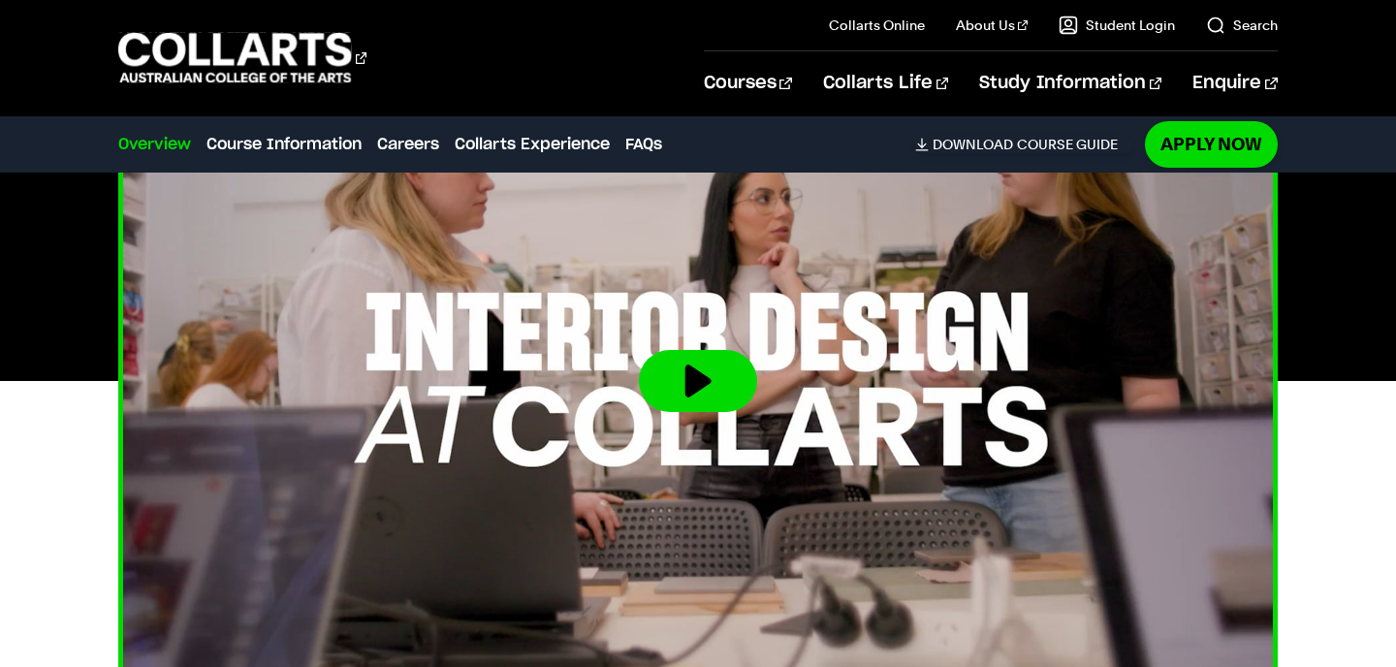
click at [689, 385] on button at bounding box center [698, 381] width 118 height 62
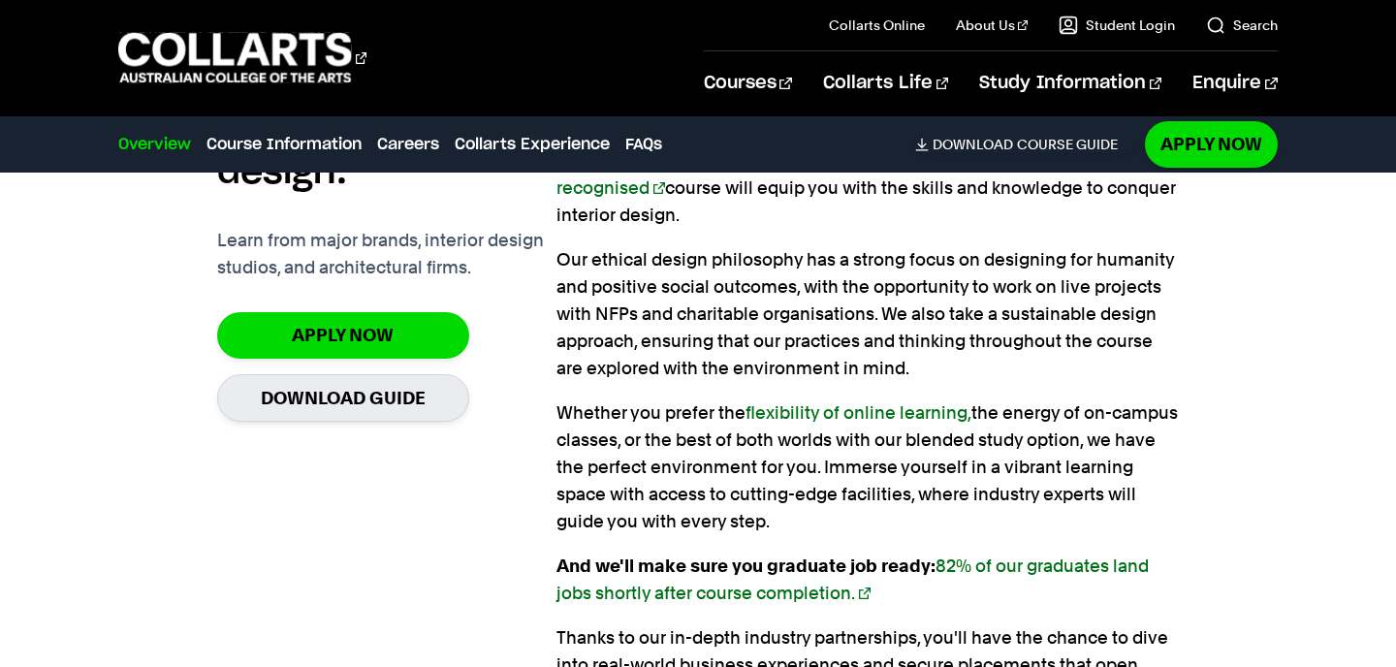
scroll to position [1423, 0]
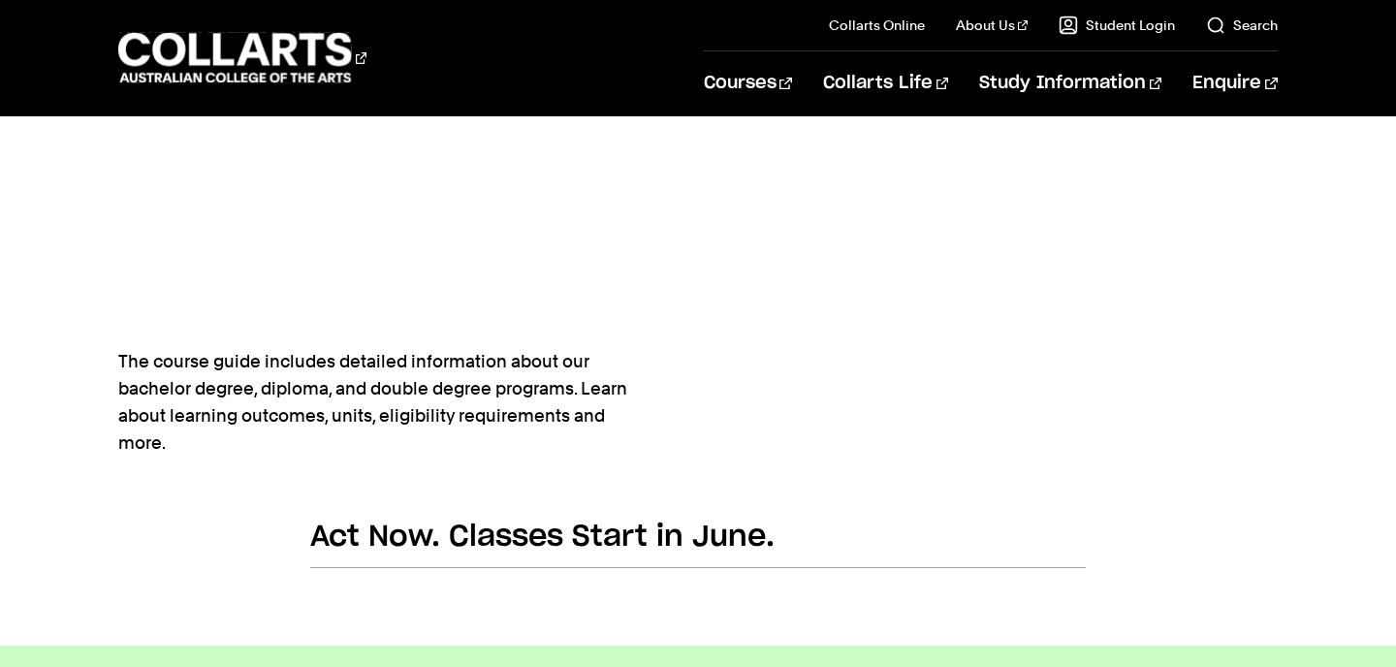
scroll to position [1111, 0]
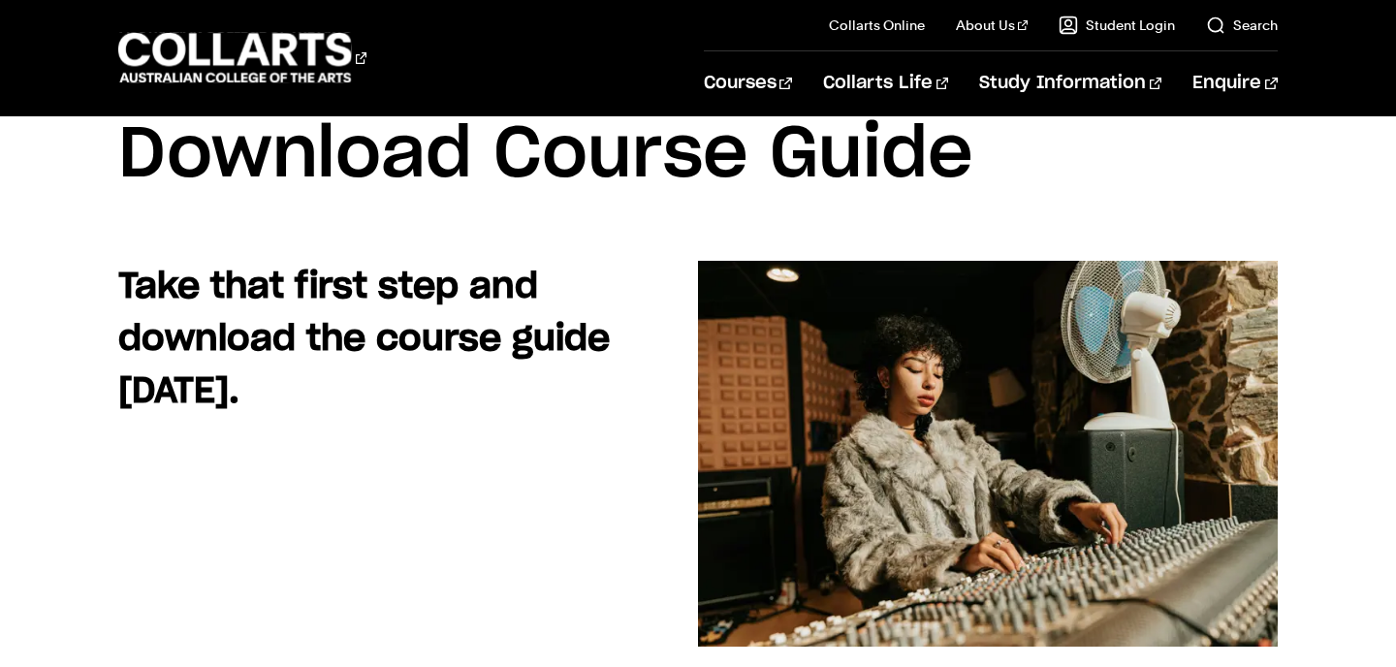
scroll to position [69, 0]
